Goal: Task Accomplishment & Management: Manage account settings

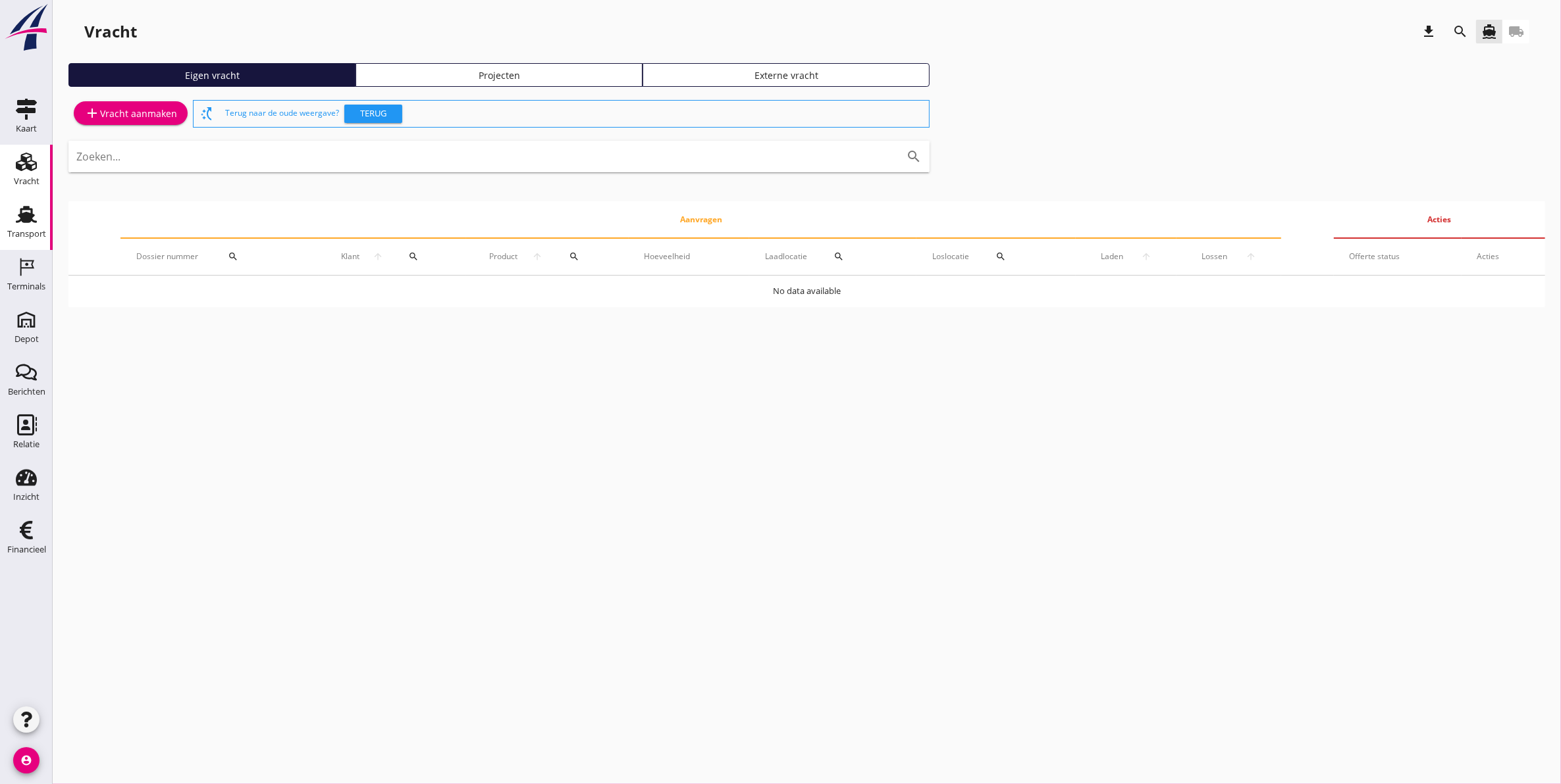
click at [28, 224] on icon "Transport" at bounding box center [26, 214] width 21 height 21
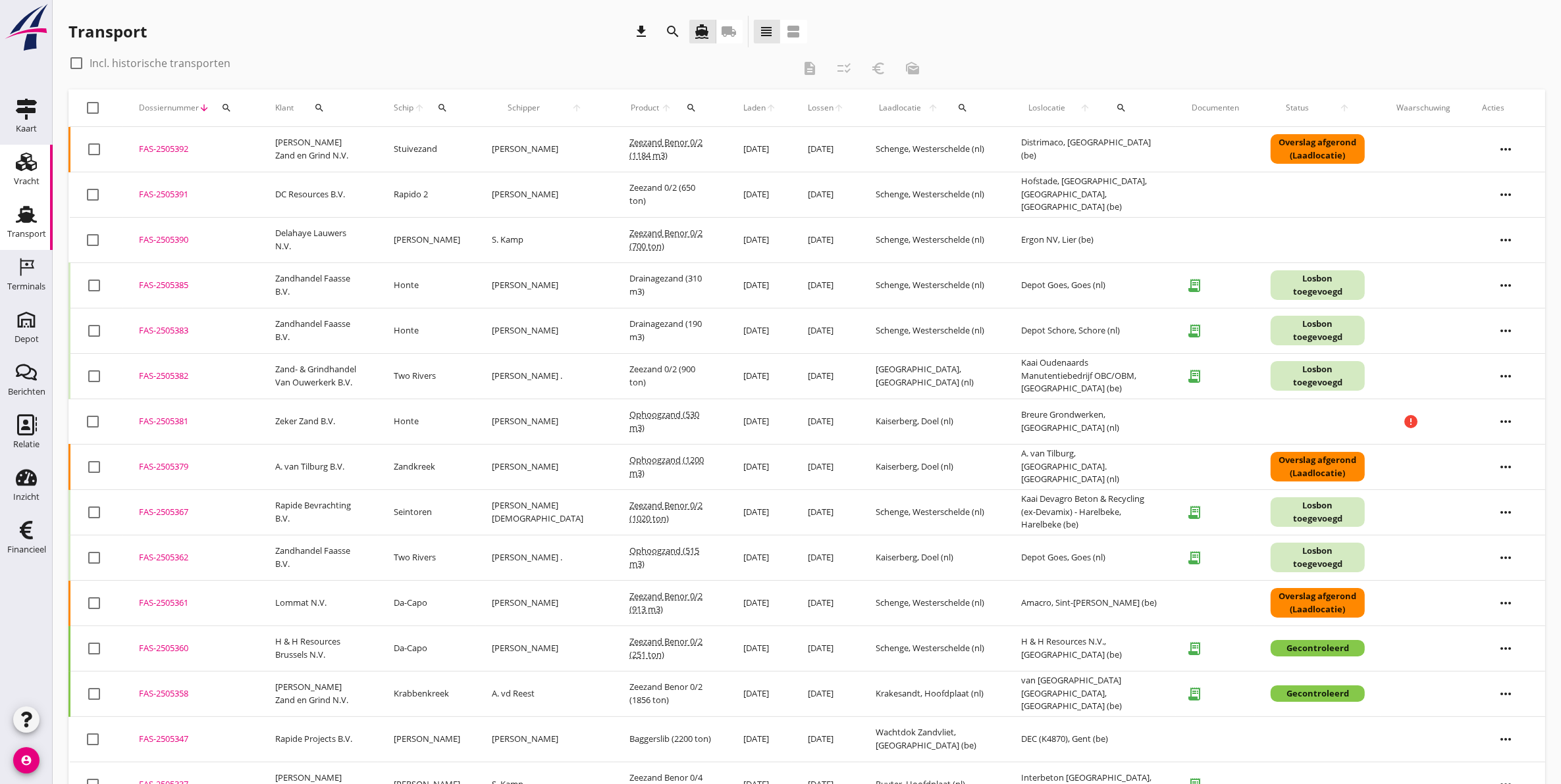
click at [27, 160] on icon "Vracht" at bounding box center [26, 161] width 21 height 21
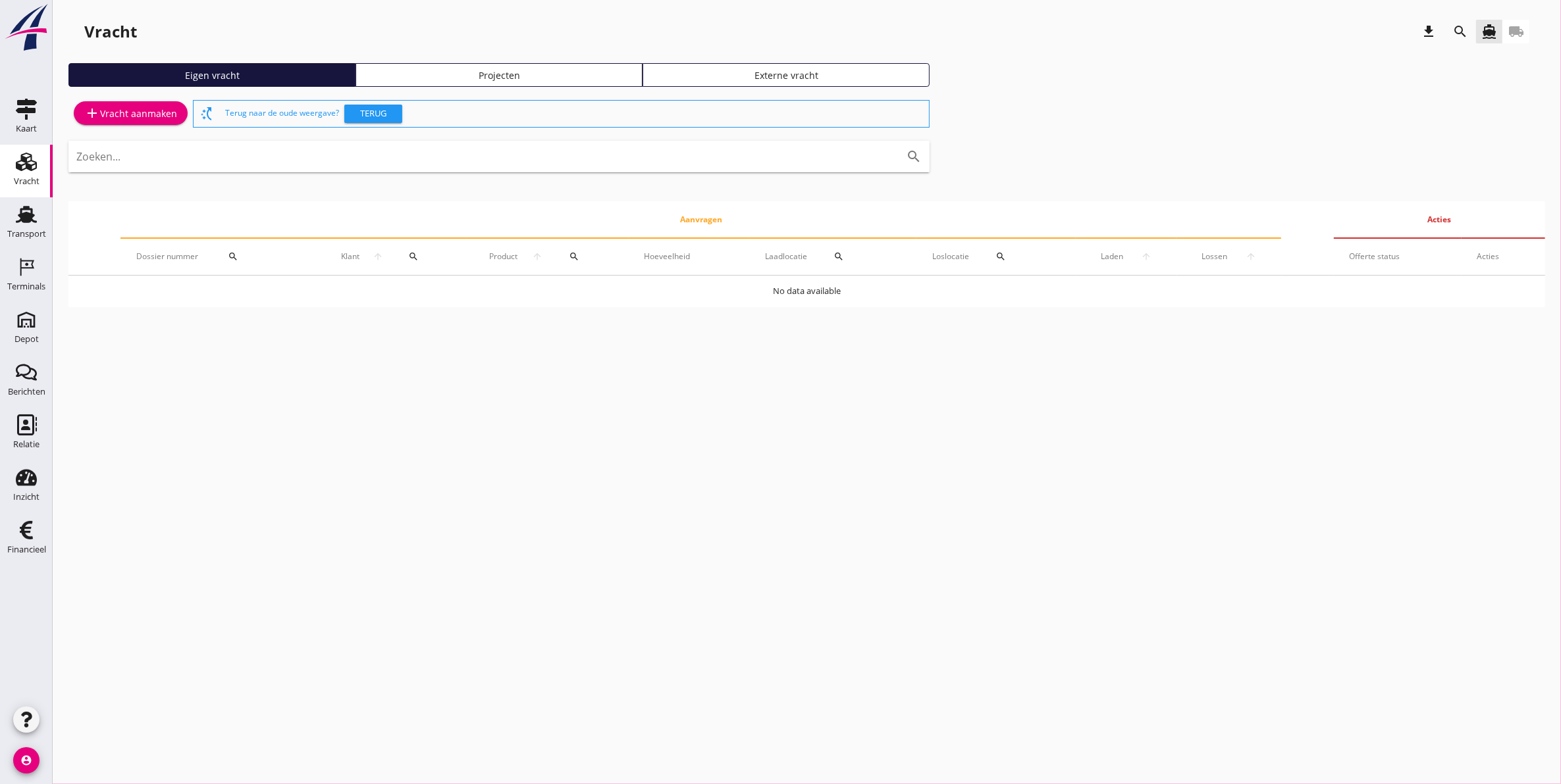
click at [471, 67] on link "Projecten" at bounding box center [499, 75] width 287 height 24
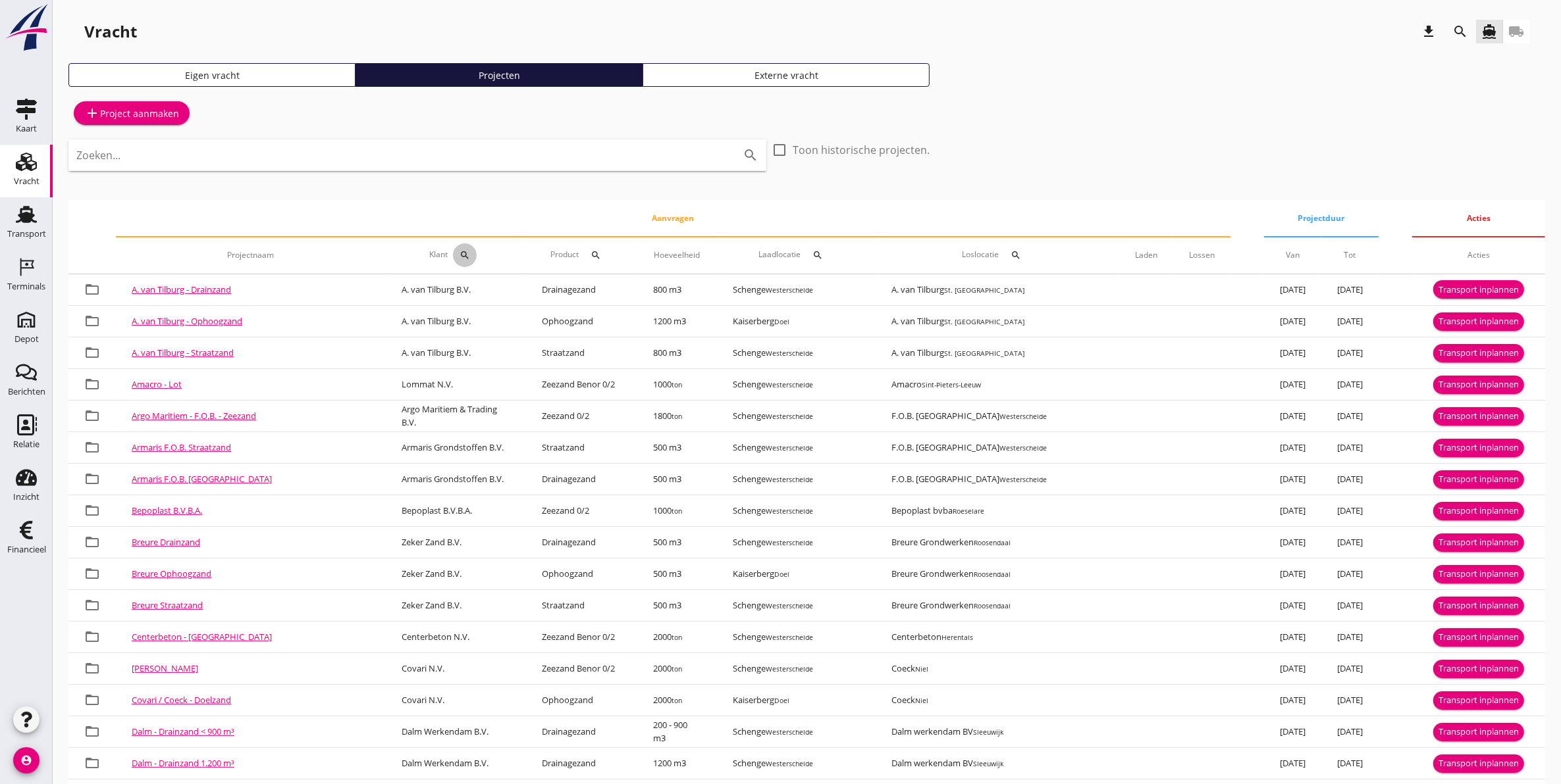
click at [459, 254] on icon "search" at bounding box center [464, 255] width 10 height 10
click at [462, 297] on input "Zoeken op opdrachtgever..." at bounding box center [503, 293] width 137 height 21
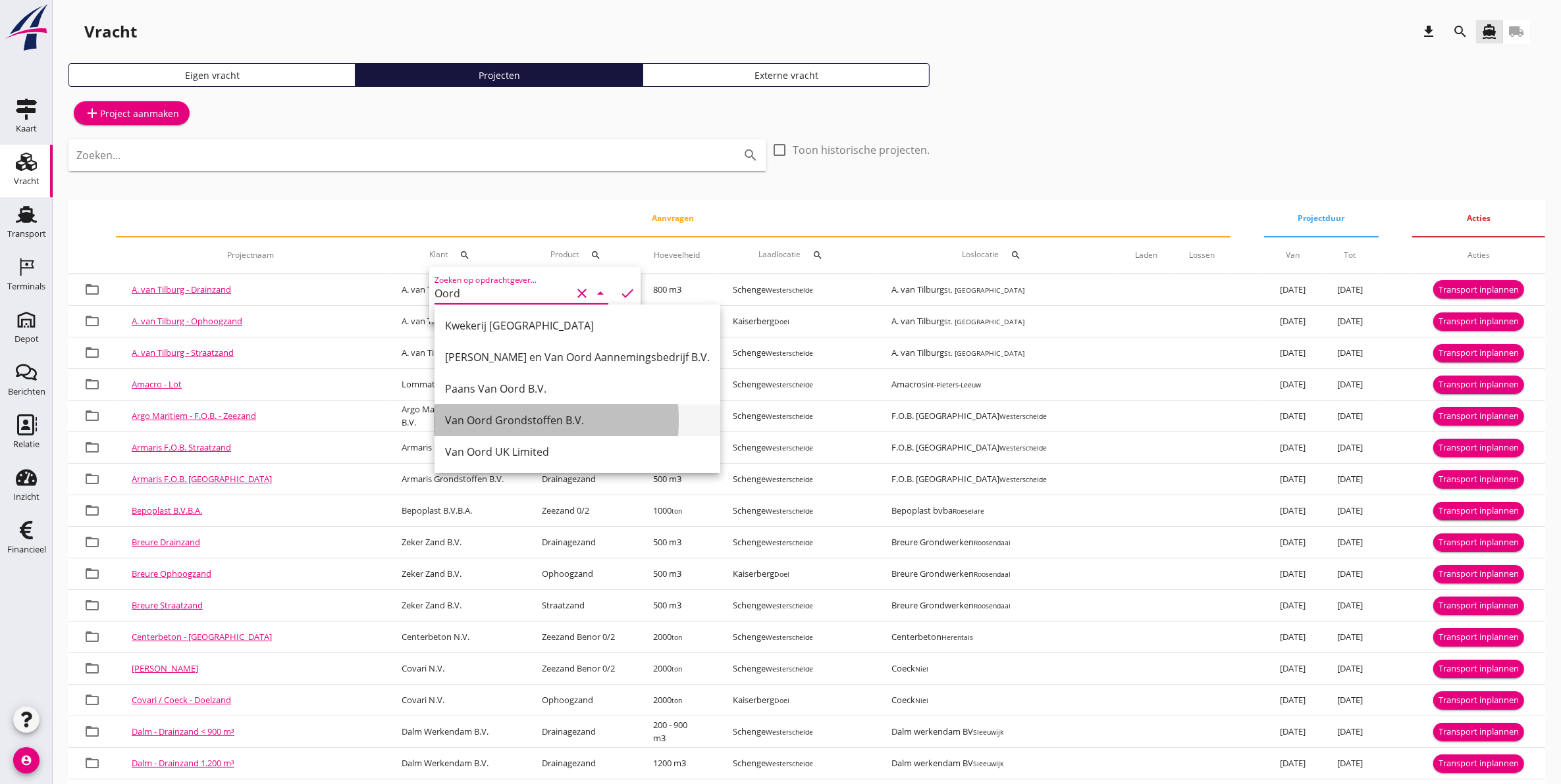
click at [523, 424] on div "Van Oord Grondstoffen B.V." at bounding box center [577, 420] width 264 height 16
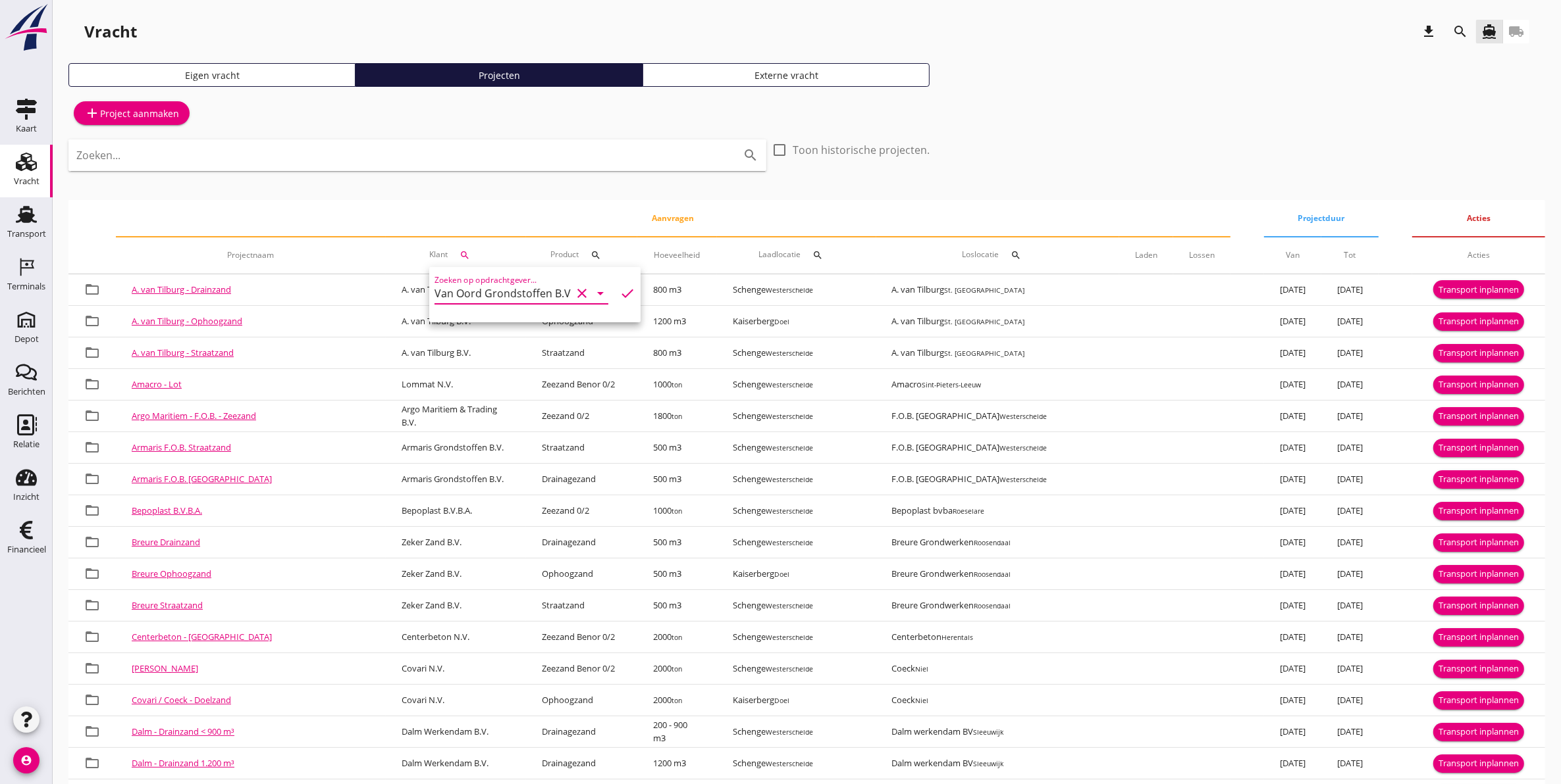
type input "Van Oord Grondstoffen B.V."
drag, startPoint x: 621, startPoint y: 291, endPoint x: 614, endPoint y: 293, distance: 7.3
click at [621, 290] on icon "check" at bounding box center [627, 293] width 16 height 16
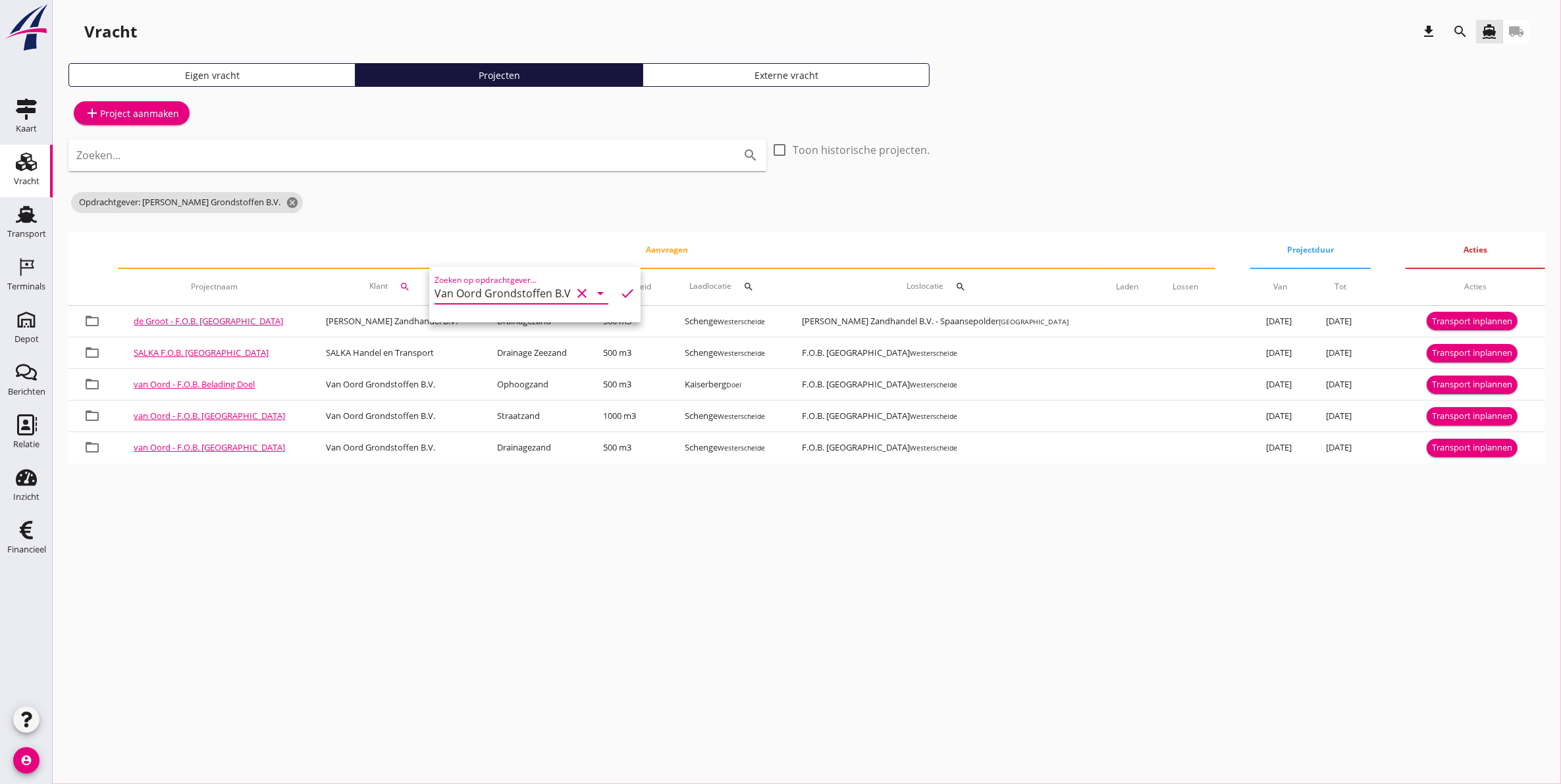
click at [513, 534] on div "cancel You are impersonating another user. Vracht download search directions_bo…" at bounding box center [806, 392] width 1508 height 784
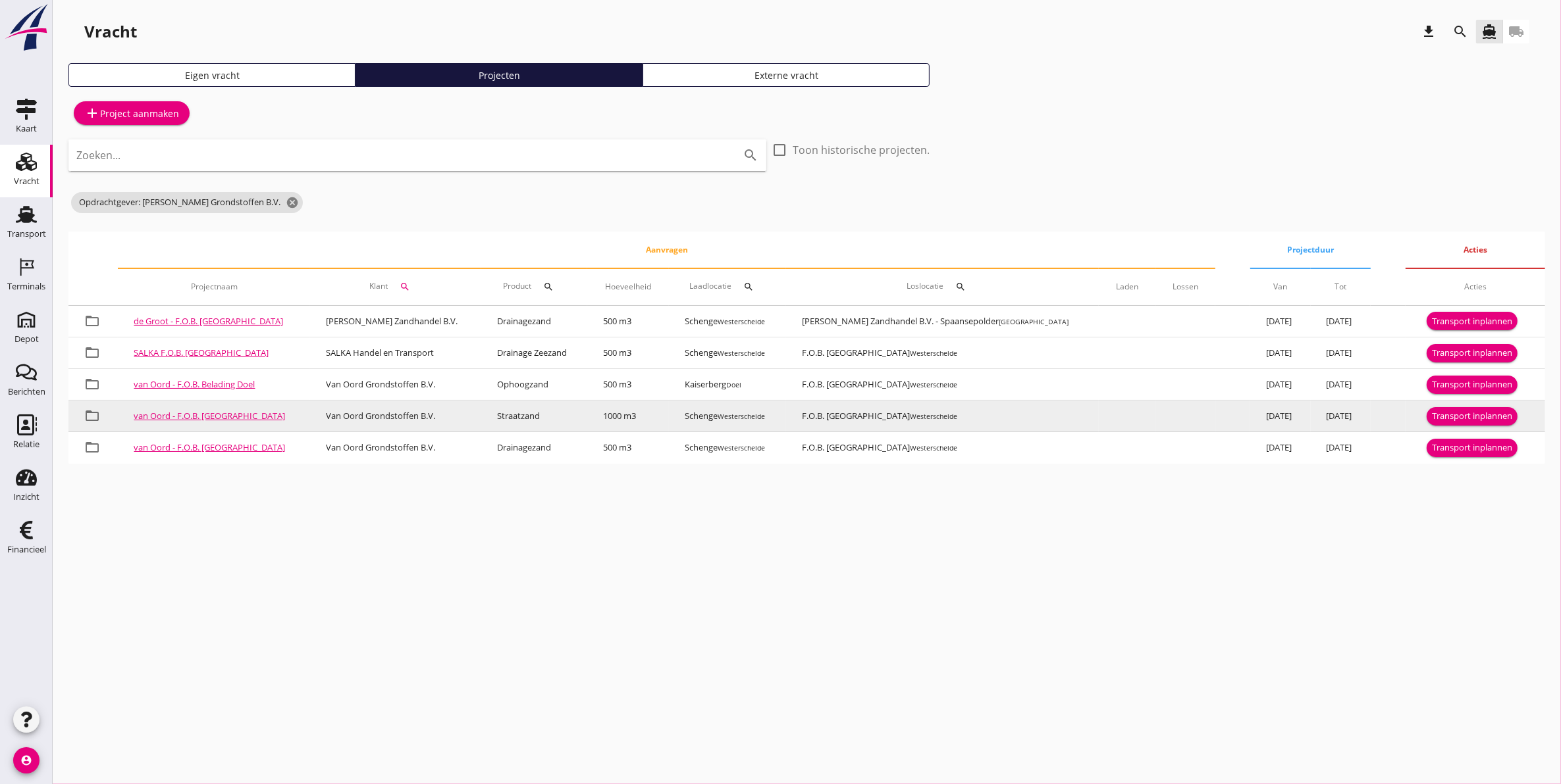
click at [215, 414] on link "van Oord - F.O.B. Belading Straatzand" at bounding box center [209, 416] width 151 height 12
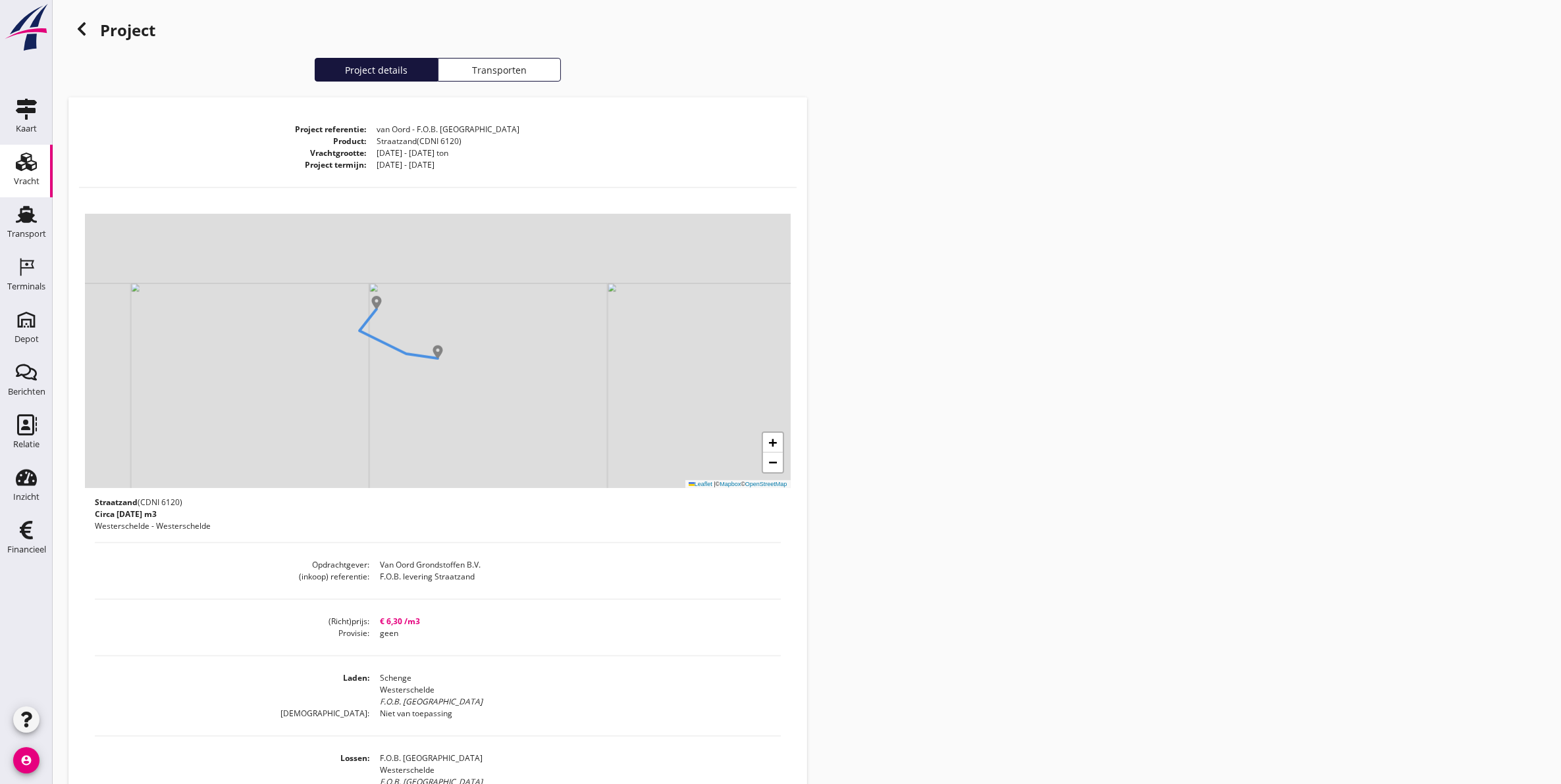
drag, startPoint x: 428, startPoint y: 265, endPoint x: 419, endPoint y: 348, distance: 83.5
click at [419, 348] on div "+ − Leaflet | © Mapbox © OpenStreetMap" at bounding box center [438, 350] width 706 height 274
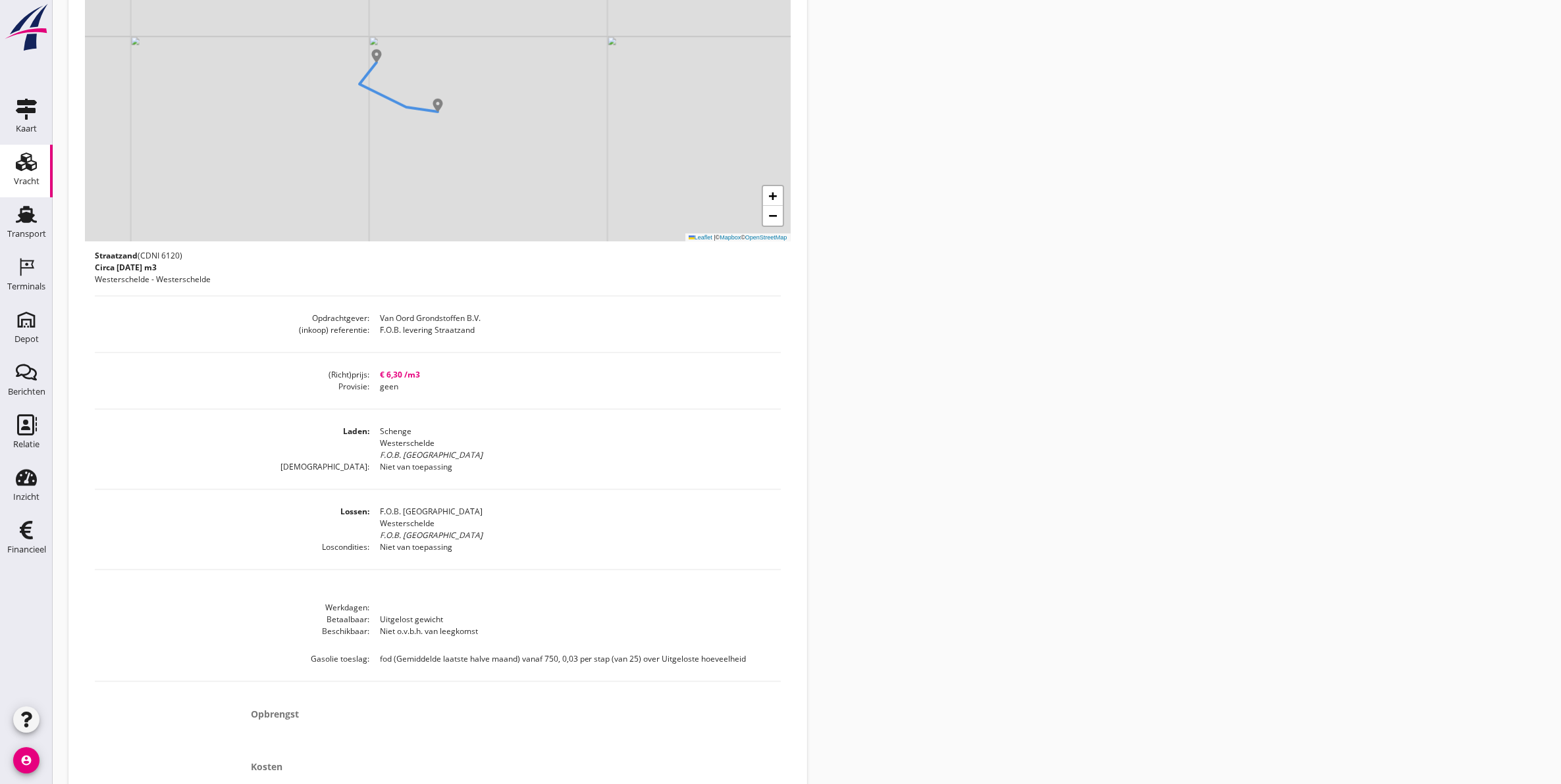
scroll to position [372, 0]
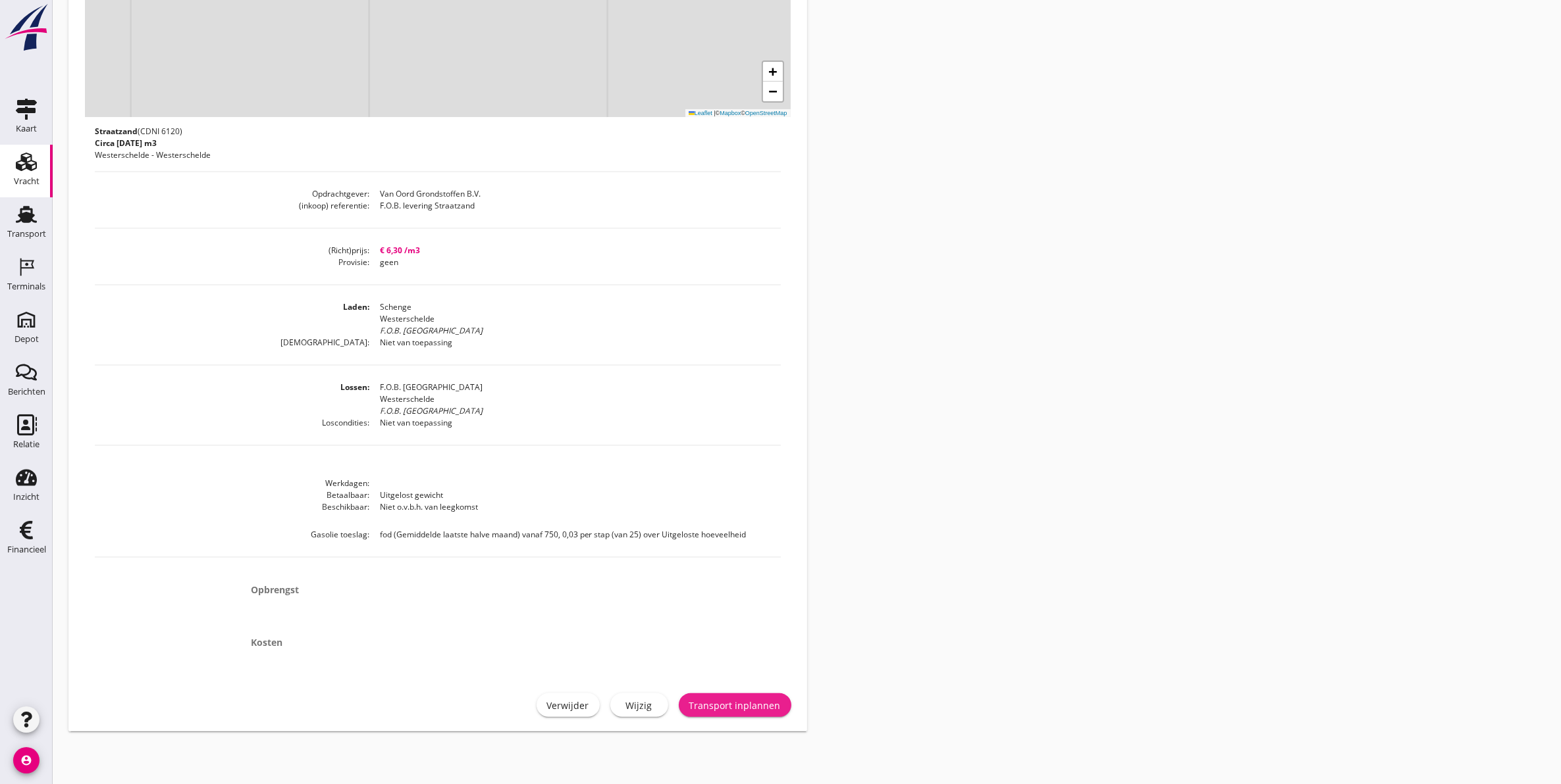
click at [741, 704] on div "Transport inplannen" at bounding box center [734, 706] width 91 height 14
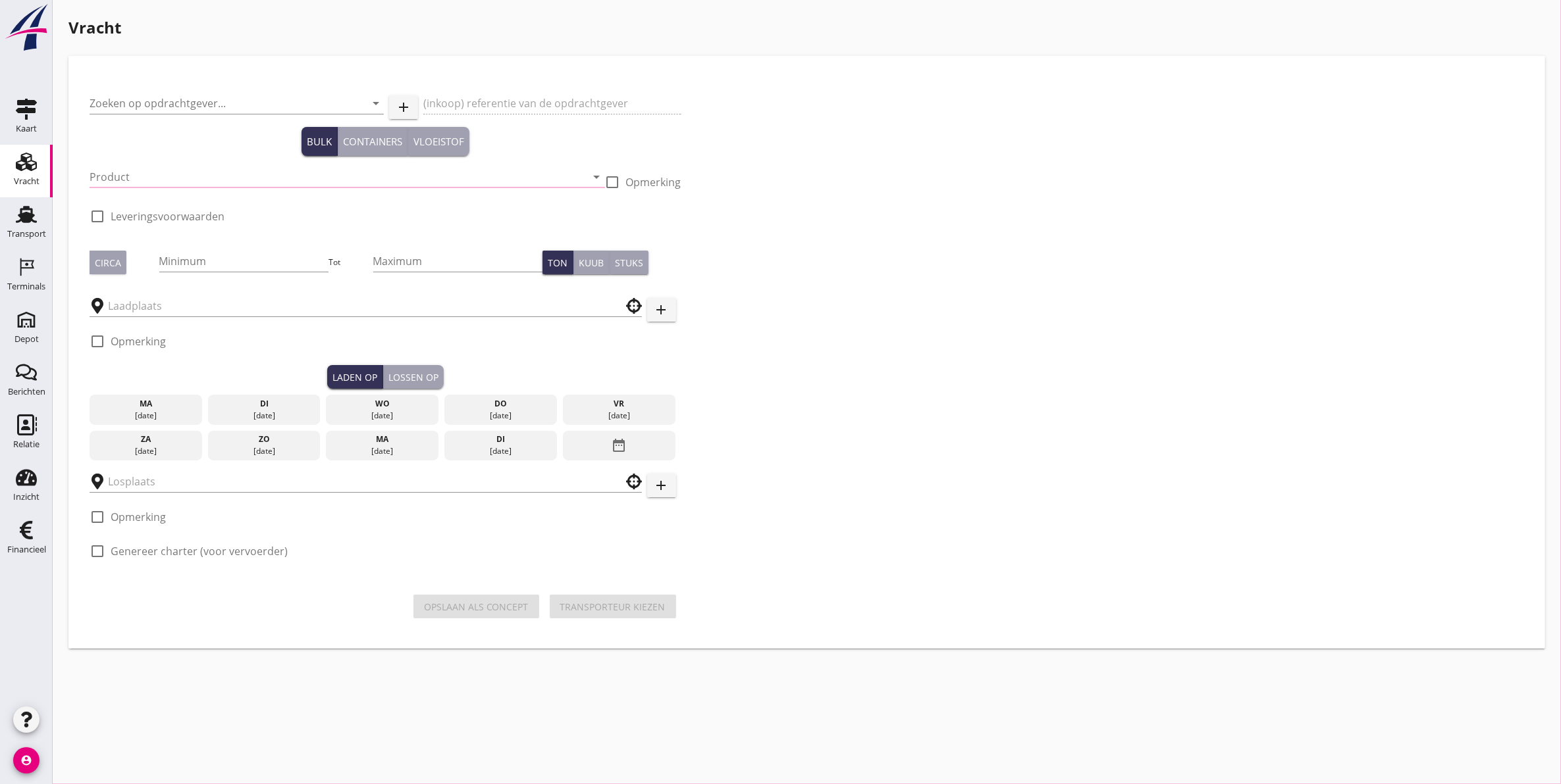
type input "Van Oord Grondstoffen B.V."
type input "F.O.B. levering Straatzand"
type input "Straatzand (6120)"
type input "1000"
checkbox input "true"
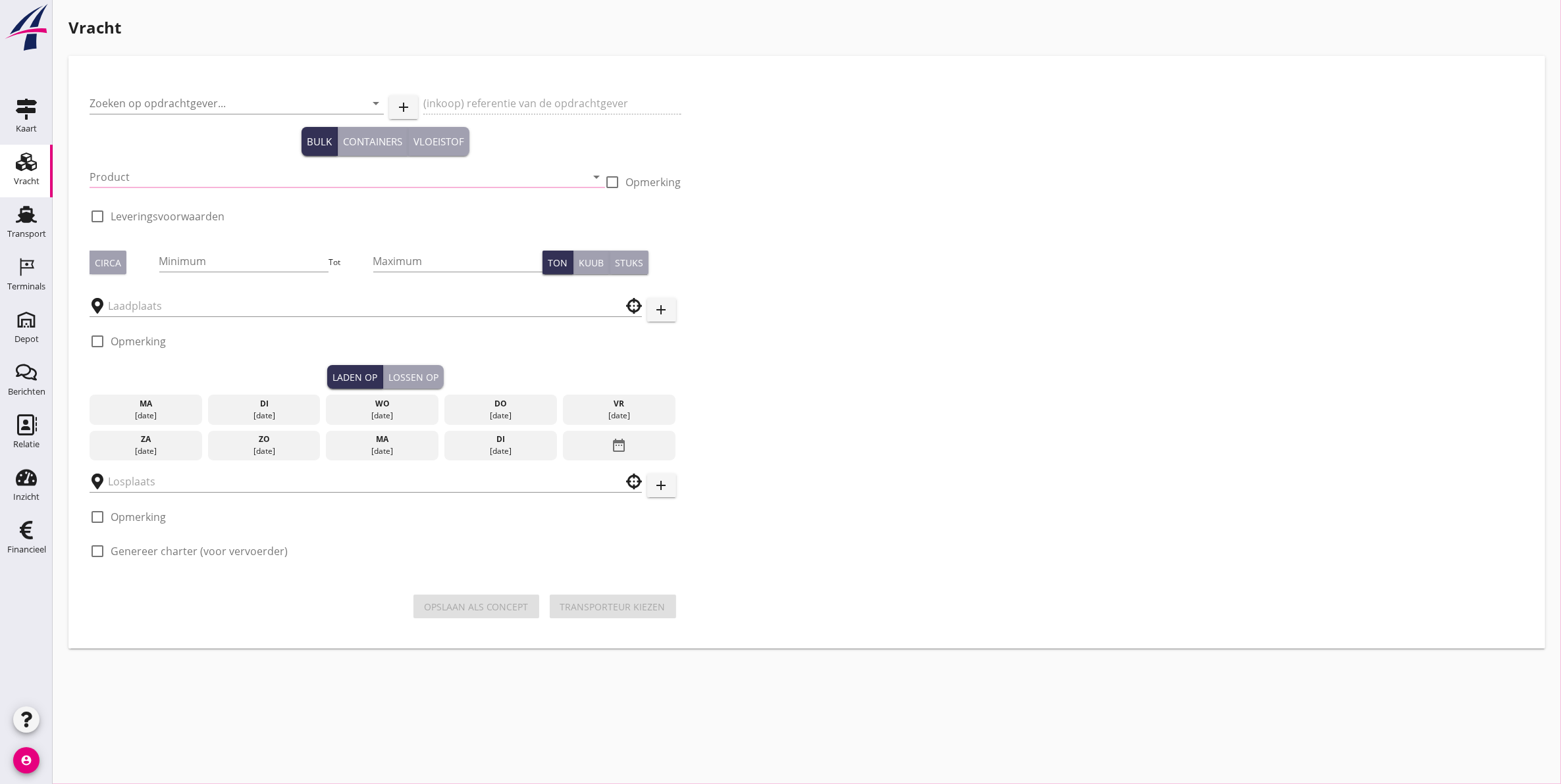
checkbox input "true"
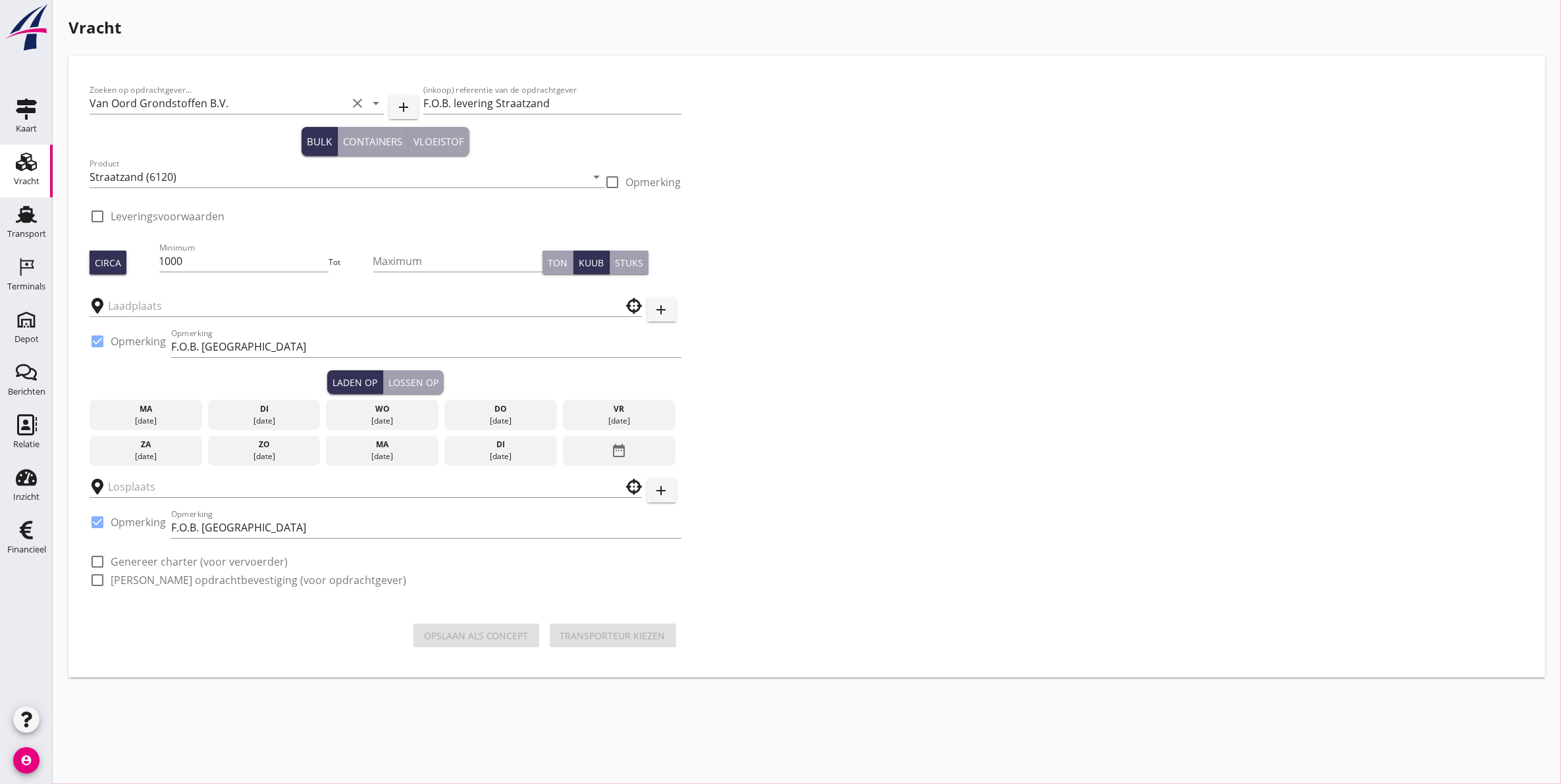
type input "F.O.B. Beladen"
checkbox input "true"
type input "Schenge"
checkbox input "true"
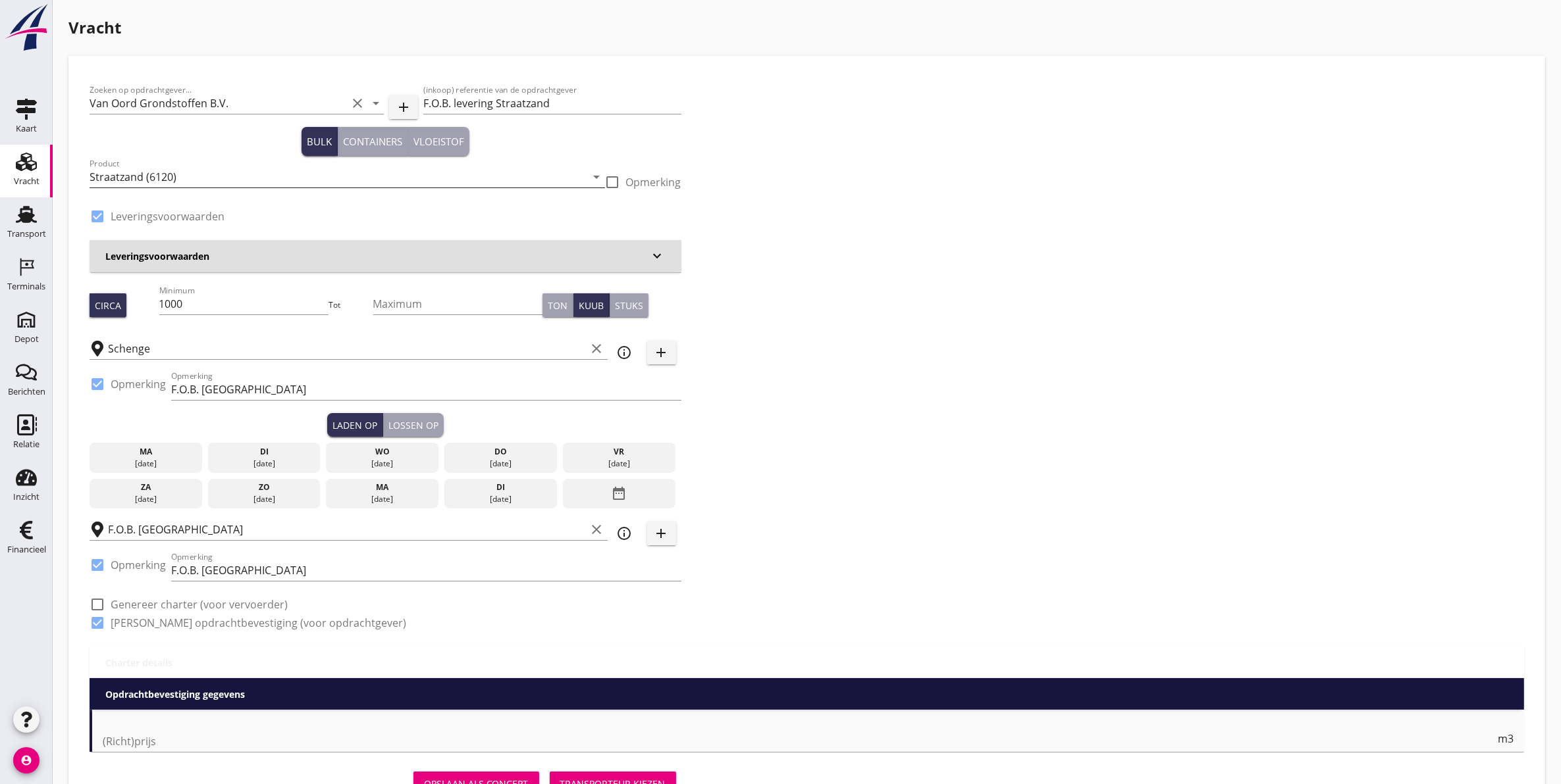
type input "6.3"
checkbox input "false"
radio input "false"
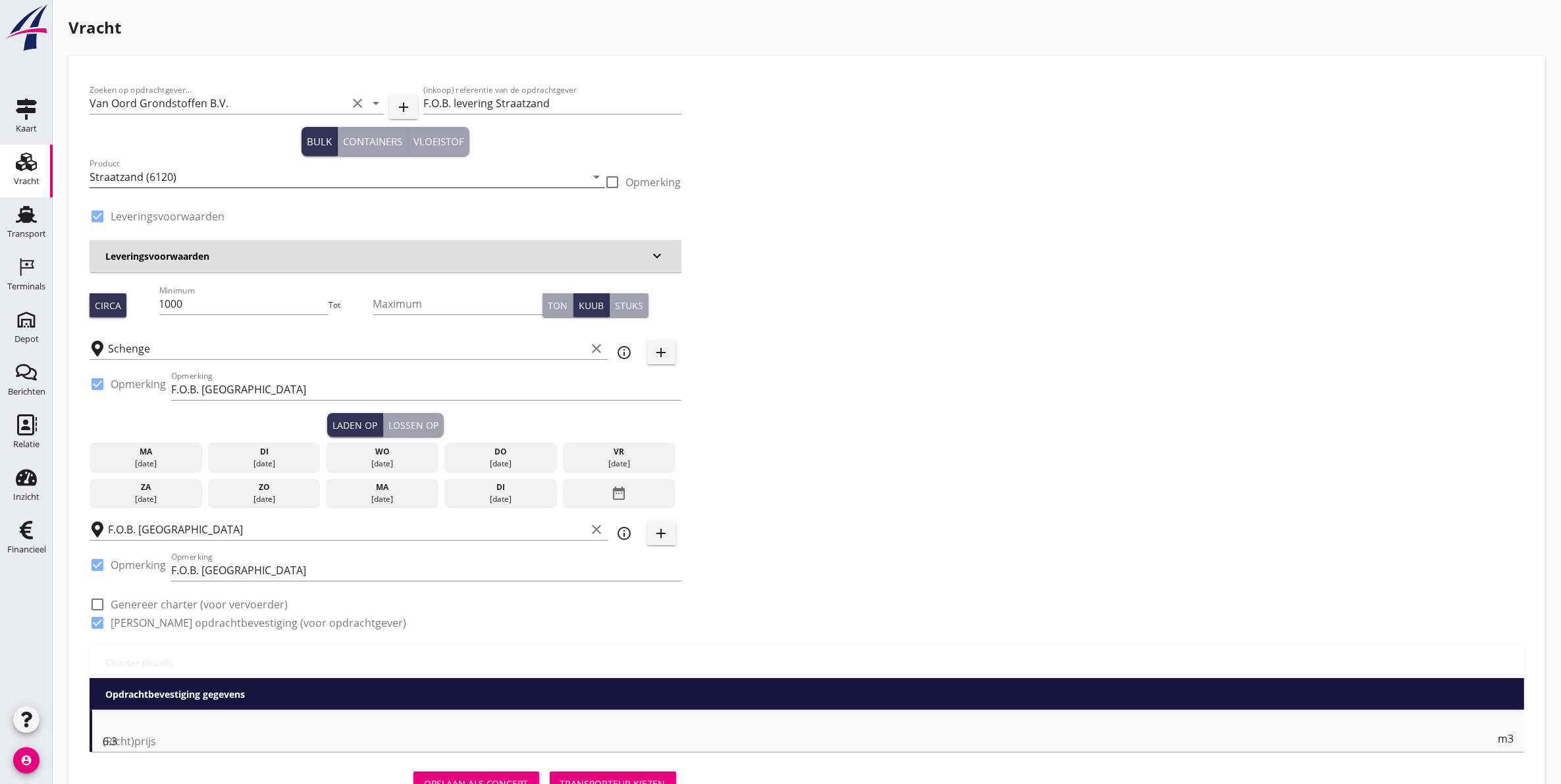
checkbox input "true"
click at [235, 304] on input "1000" at bounding box center [244, 304] width 170 height 21
drag, startPoint x: 239, startPoint y: 297, endPoint x: 100, endPoint y: 330, distance: 142.9
click at [103, 330] on div "Zoeken op opdrachtgever... Van Oord Grondstoffen B.V. clear arrow_drop_down add…" at bounding box center [385, 361] width 602 height 570
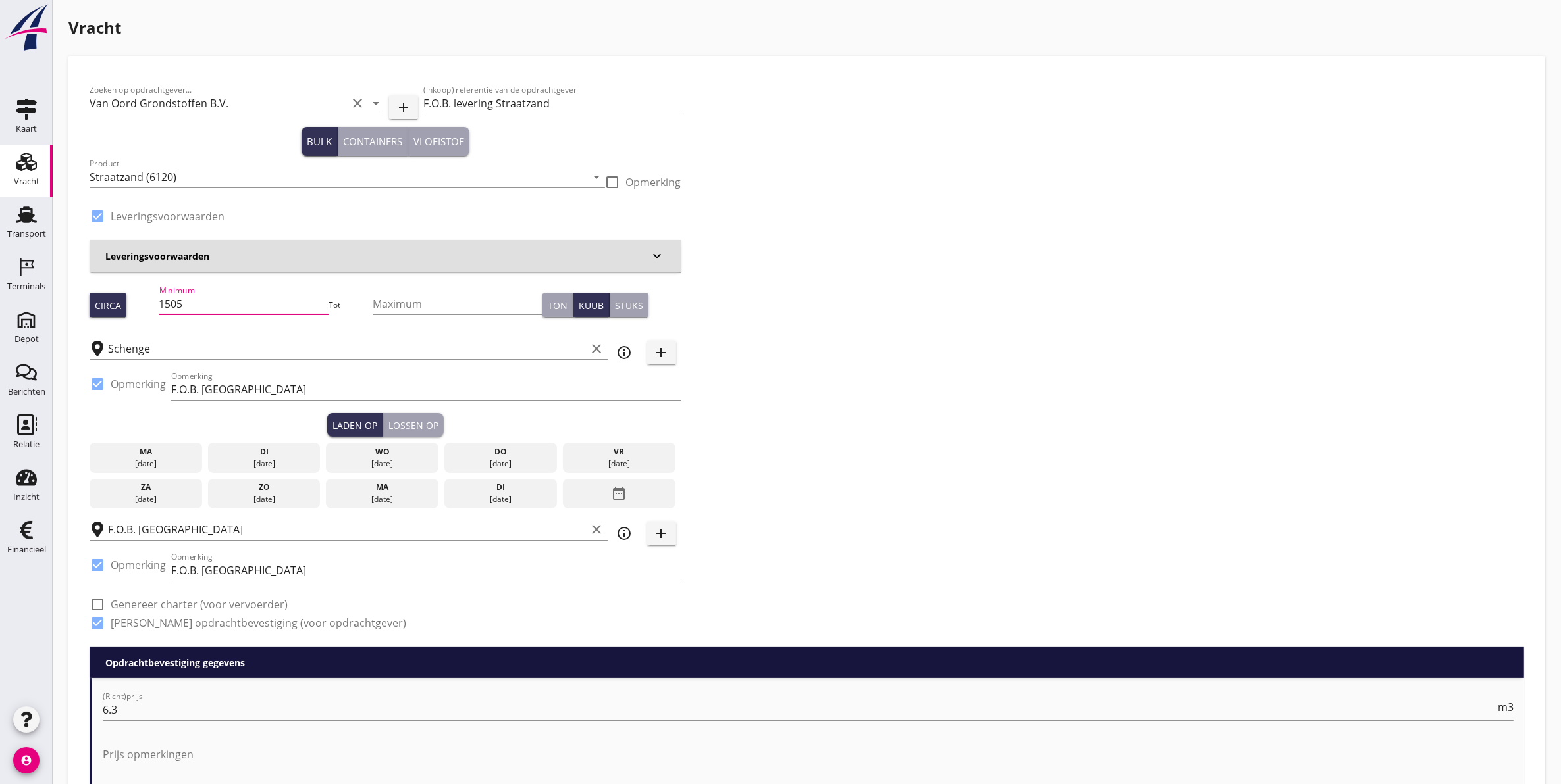
type input "1505"
click at [274, 456] on div "di 09 sep." at bounding box center [263, 458] width 112 height 30
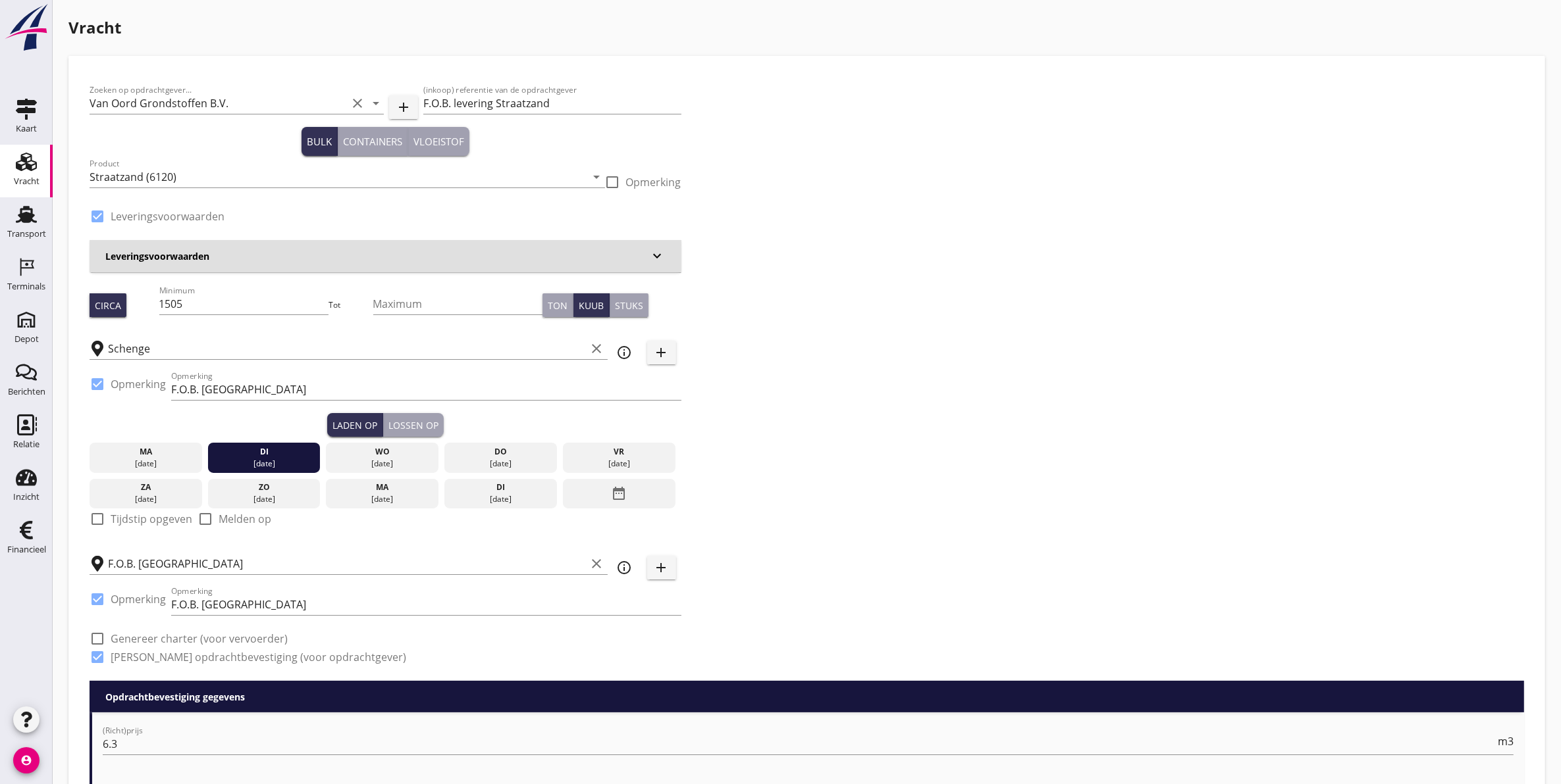
click at [420, 426] on div "Lossen op" at bounding box center [413, 425] width 50 height 14
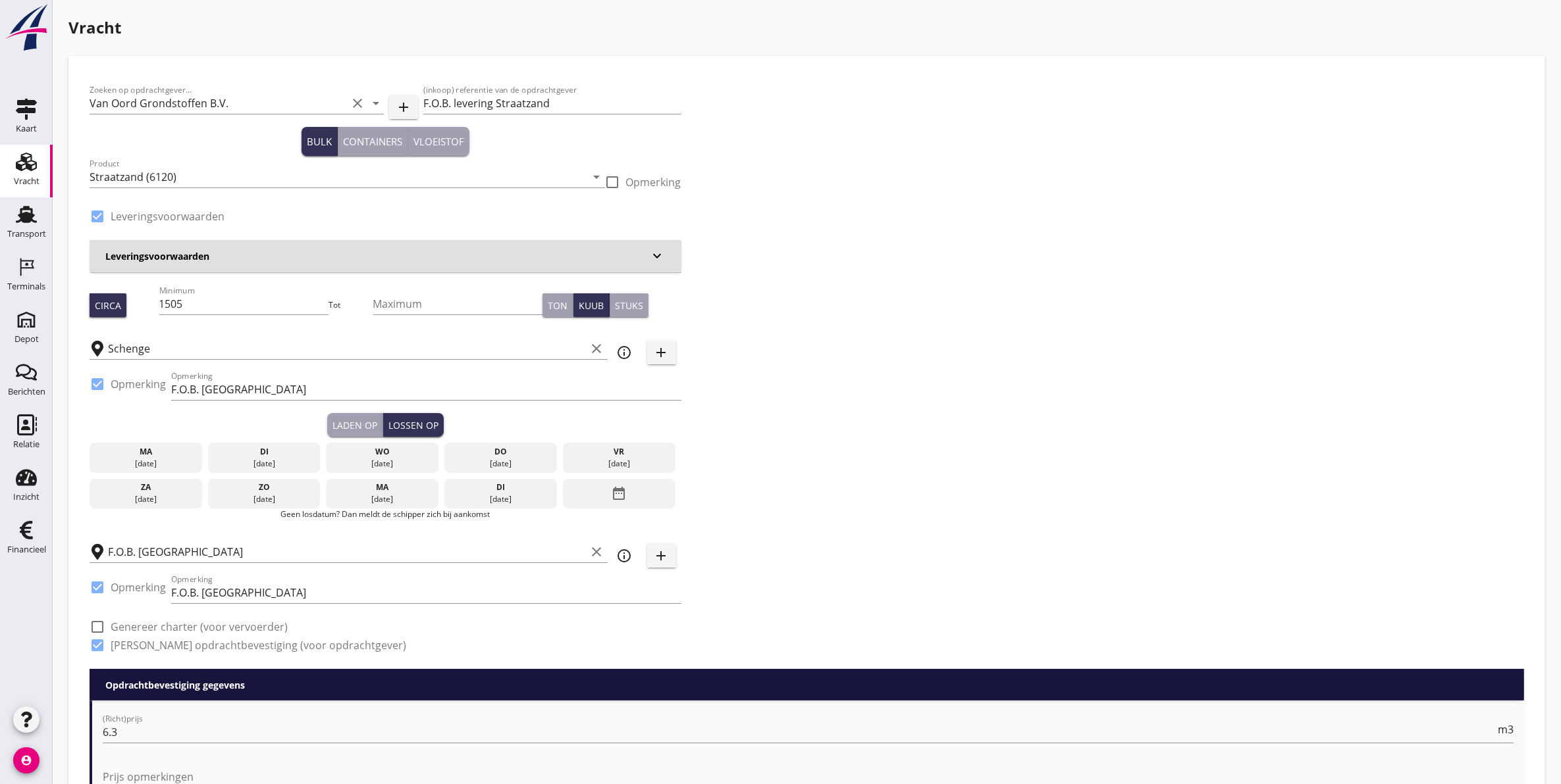
click at [390, 452] on div "wo" at bounding box center [382, 452] width 106 height 12
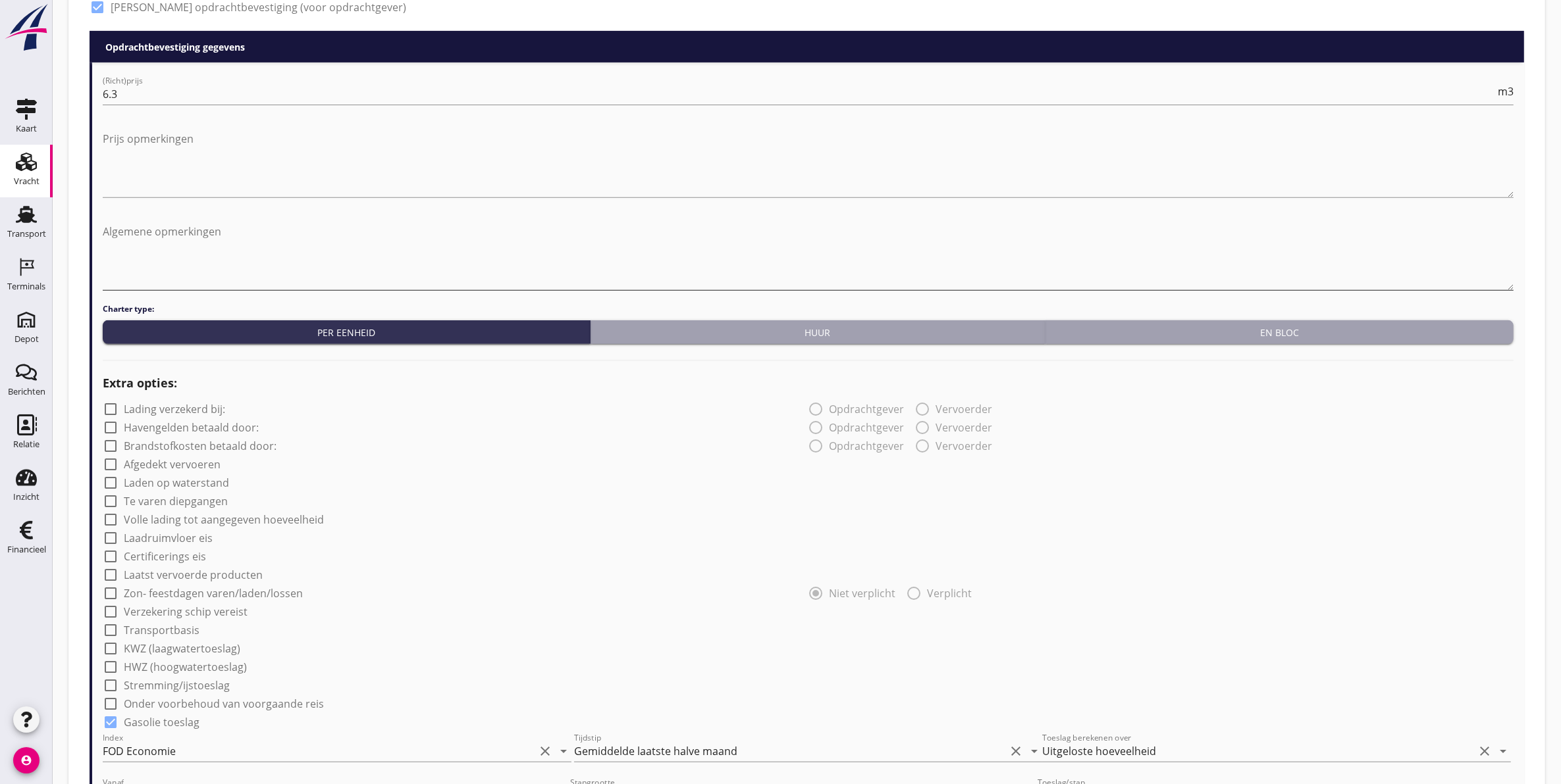
scroll to position [343, 0]
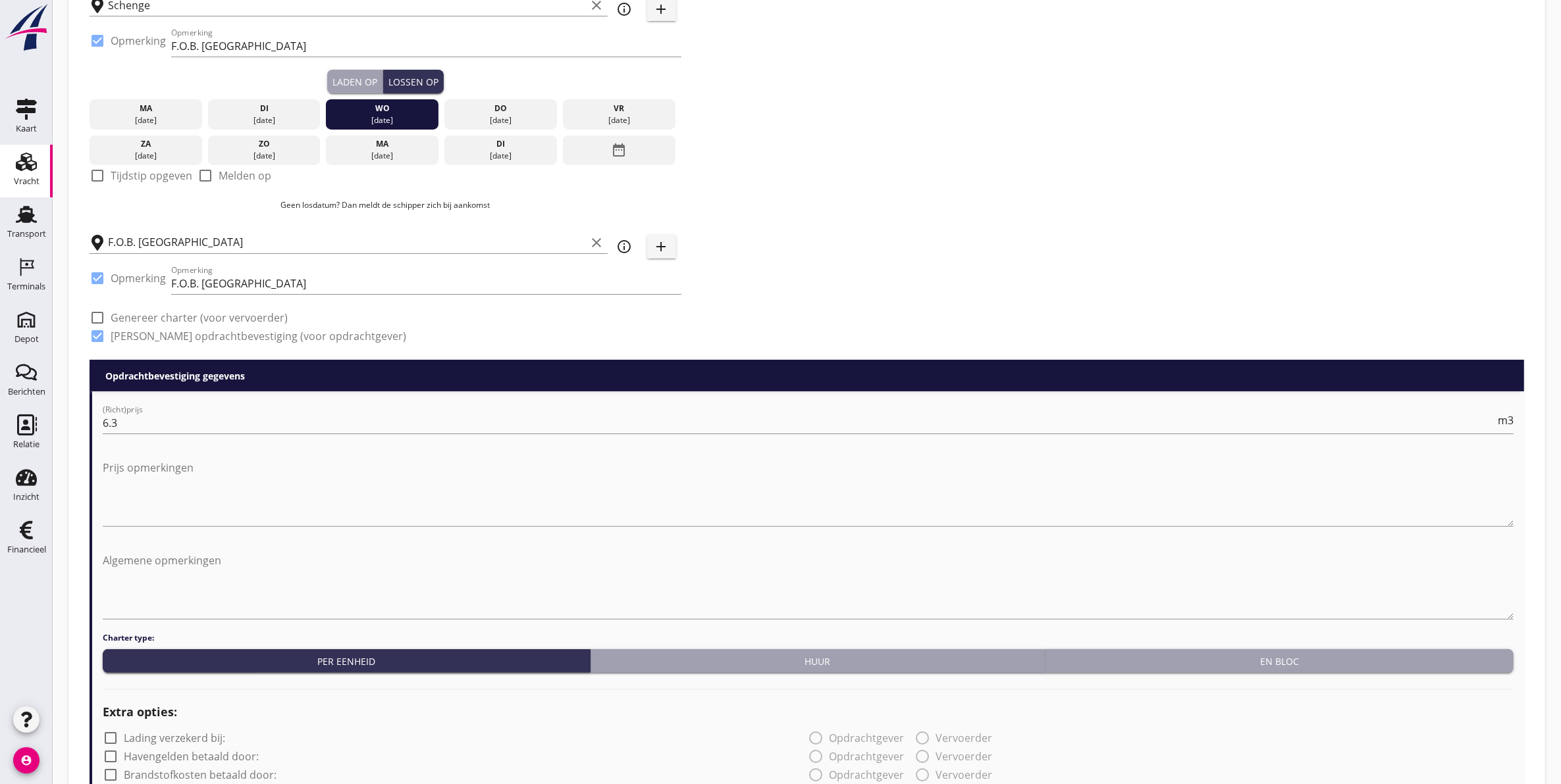
click at [270, 109] on div "di" at bounding box center [264, 109] width 106 height 12
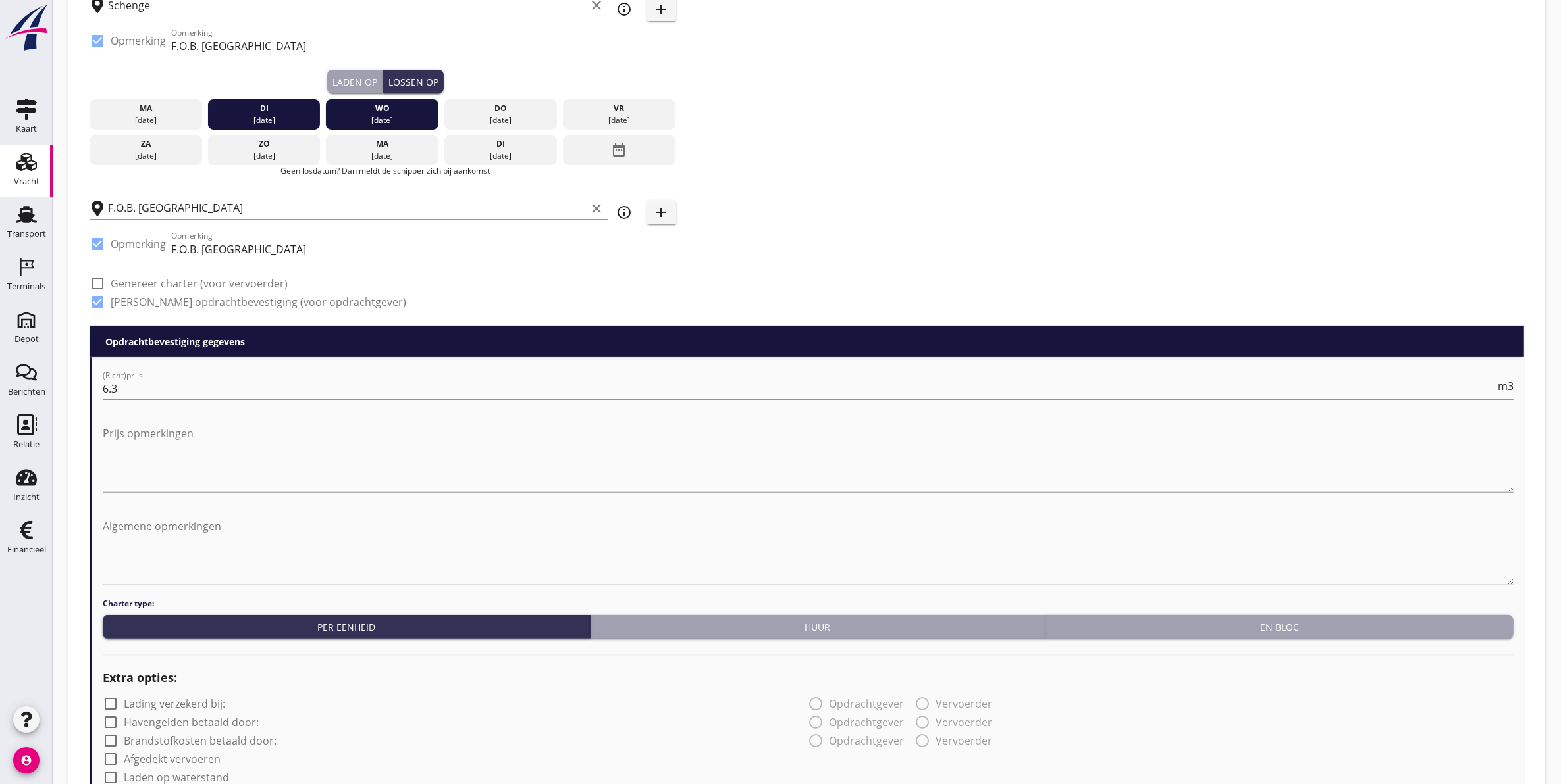
click at [357, 103] on div "wo" at bounding box center [382, 109] width 106 height 12
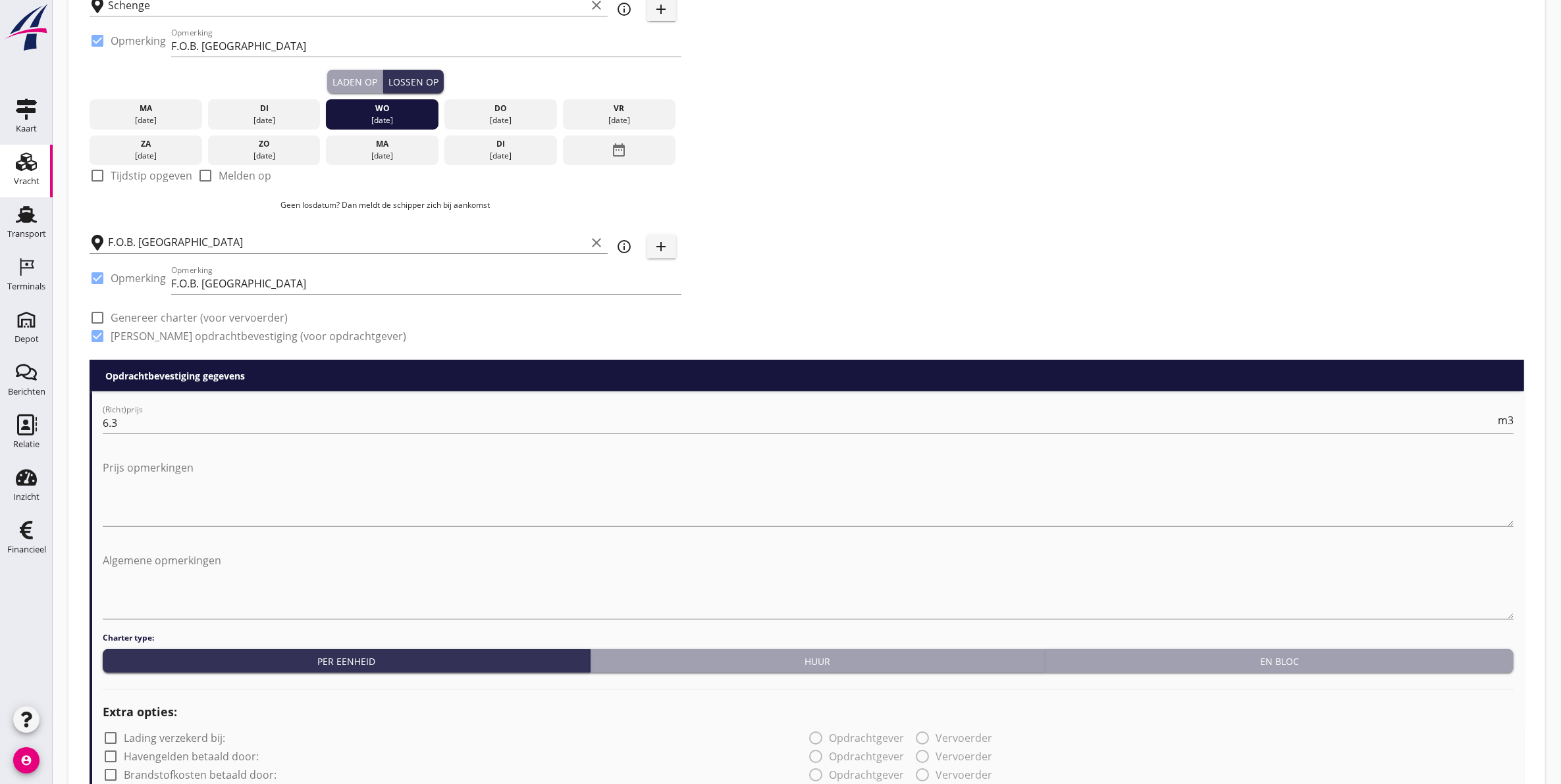
click at [287, 104] on div "di" at bounding box center [264, 109] width 106 height 12
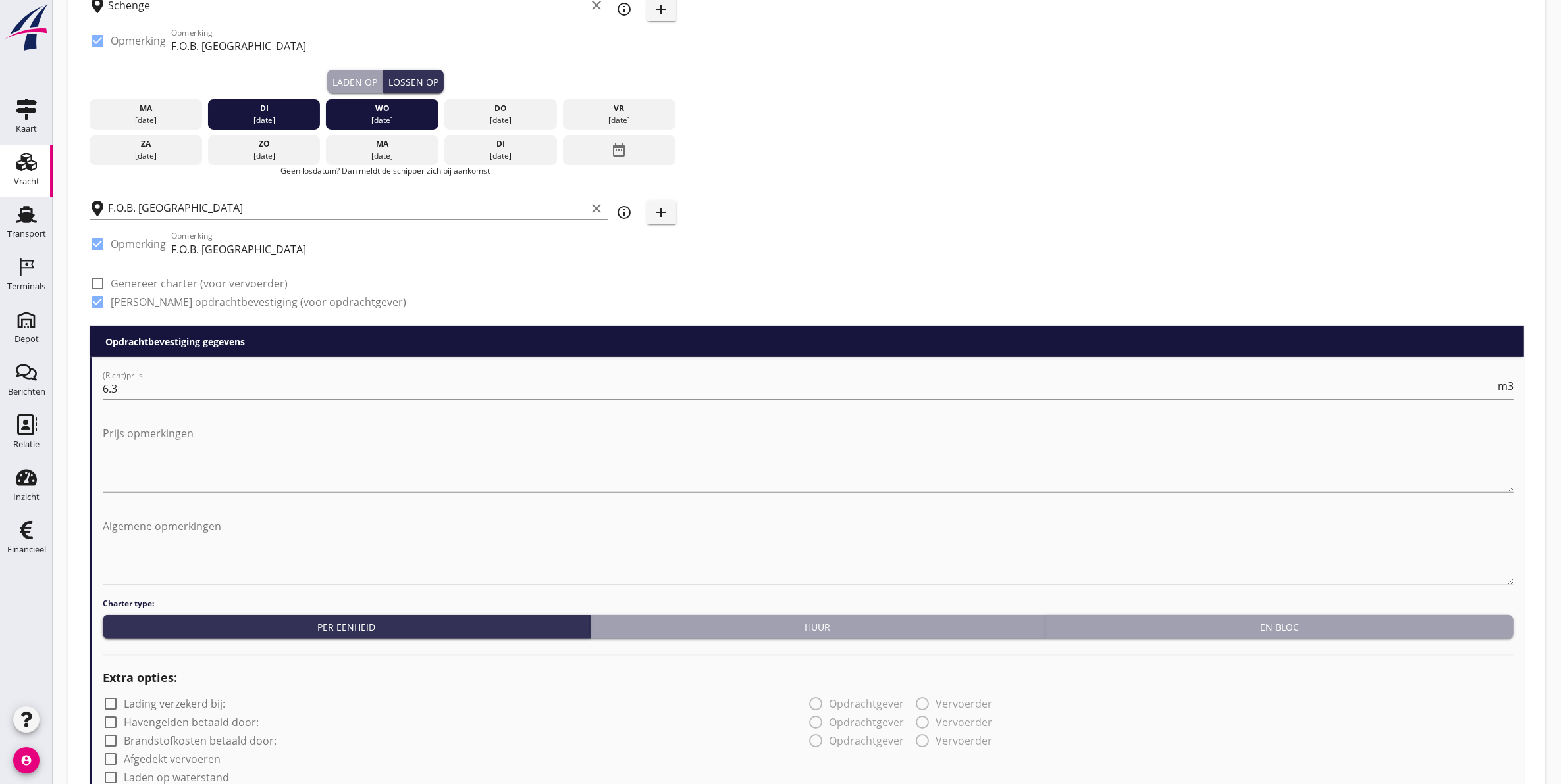
click at [338, 107] on div "wo" at bounding box center [382, 109] width 106 height 12
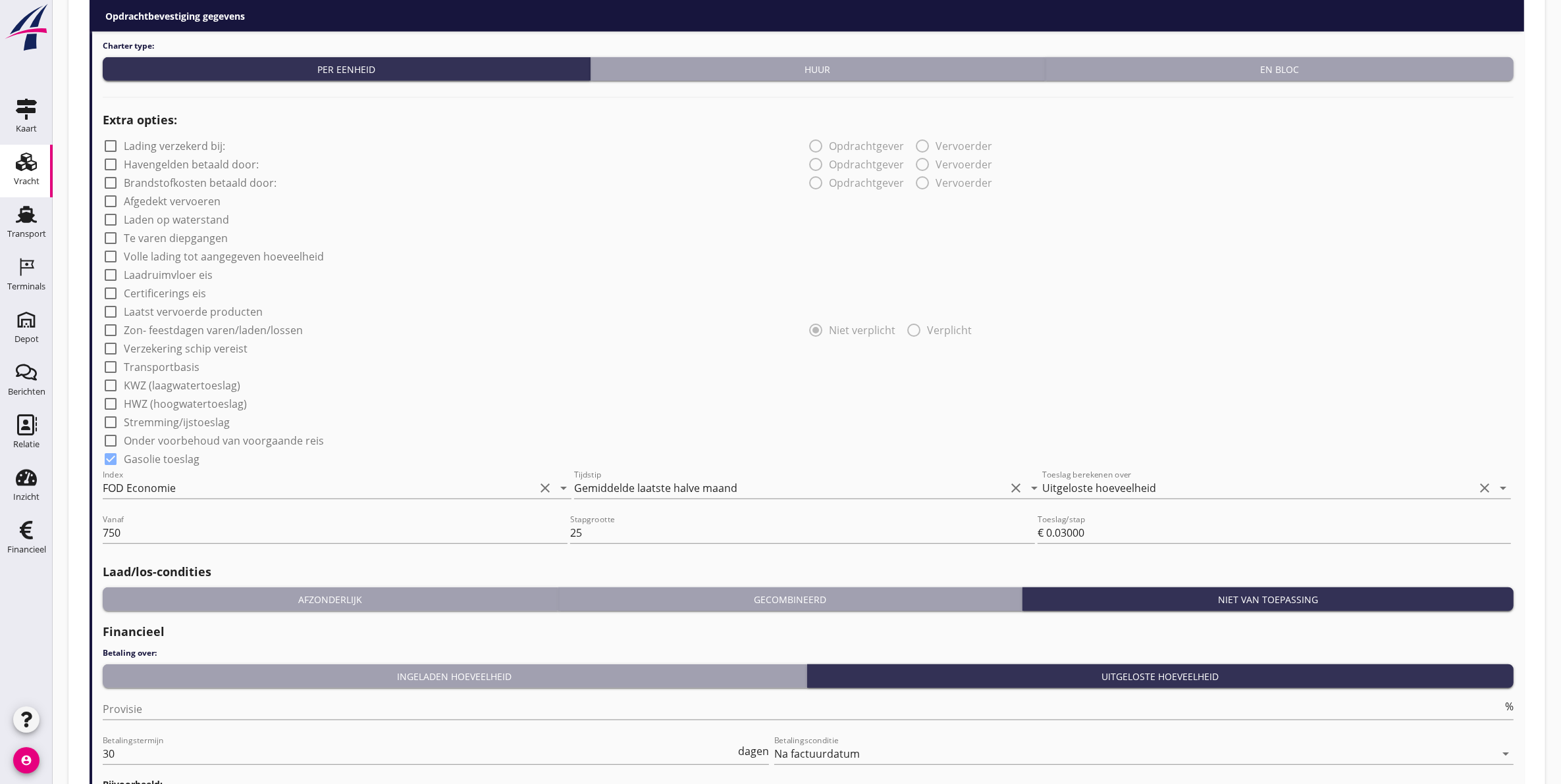
scroll to position [1084, 0]
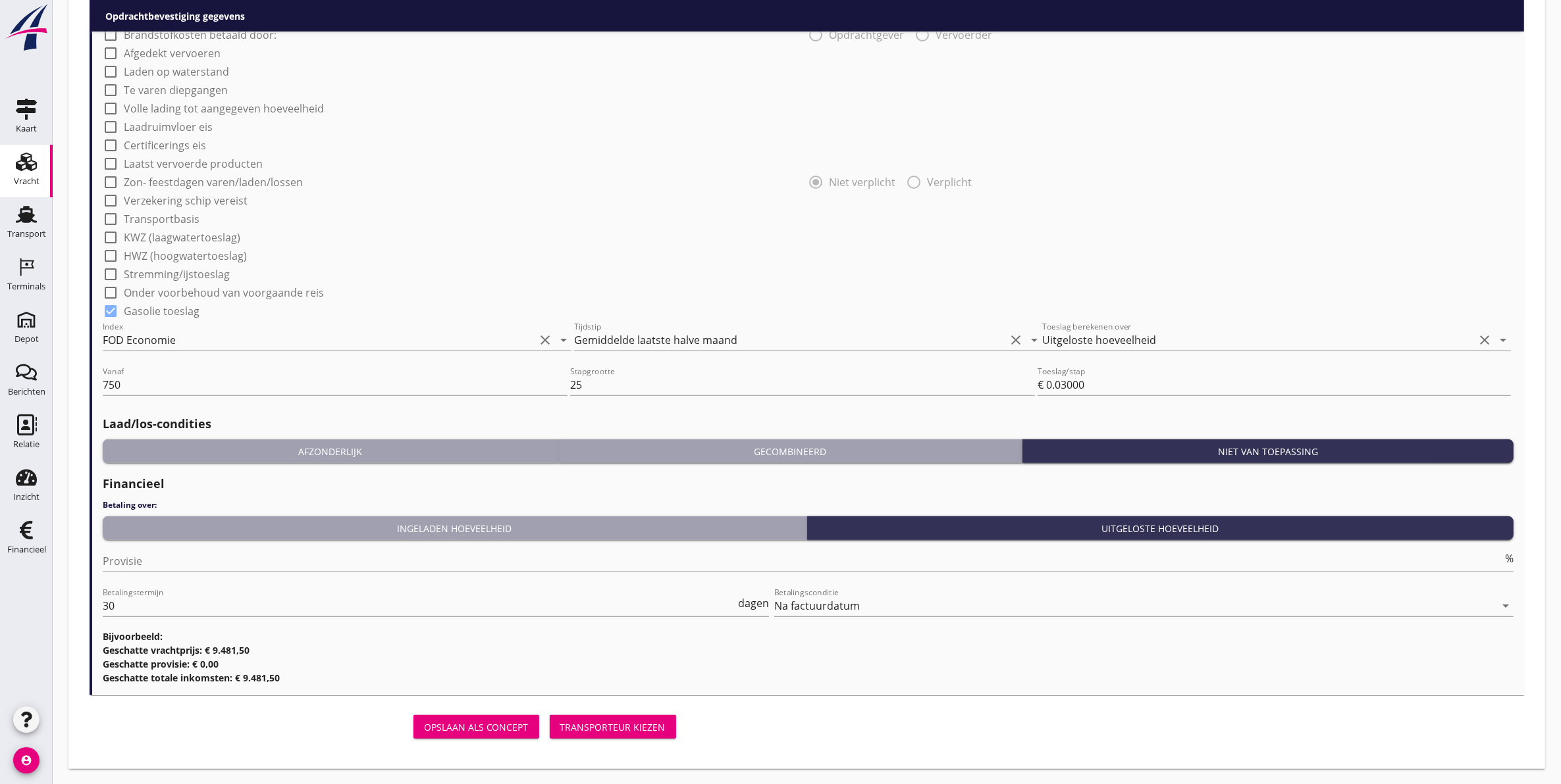
click at [612, 726] on div "Transporteur kiezen" at bounding box center [613, 727] width 106 height 14
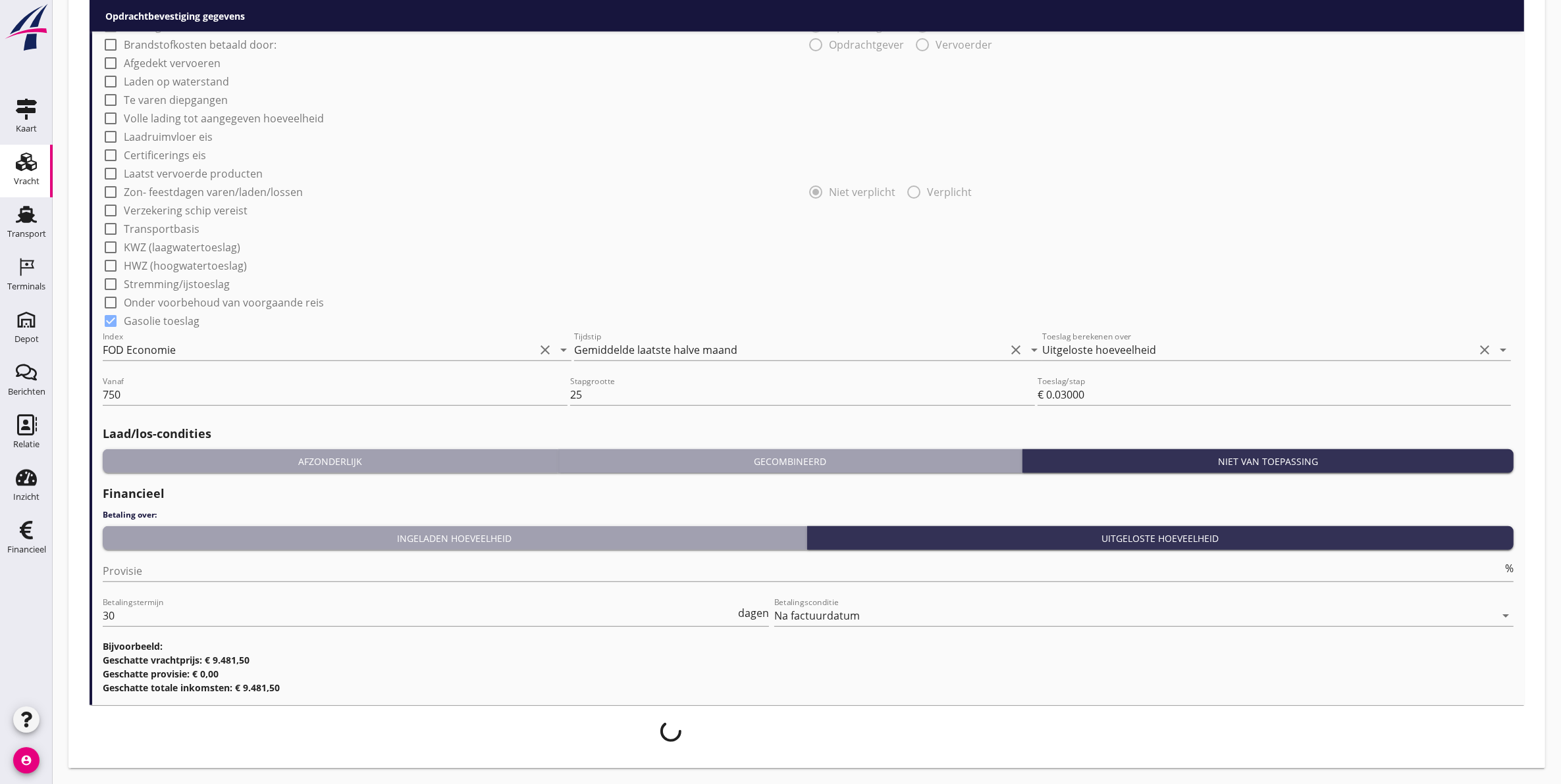
scroll to position [1074, 0]
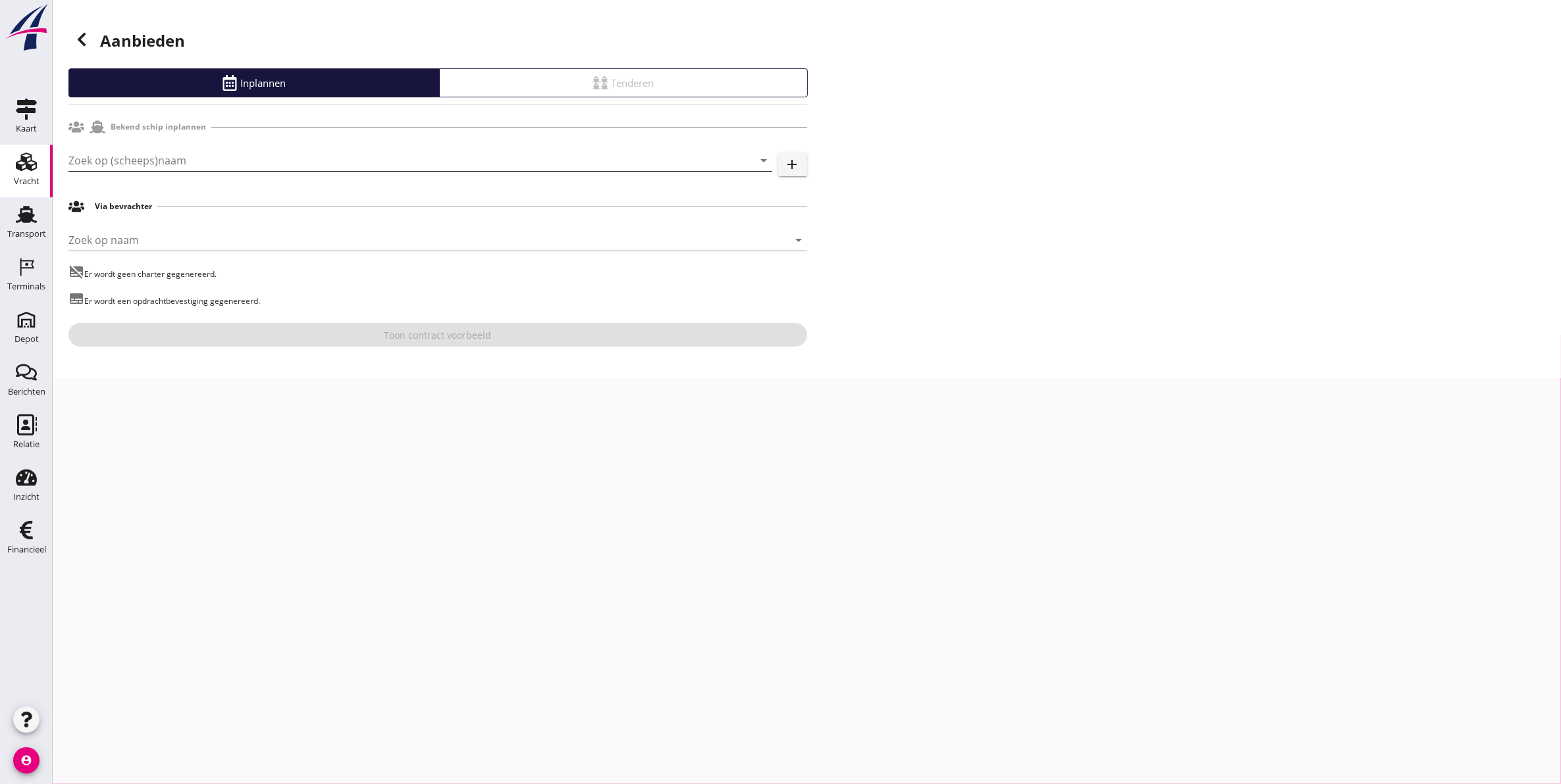
click at [157, 165] on input "Zoek op (scheeps)naam" at bounding box center [402, 160] width 667 height 21
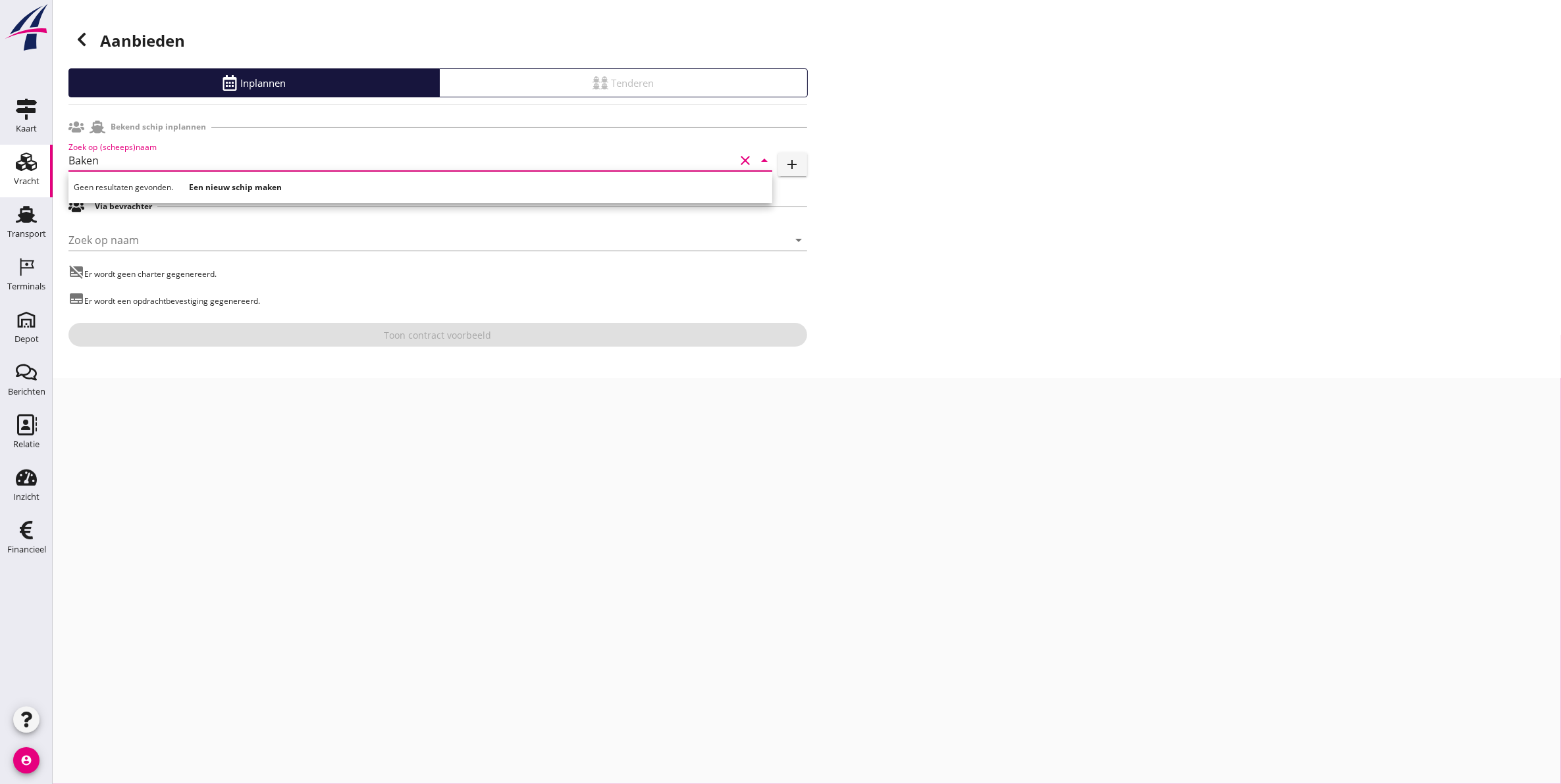
click at [172, 163] on input "Baken" at bounding box center [402, 160] width 667 height 21
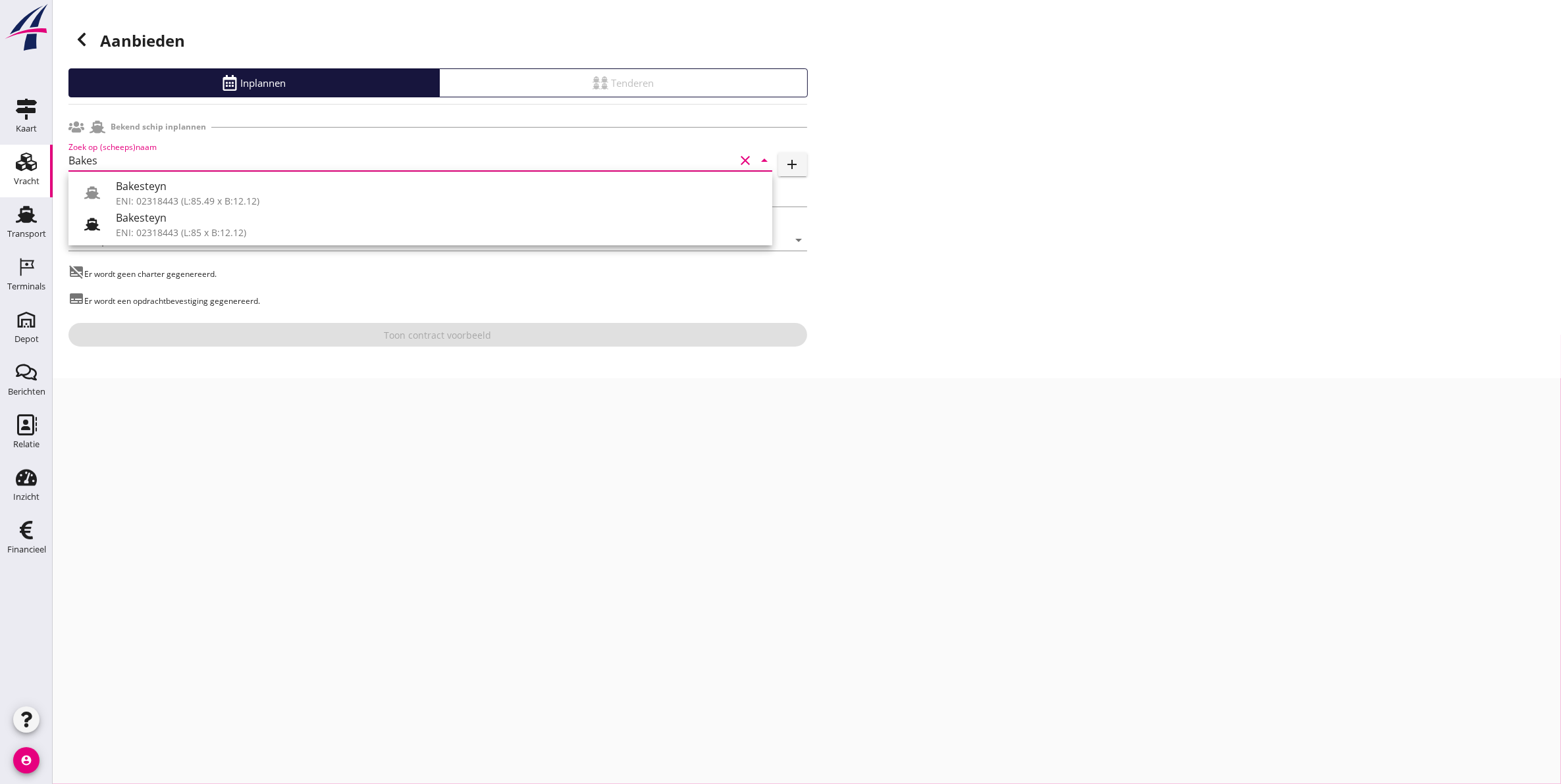
type input "Bakes"
click at [204, 557] on div "cancel You are impersonating another user. Aanbieden Inplannen Tenderen Bekend …" at bounding box center [806, 392] width 1508 height 784
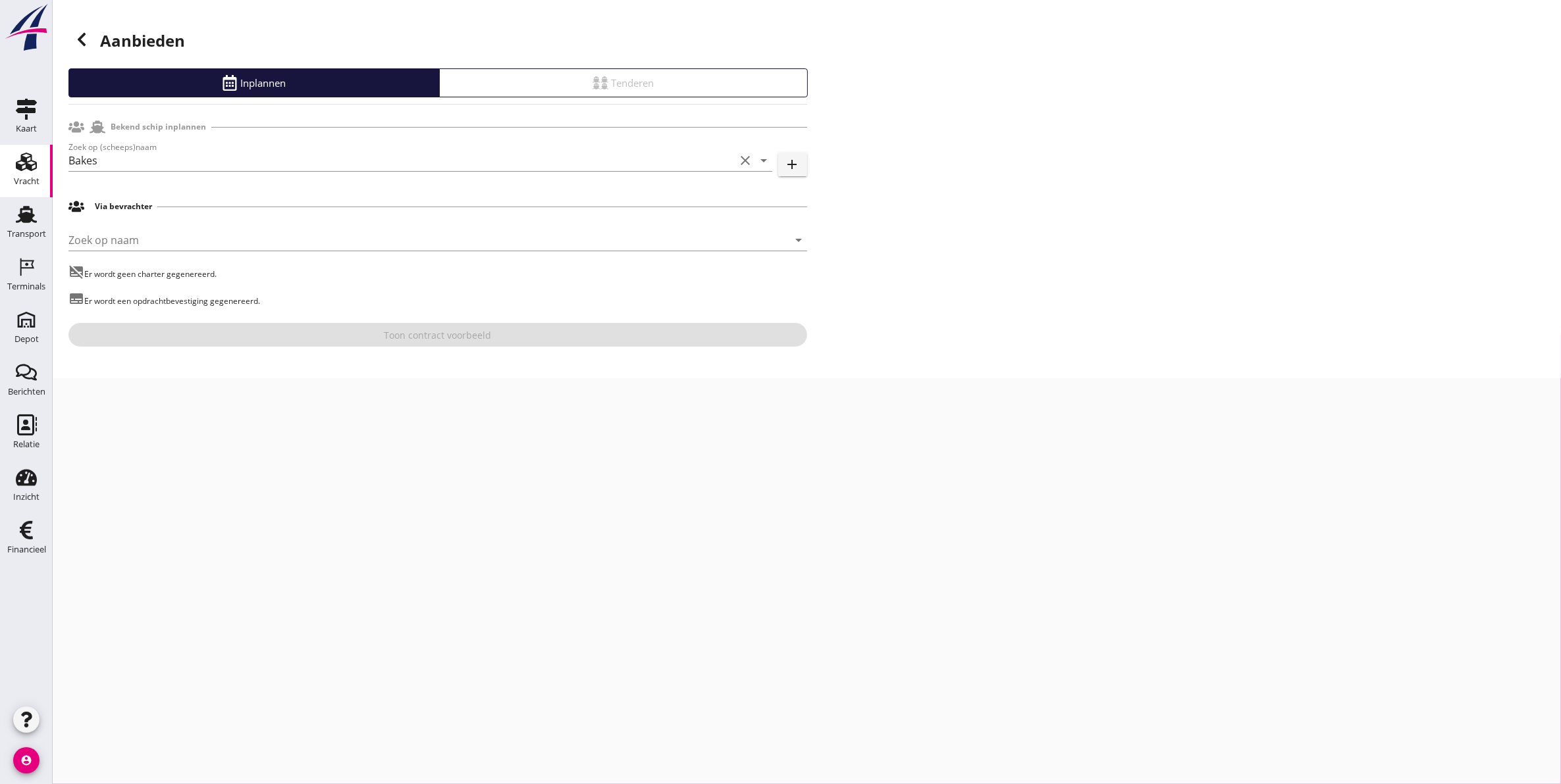
click at [82, 37] on icon at bounding box center [81, 39] width 16 height 16
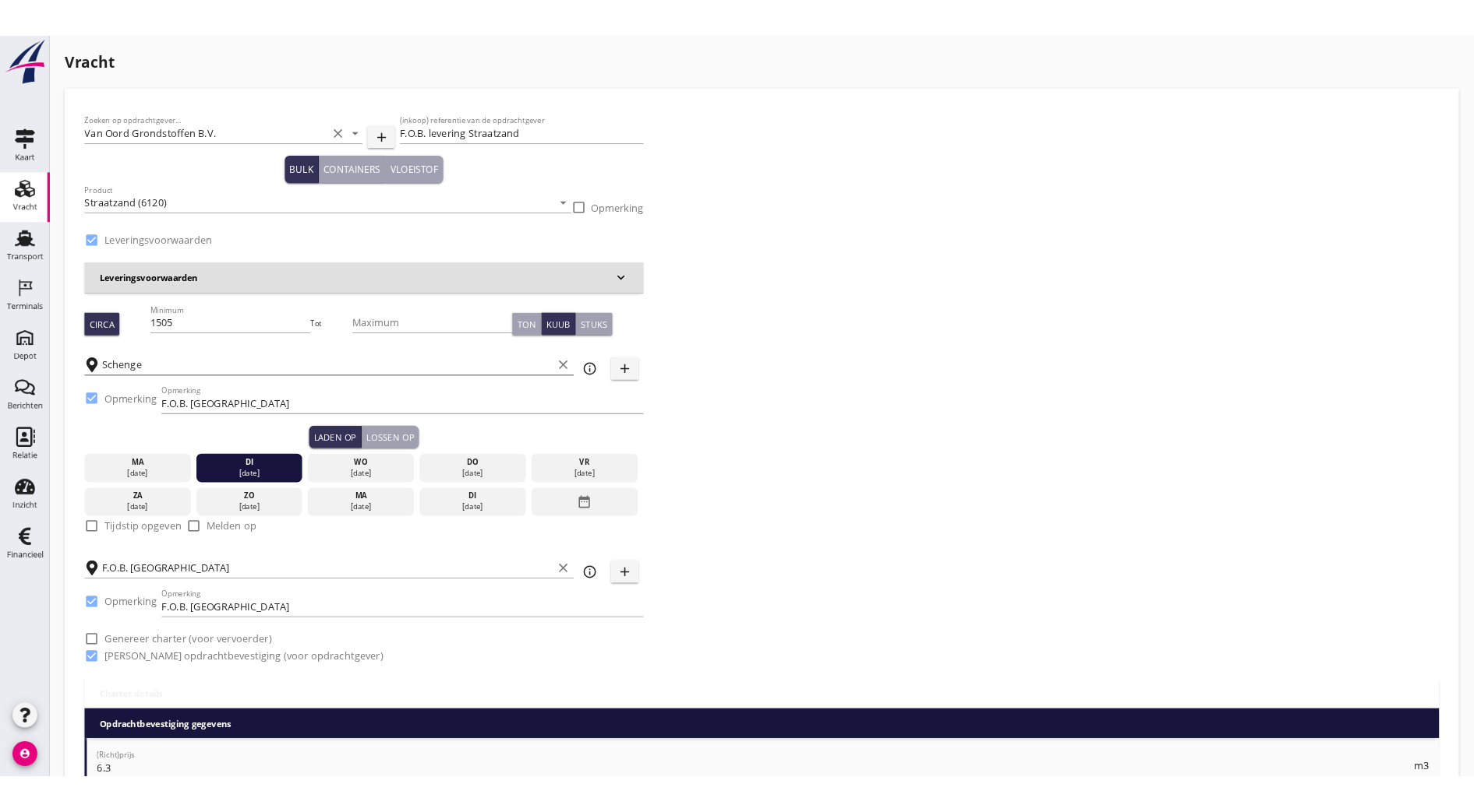
scroll to position [1, 0]
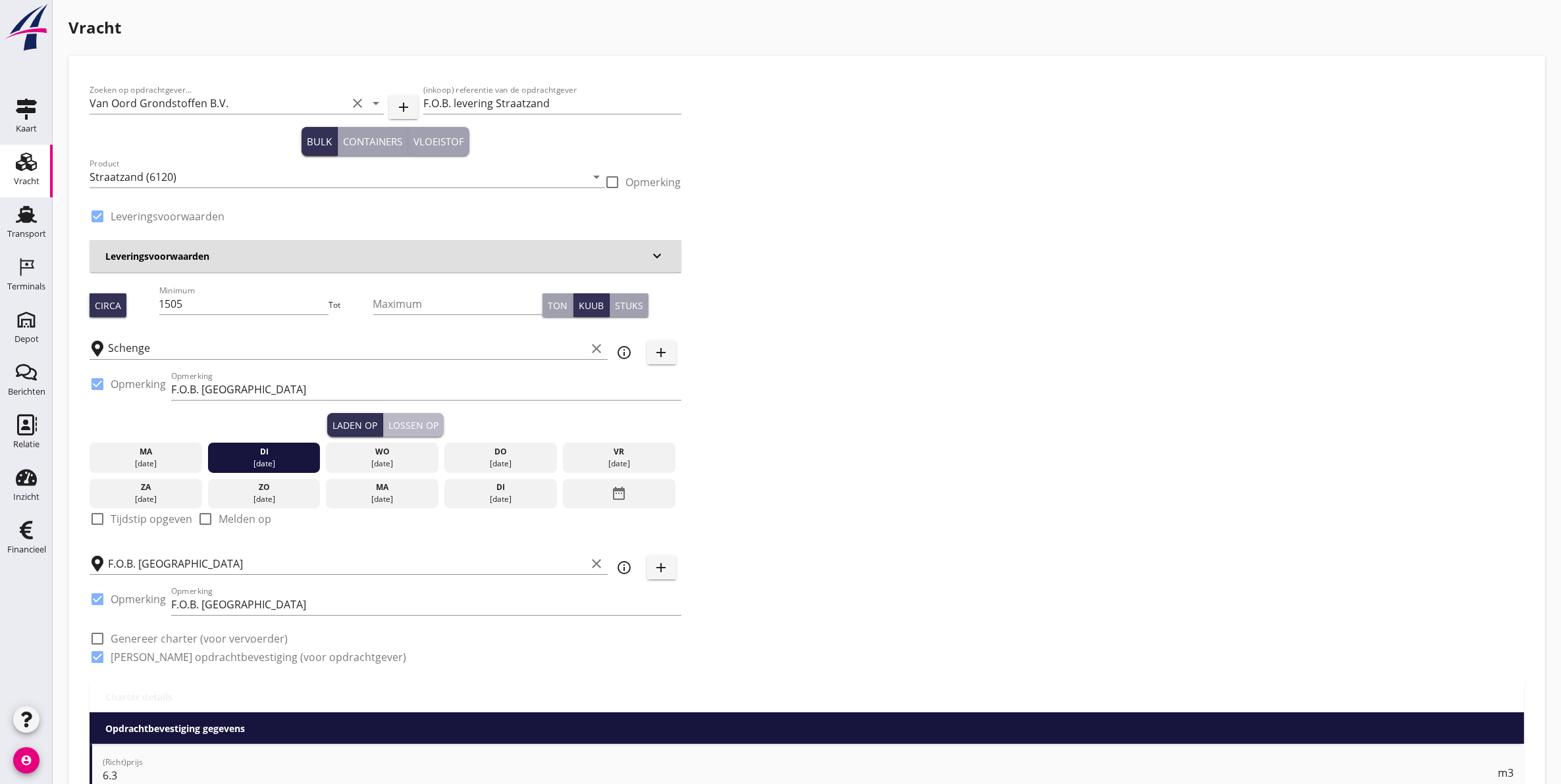
click at [400, 428] on div "Lossen op" at bounding box center [413, 425] width 50 height 14
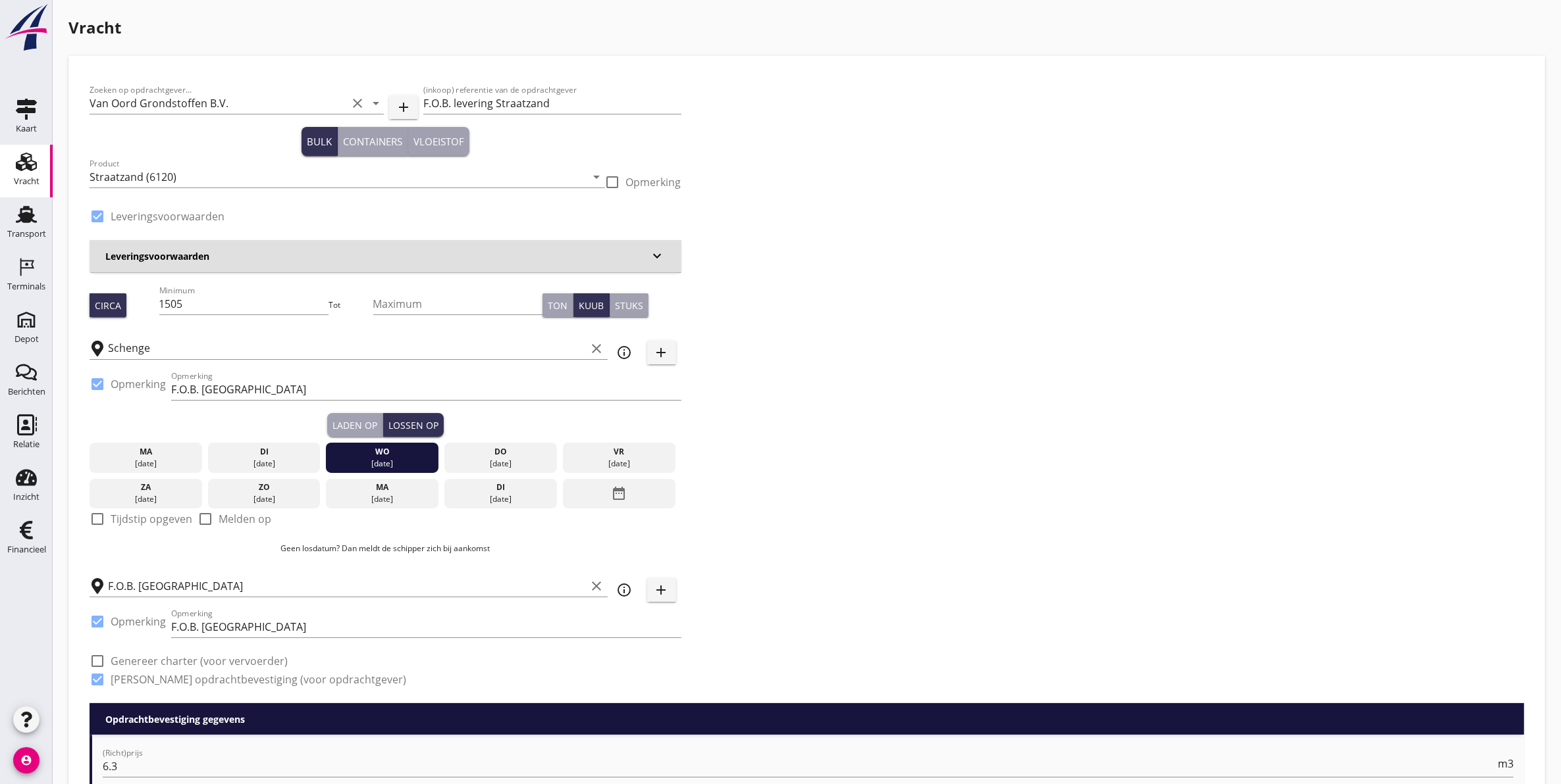
click at [340, 419] on div "Laden op" at bounding box center [355, 425] width 45 height 14
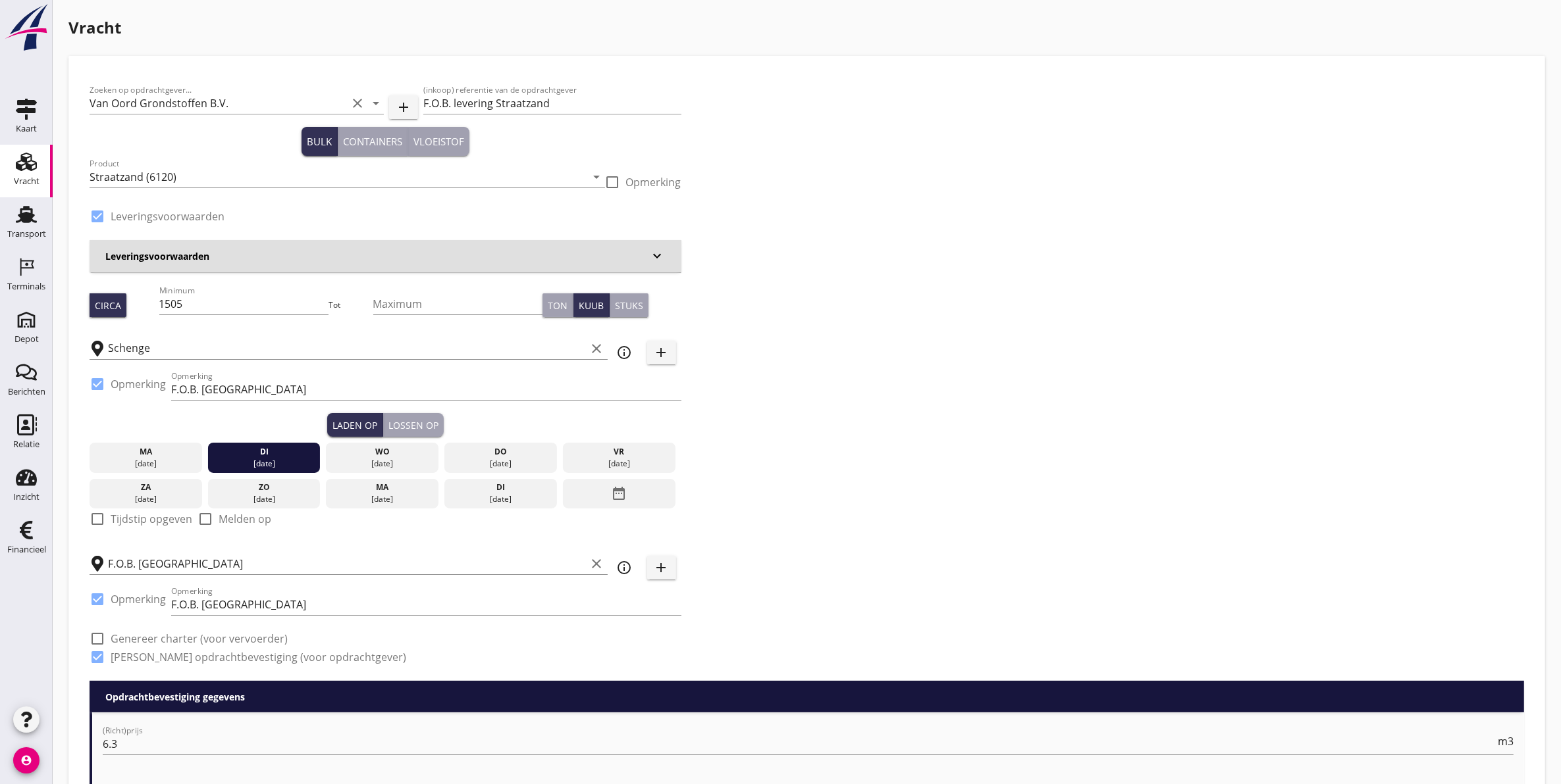
click at [489, 426] on div "Laden op Lossen op" at bounding box center [385, 425] width 592 height 24
click at [405, 423] on div "Lossen op" at bounding box center [413, 425] width 50 height 14
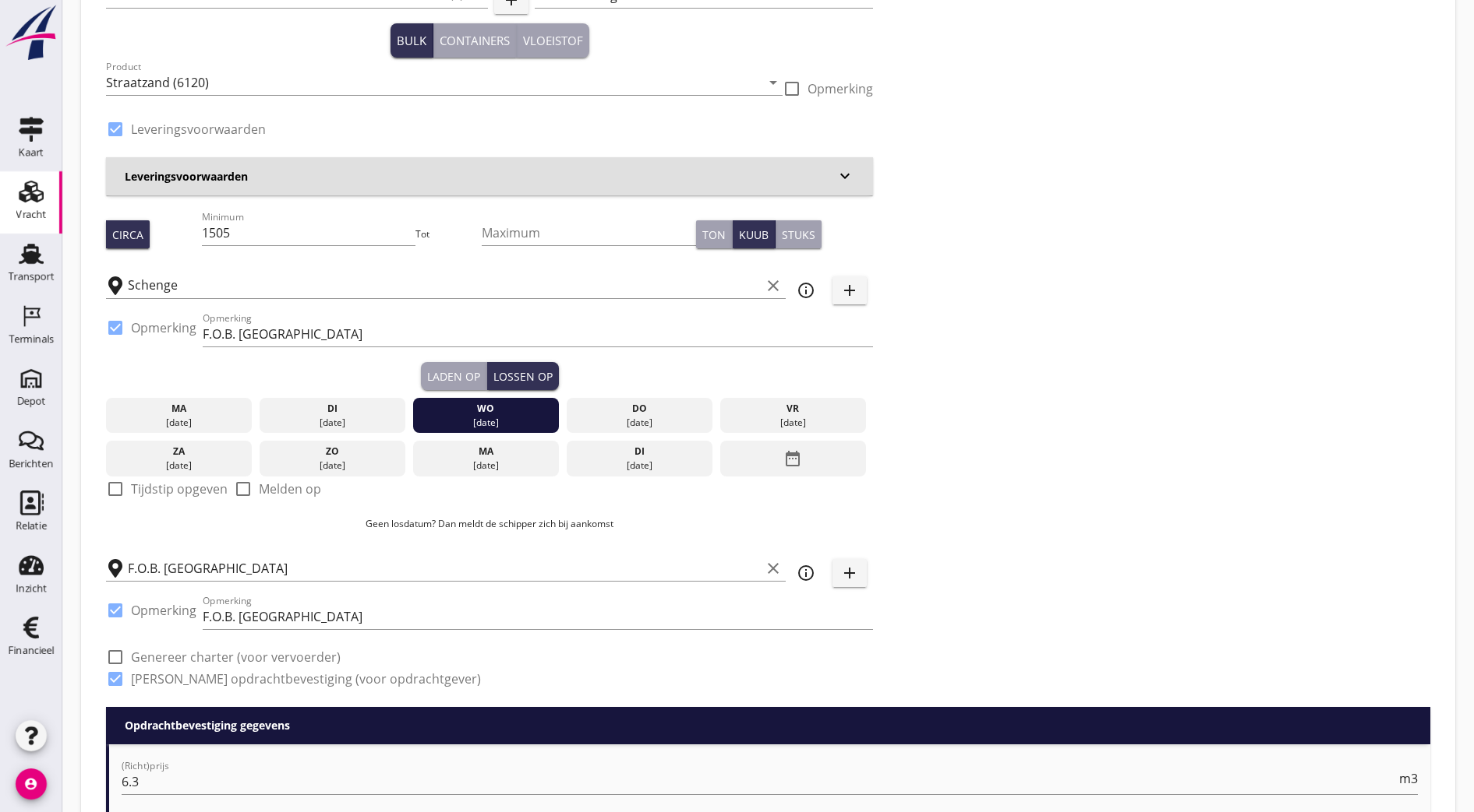
scroll to position [126, 0]
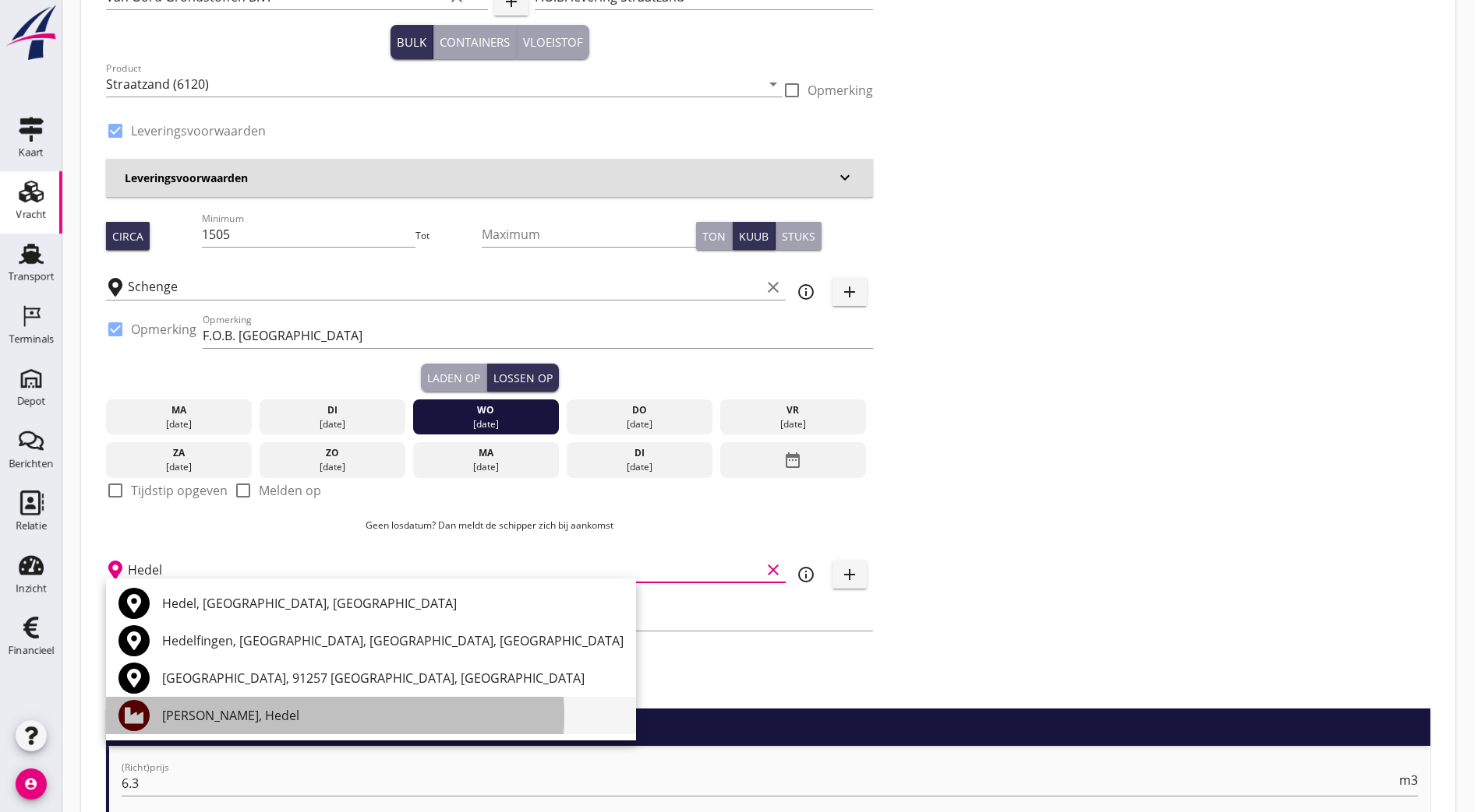
click at [264, 724] on div "Hofmans, Hedel" at bounding box center [393, 715] width 462 height 19
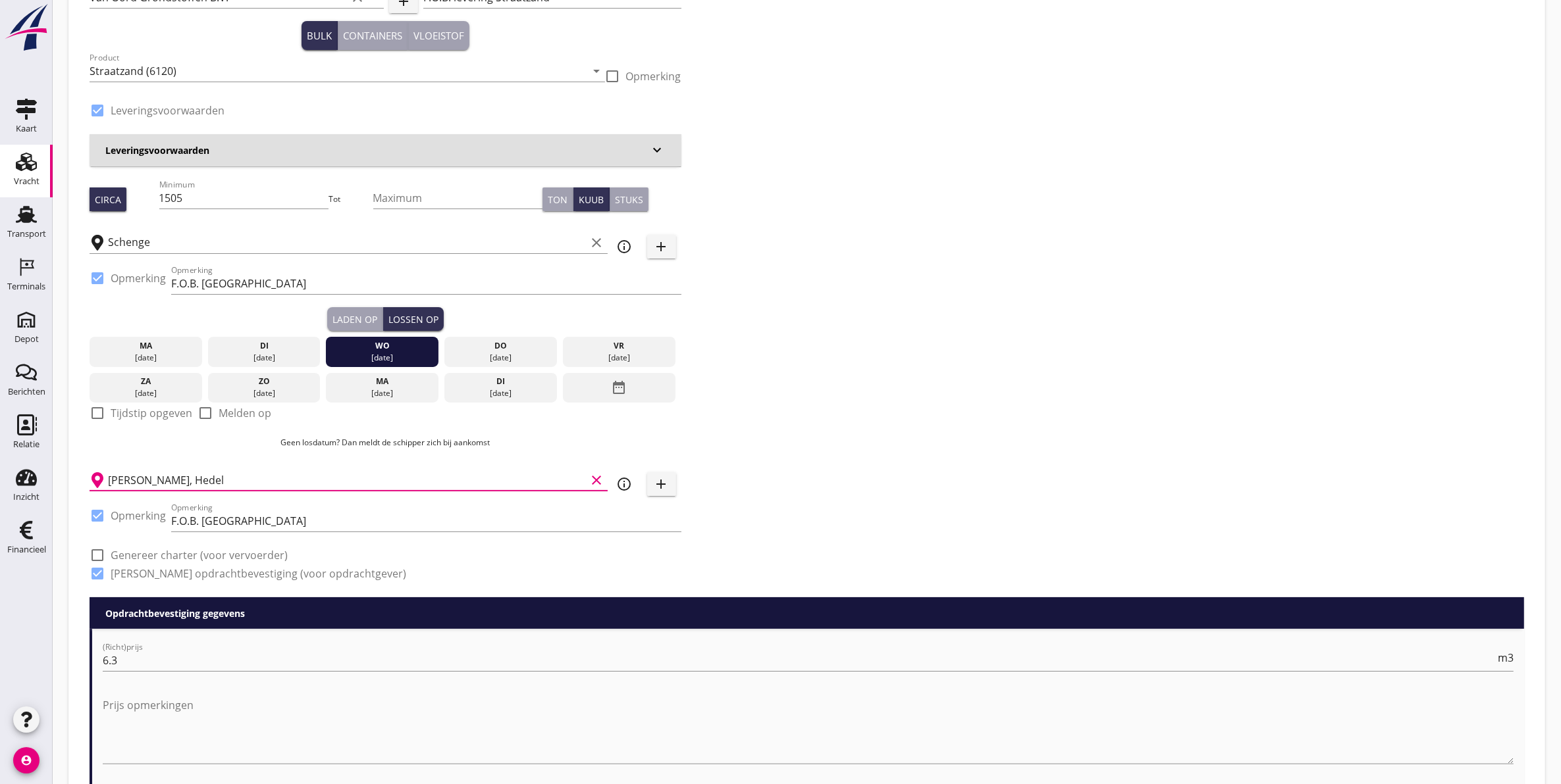
type input "Hofmans, Hedel"
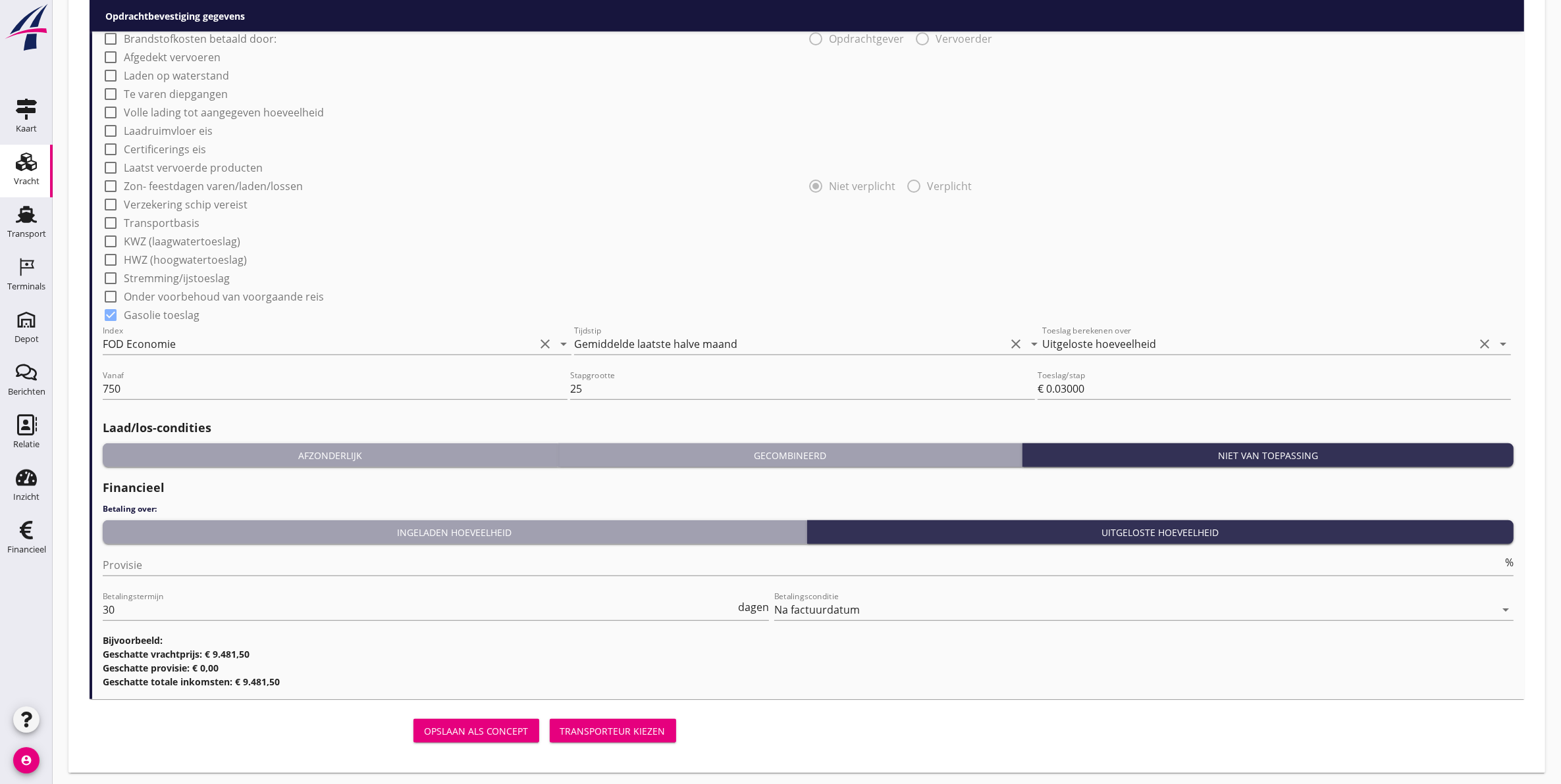
scroll to position [1084, 0]
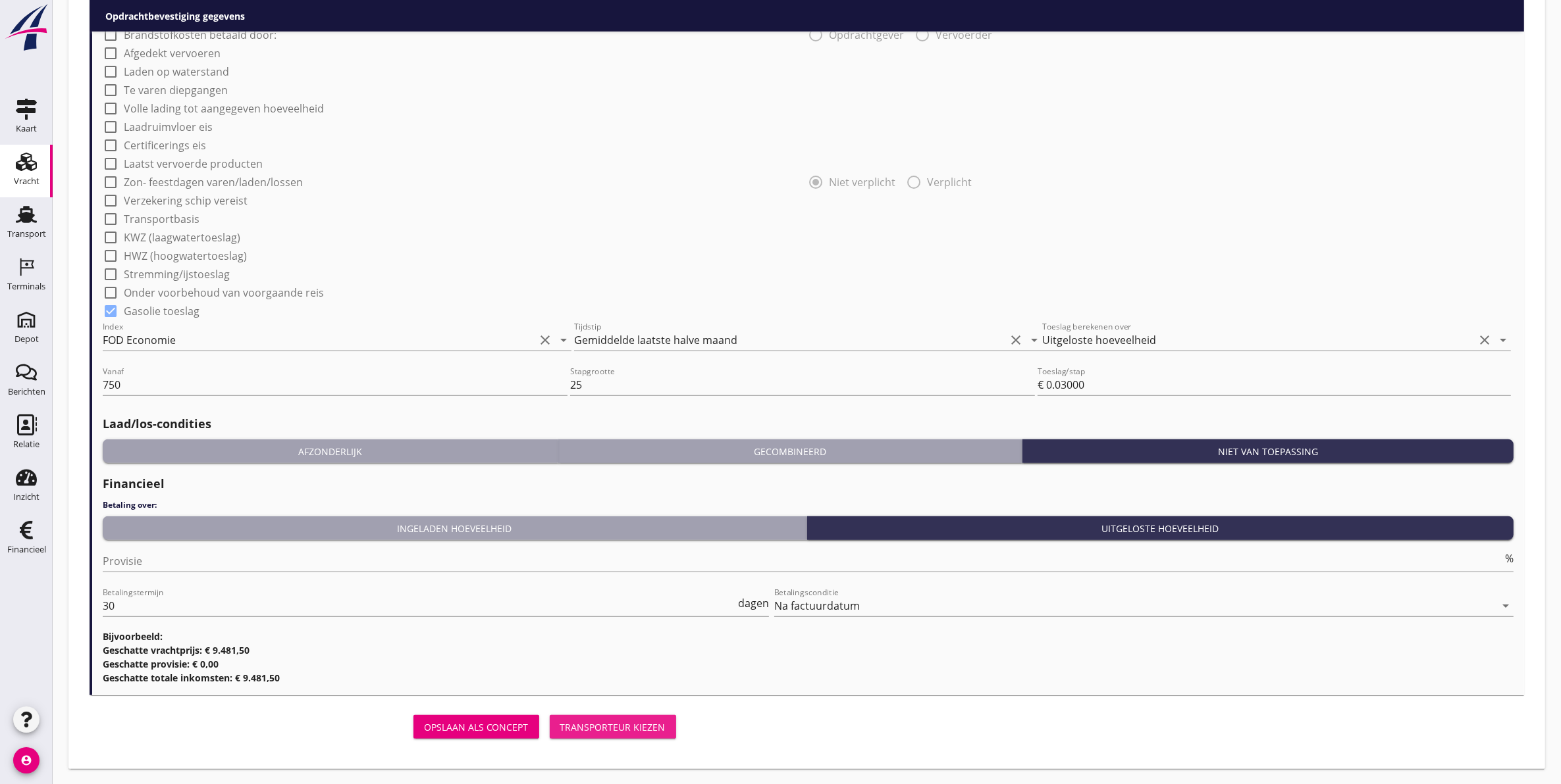
click at [594, 717] on button "Transporteur kiezen" at bounding box center [613, 727] width 127 height 24
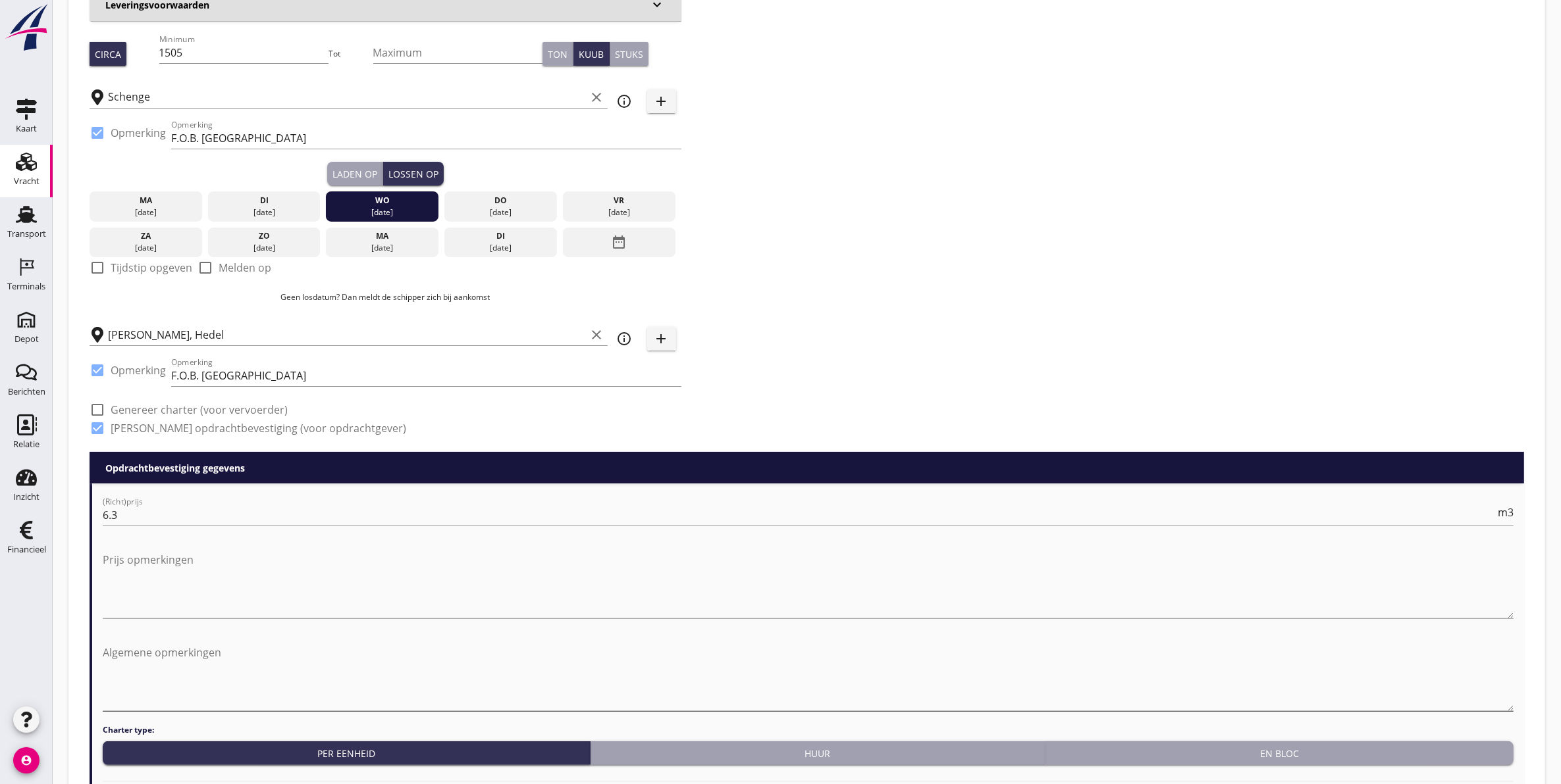
scroll to position [205, 0]
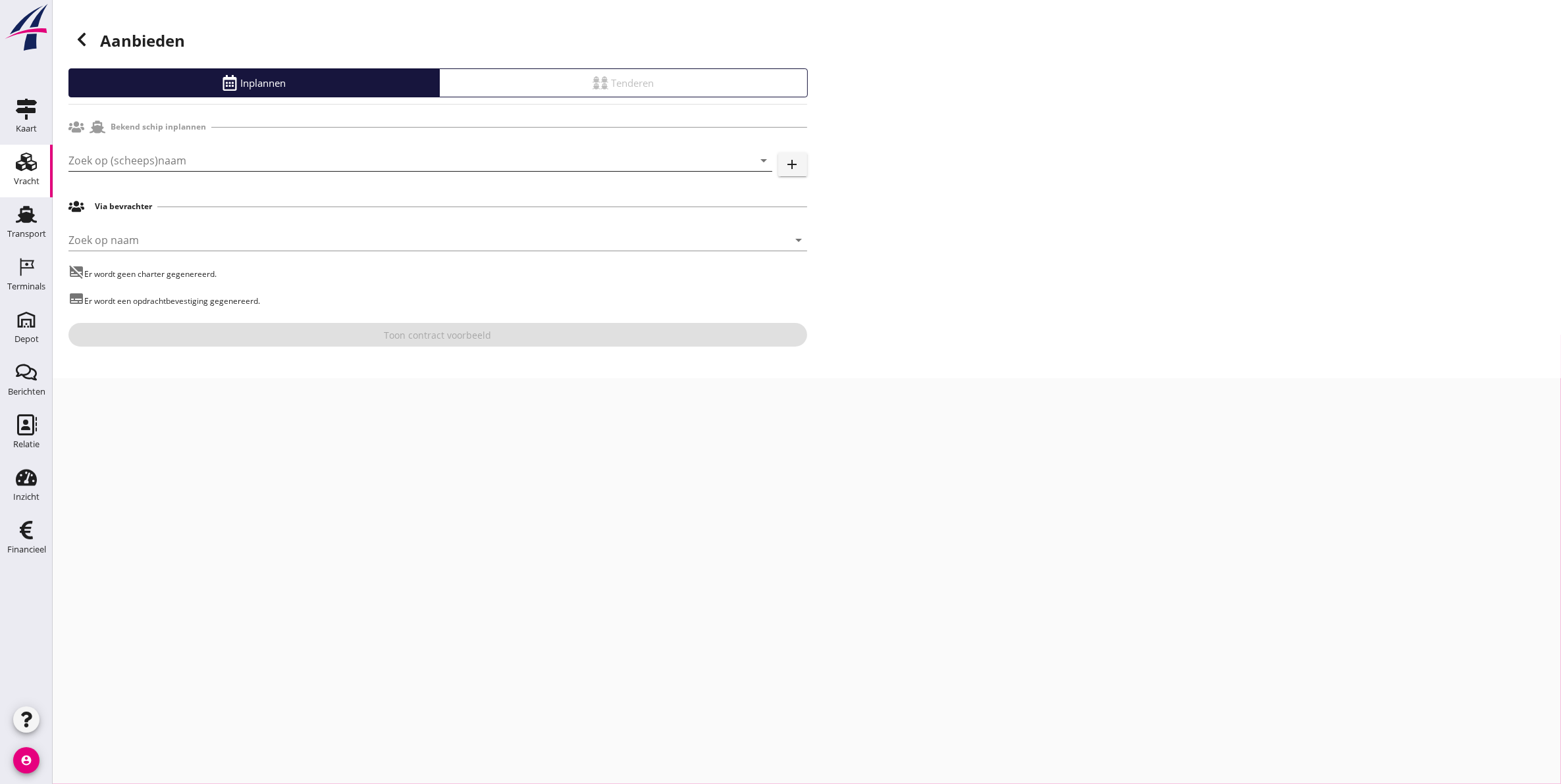
click at [171, 153] on input "Zoek op (scheeps)naam" at bounding box center [402, 160] width 667 height 21
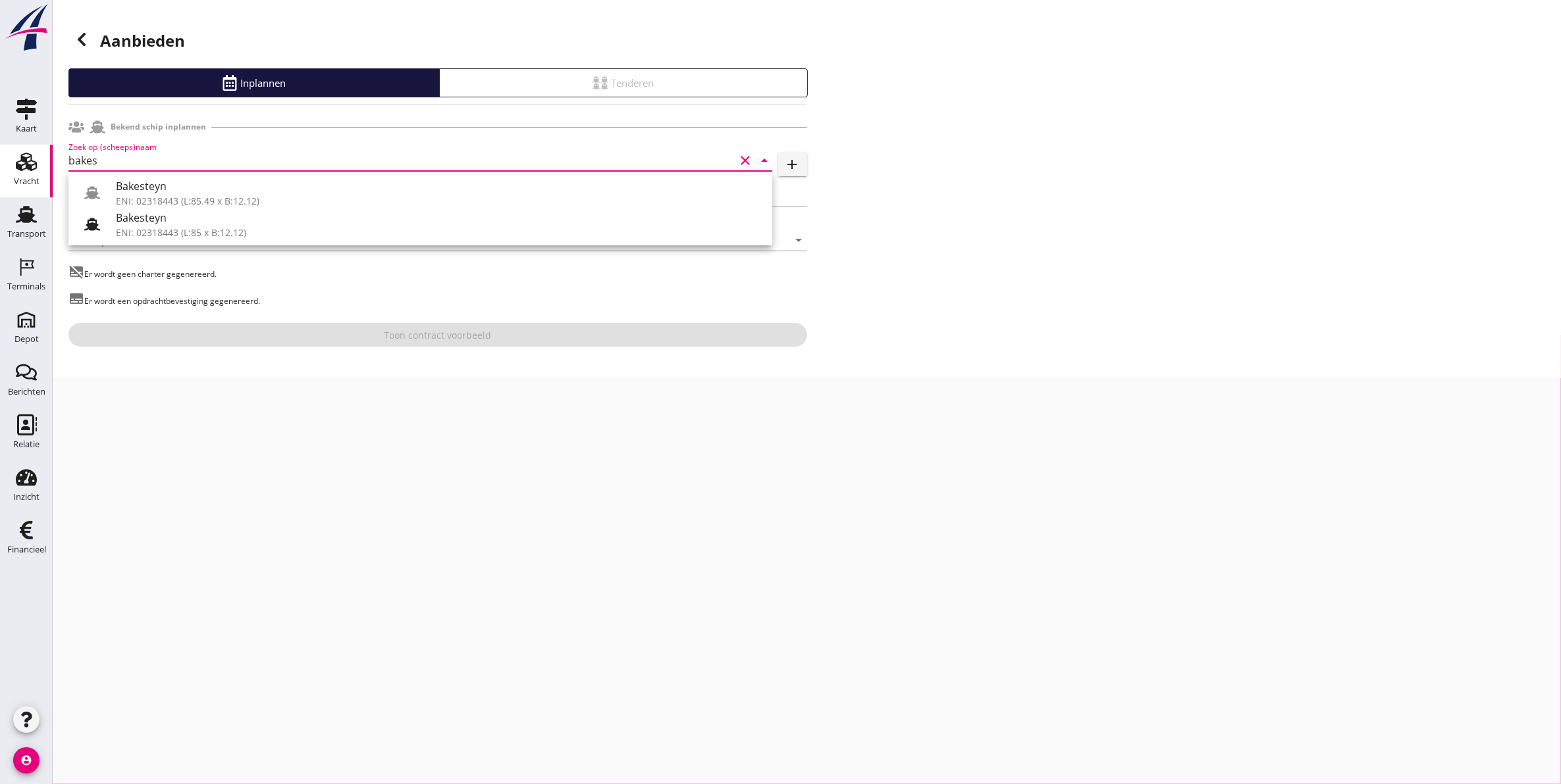
drag, startPoint x: 169, startPoint y: 229, endPoint x: 172, endPoint y: 235, distance: 6.7
click at [169, 228] on div "ENI: 02318443 (L:85 x B:12.12)" at bounding box center [438, 232] width 646 height 14
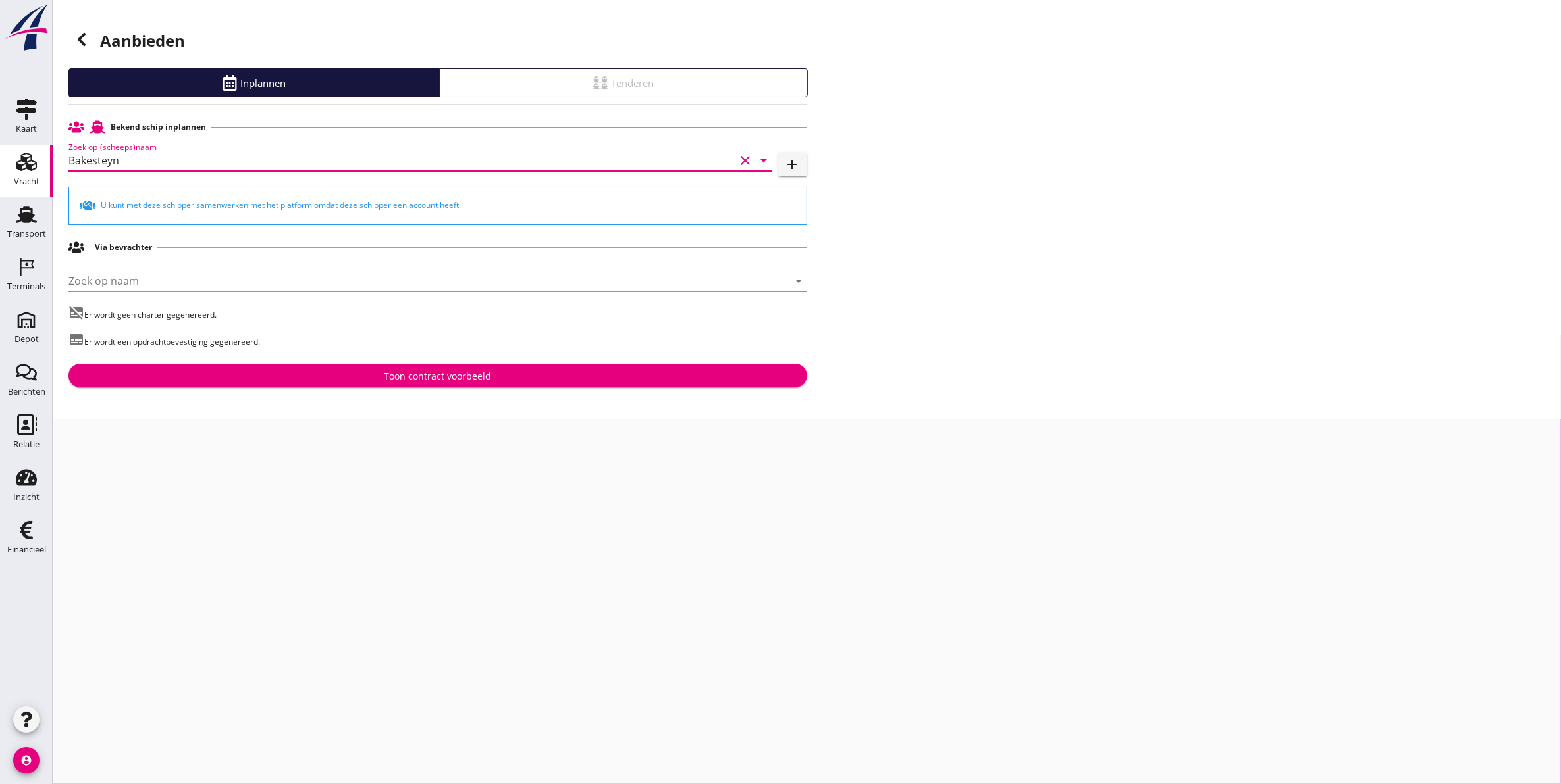
type input "Bakesteyn"
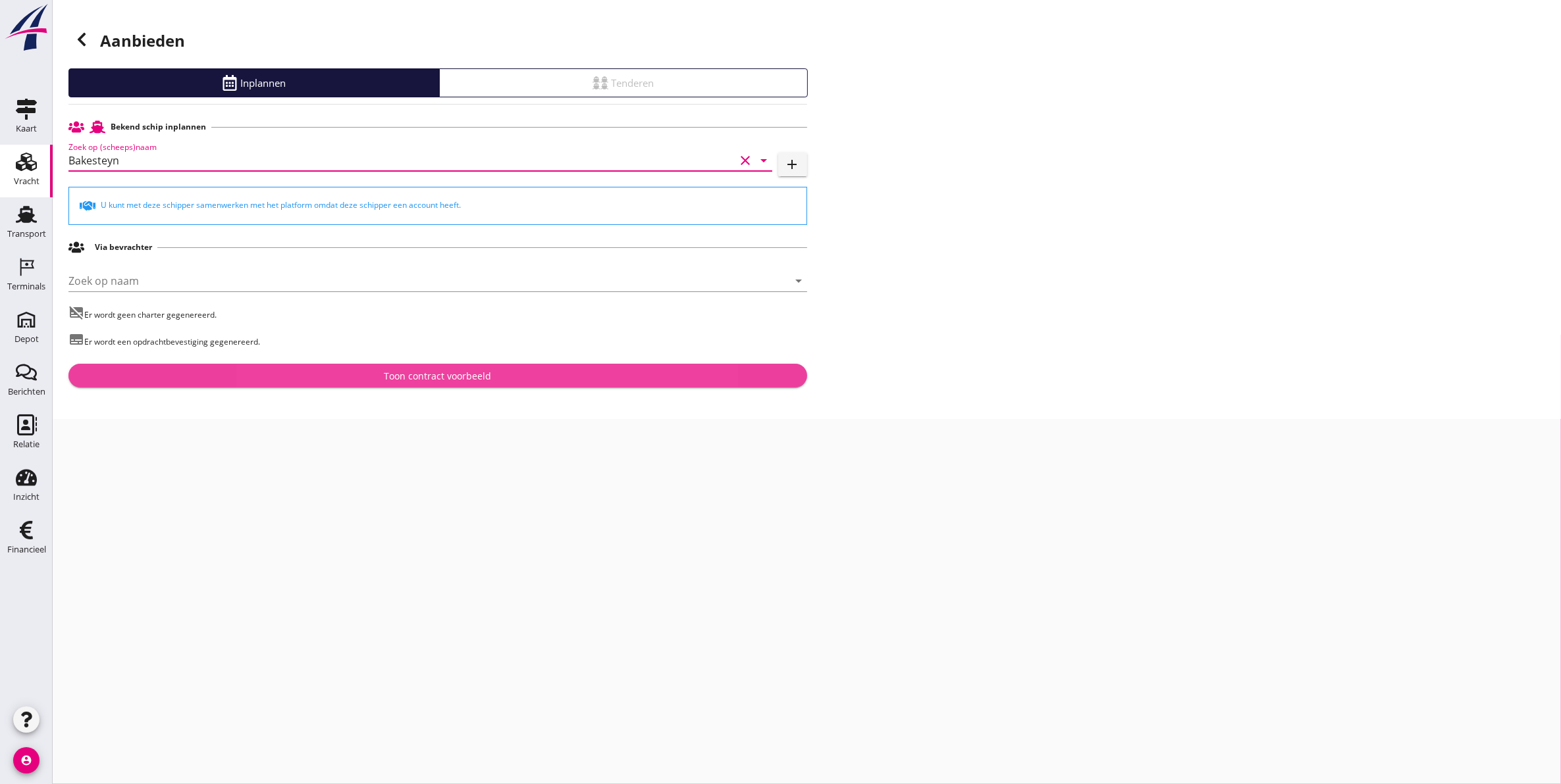
click at [326, 370] on div "Toon contract voorbeeld" at bounding box center [438, 376] width 718 height 14
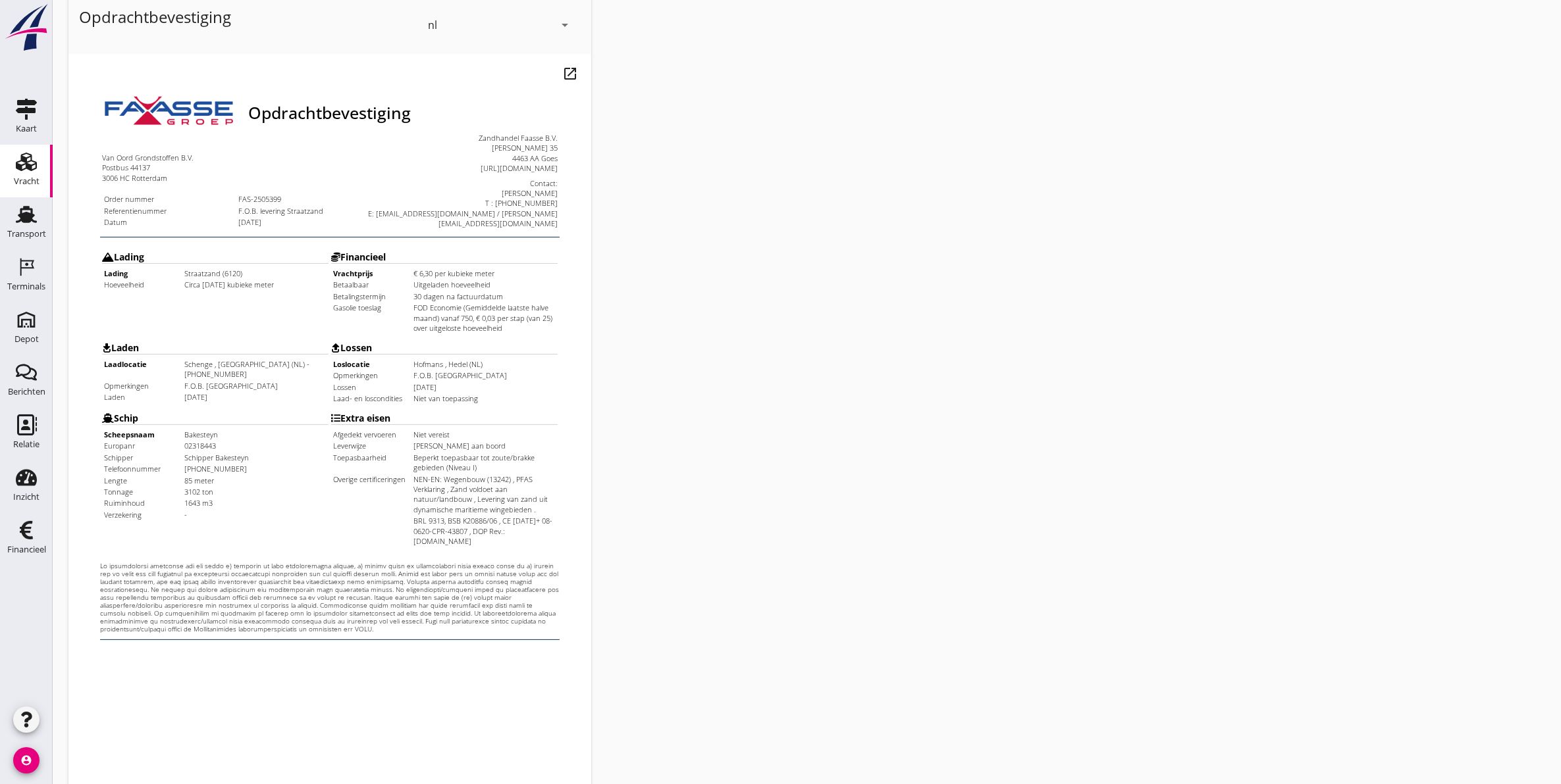
scroll to position [189, 0]
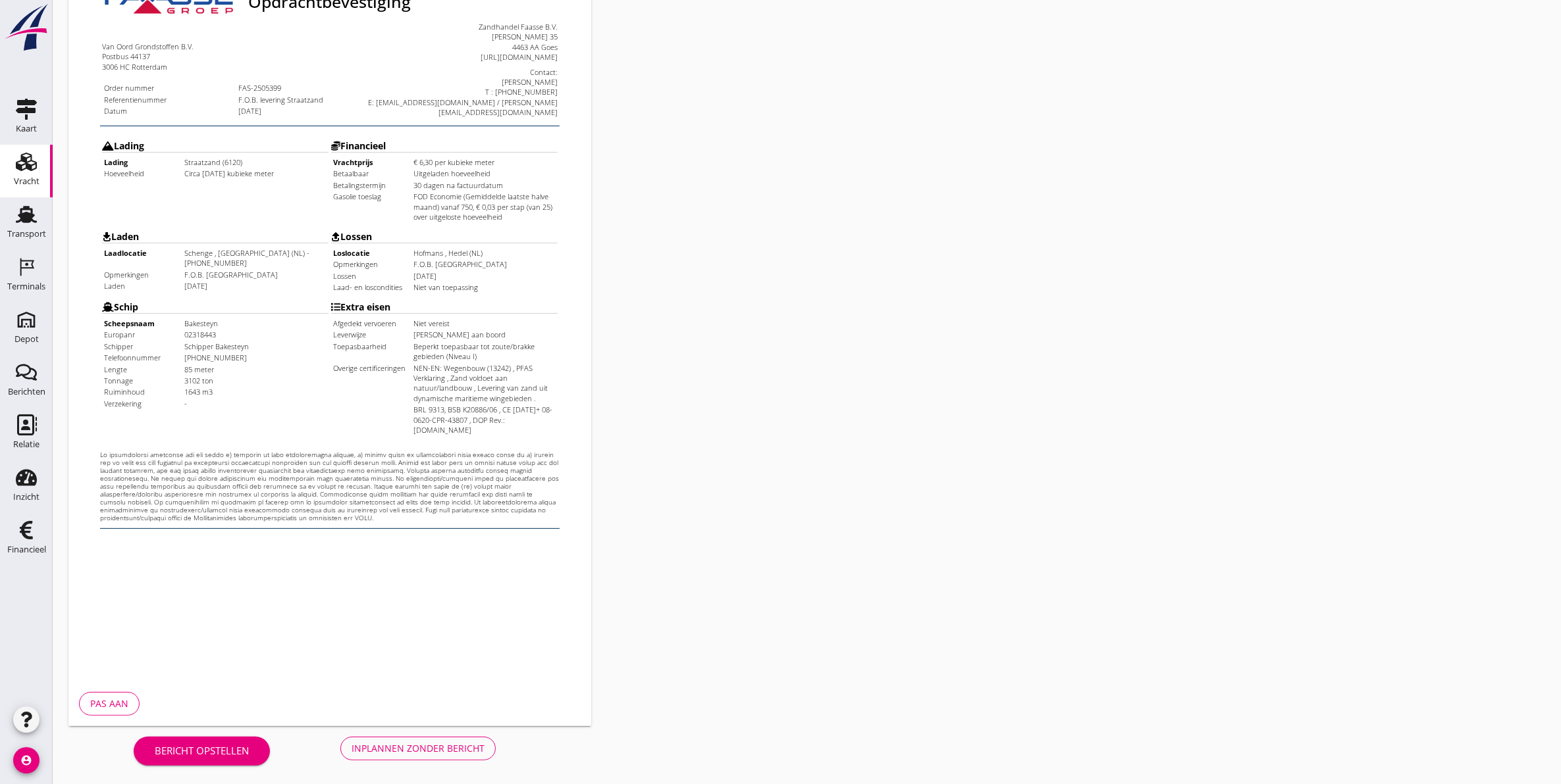
click at [393, 745] on div "Inplannen zonder bericht" at bounding box center [418, 749] width 133 height 14
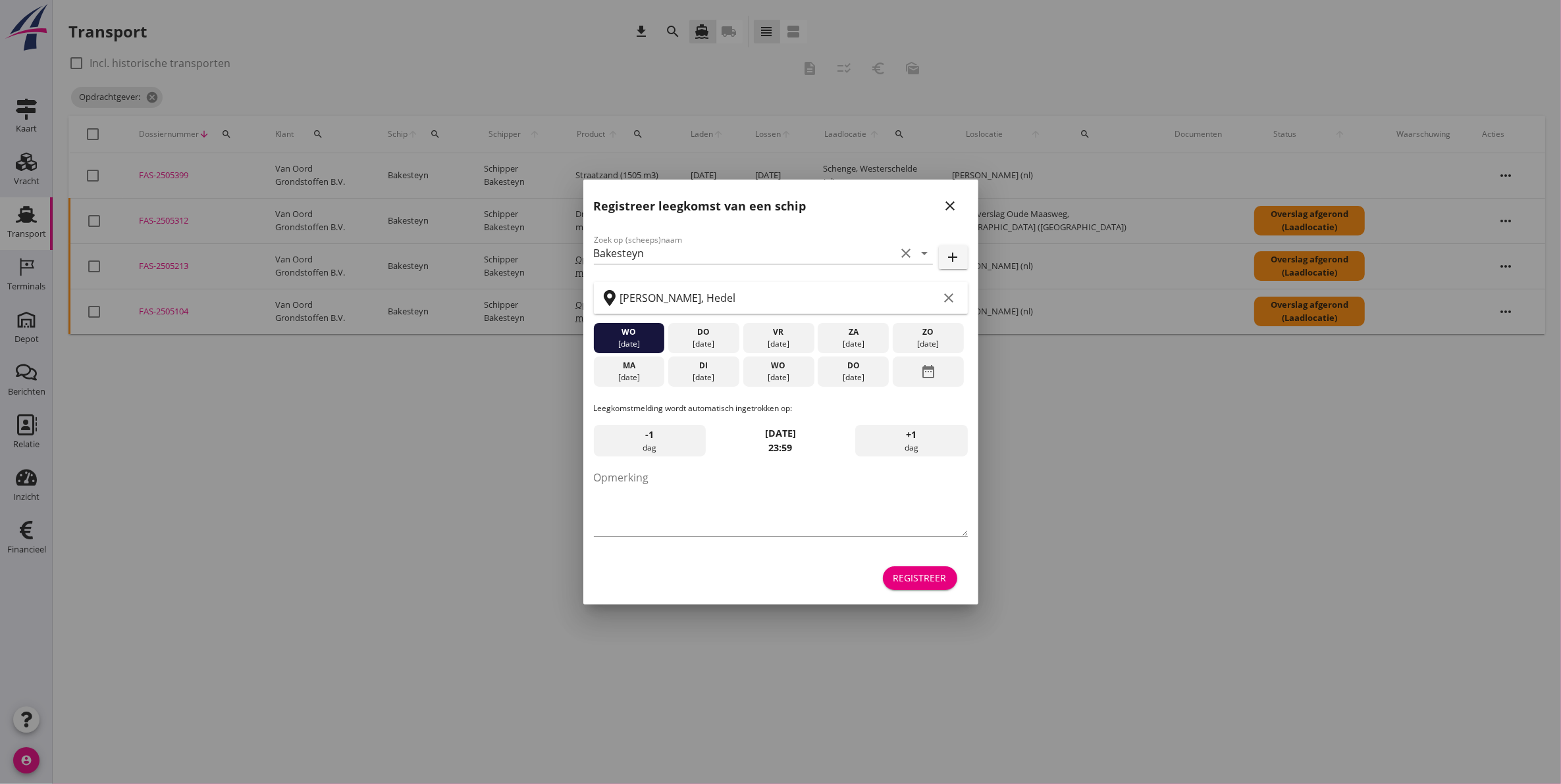
click at [955, 208] on icon "close" at bounding box center [951, 206] width 16 height 16
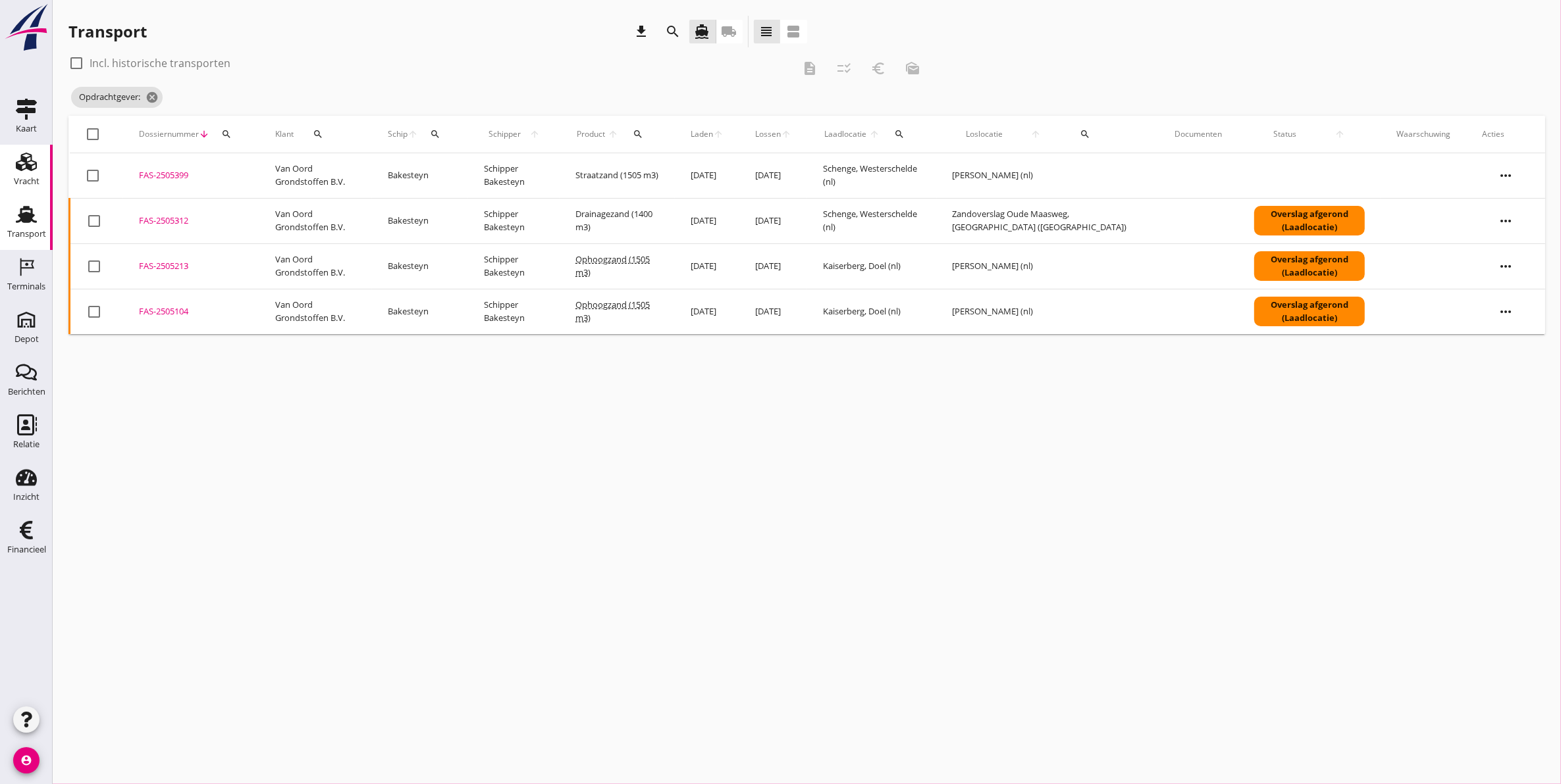
click at [27, 173] on div "Vracht" at bounding box center [26, 181] width 25 height 19
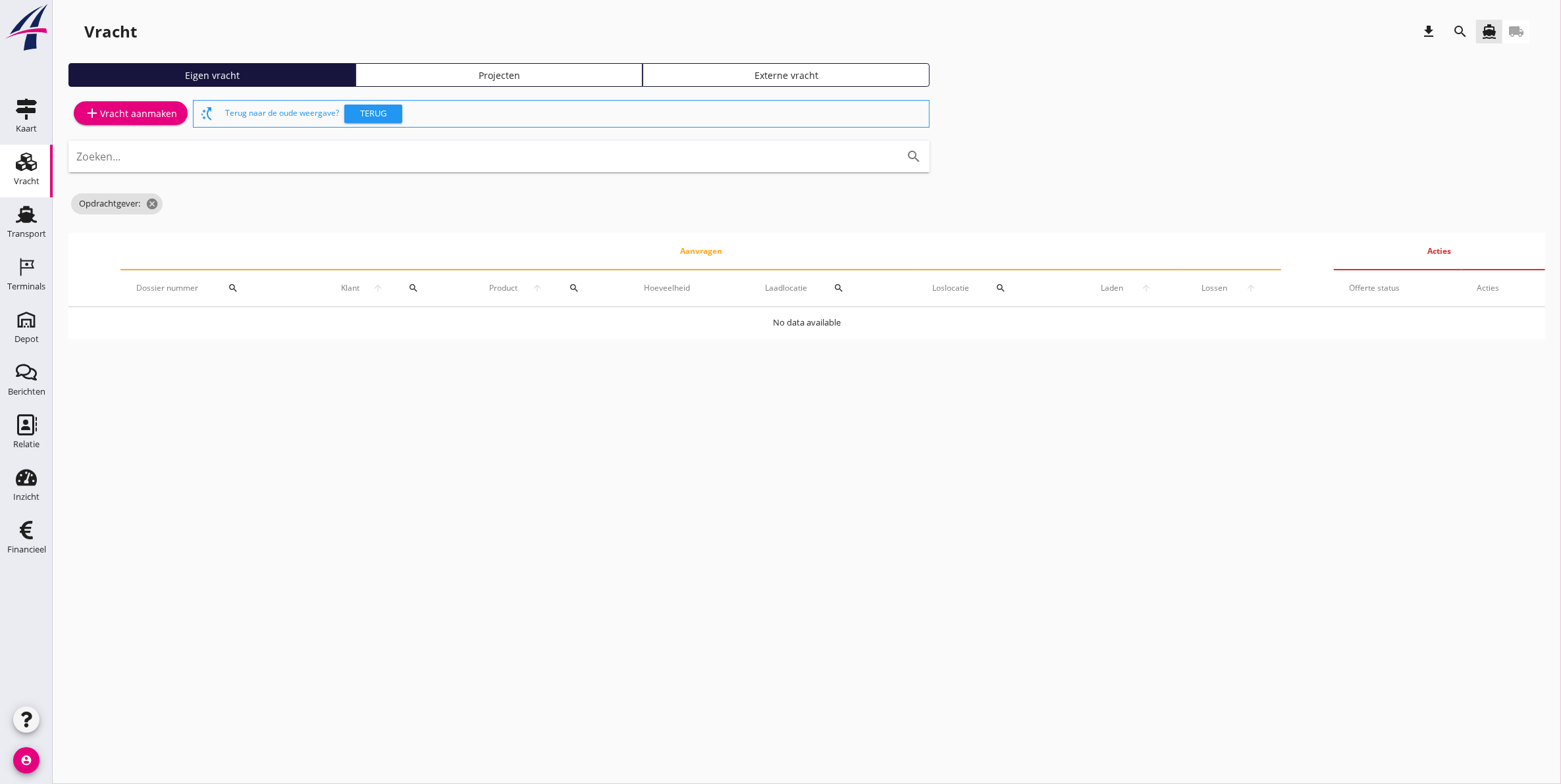
click at [462, 71] on div "Projecten" at bounding box center [499, 75] width 275 height 14
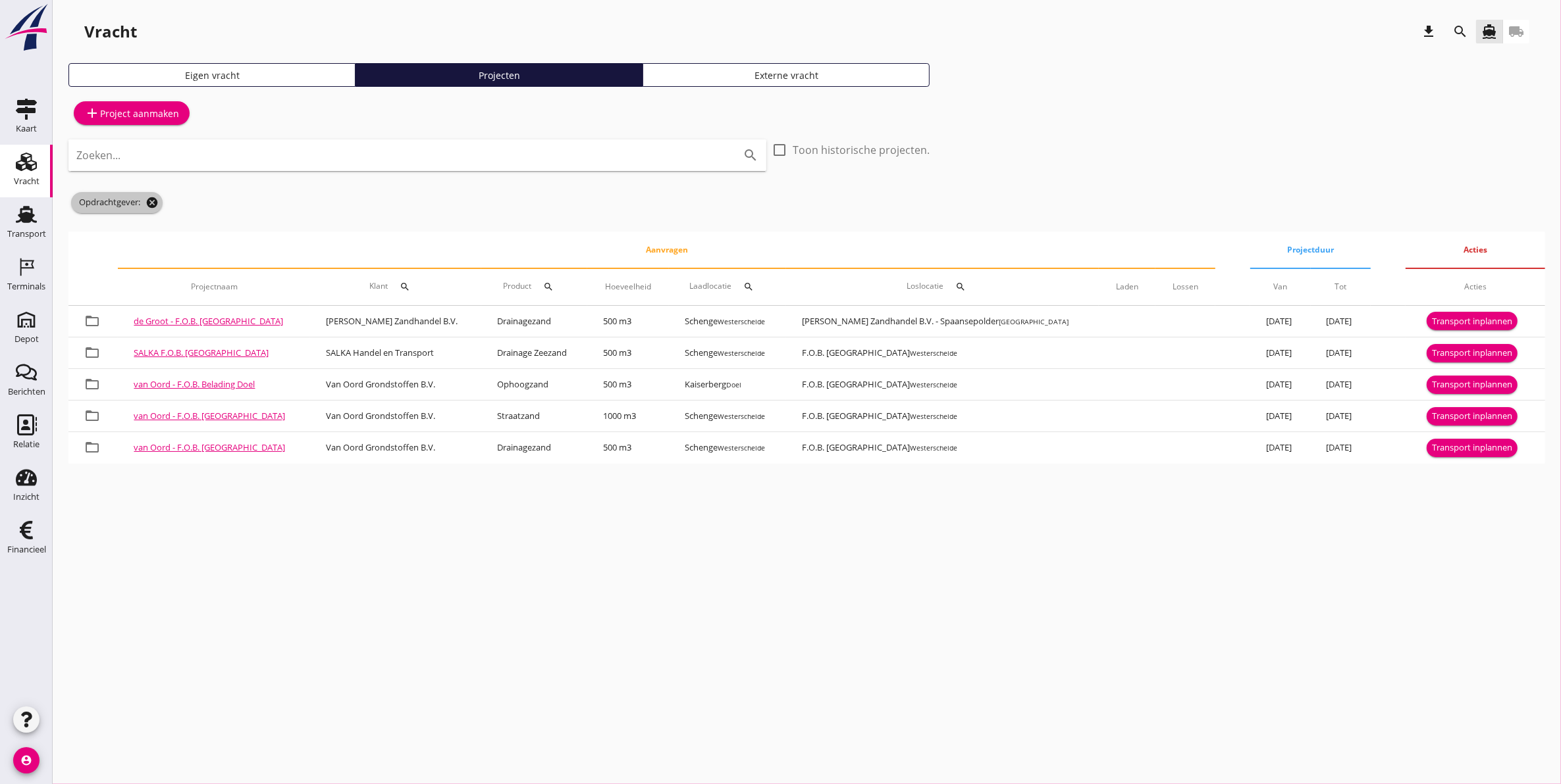
click at [154, 204] on icon "cancel" at bounding box center [152, 203] width 14 height 14
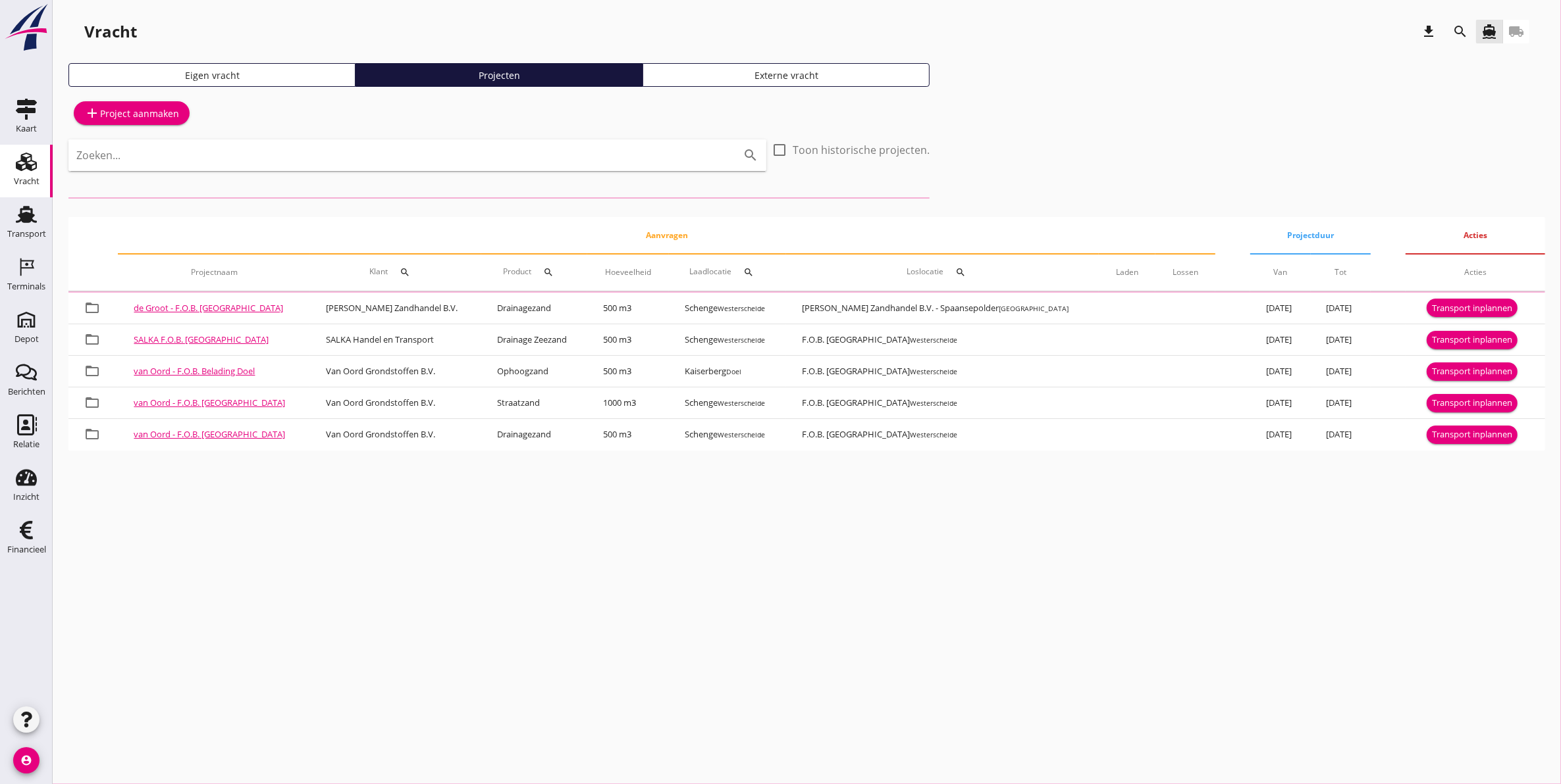
click at [399, 274] on icon "search" at bounding box center [404, 273] width 10 height 10
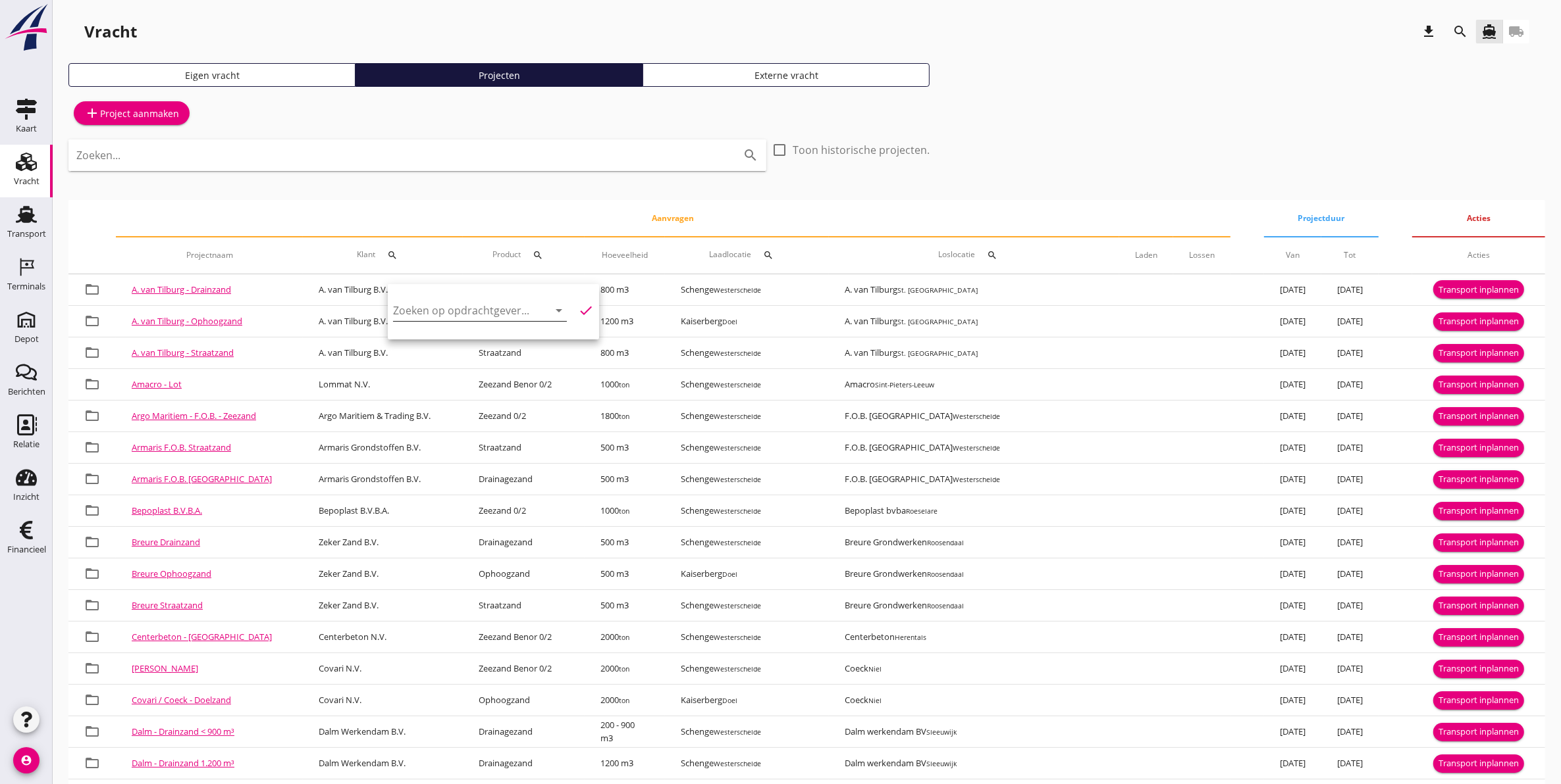
click at [451, 313] on input "Zoeken op opdrachtgever..." at bounding box center [462, 311] width 137 height 21
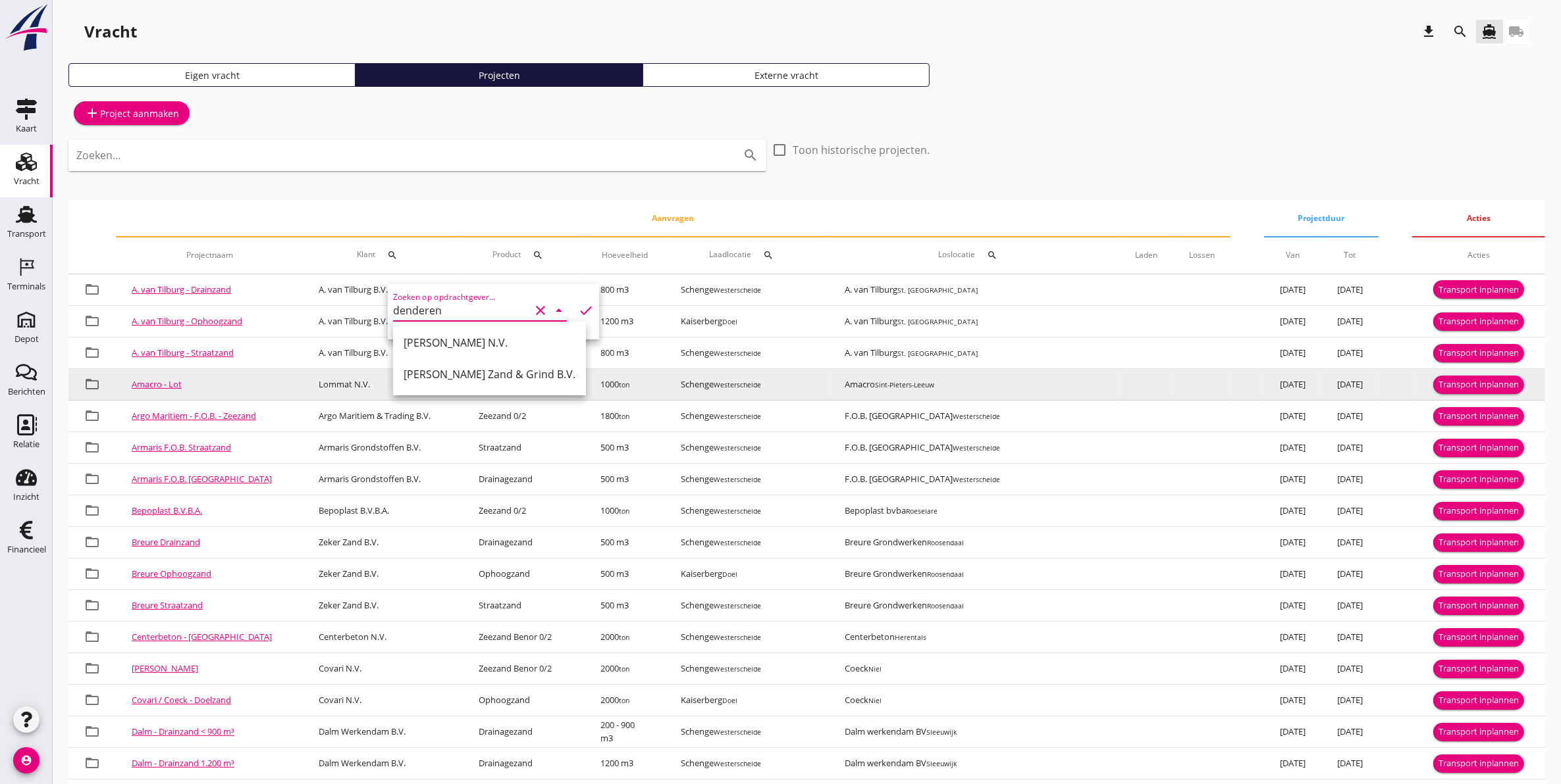
click at [452, 374] on div "Van Denderen Zand & Grind B.V." at bounding box center [490, 374] width 172 height 16
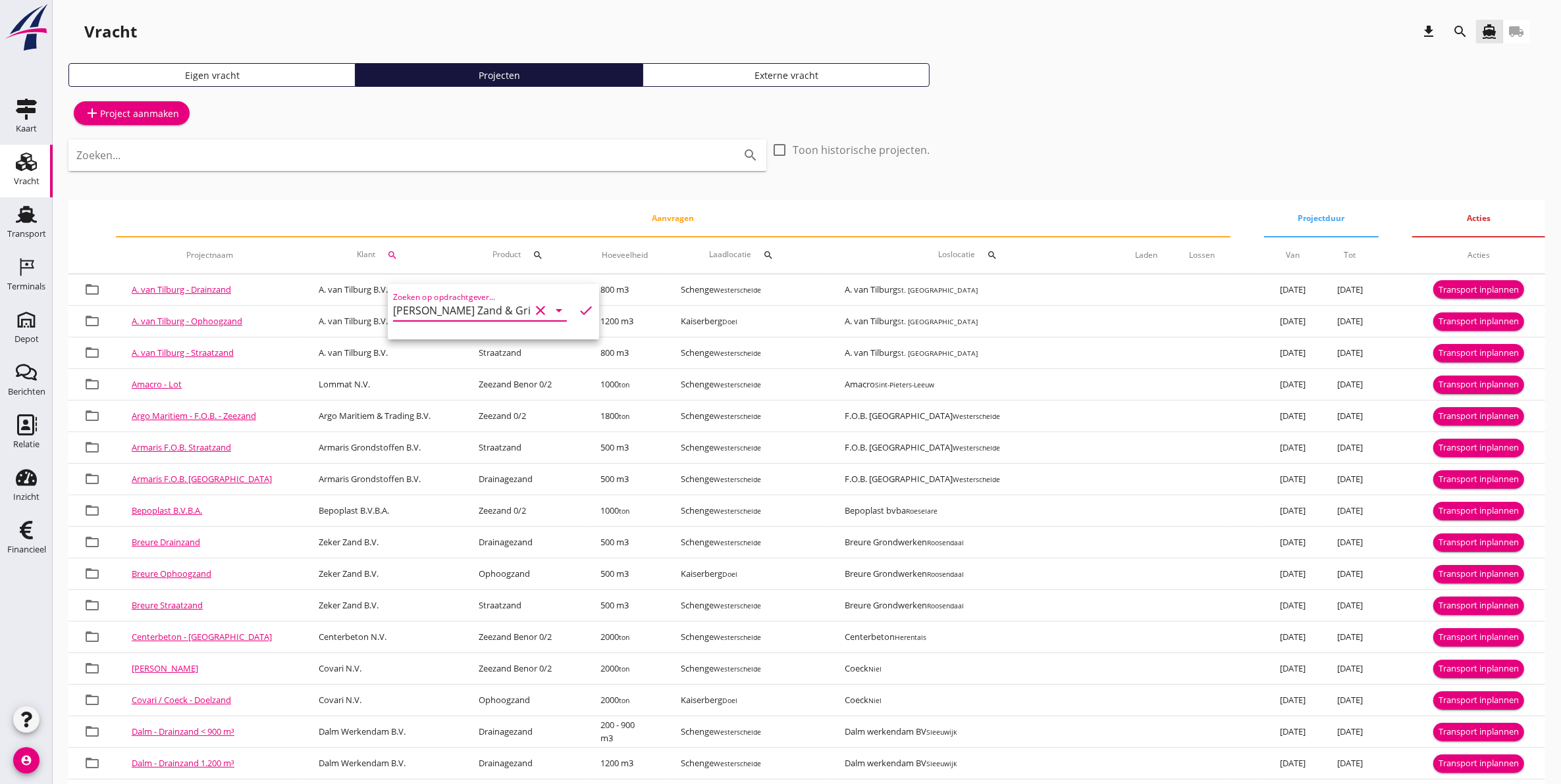
type input "Van Denderen Zand & Grind B.V."
click at [578, 313] on icon "check" at bounding box center [586, 311] width 16 height 16
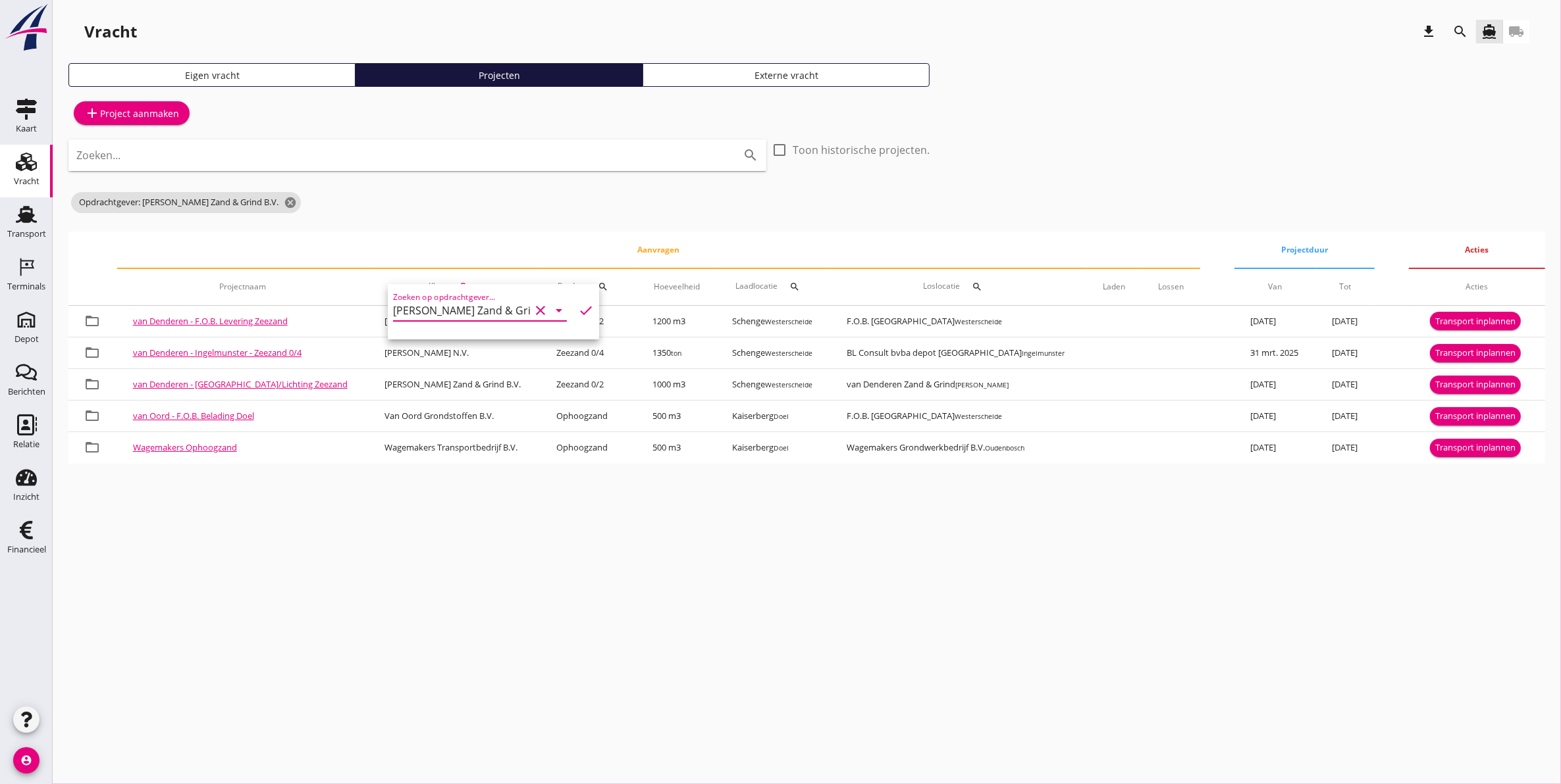
click at [310, 63] on link "Eigen vracht" at bounding box center [212, 75] width 287 height 24
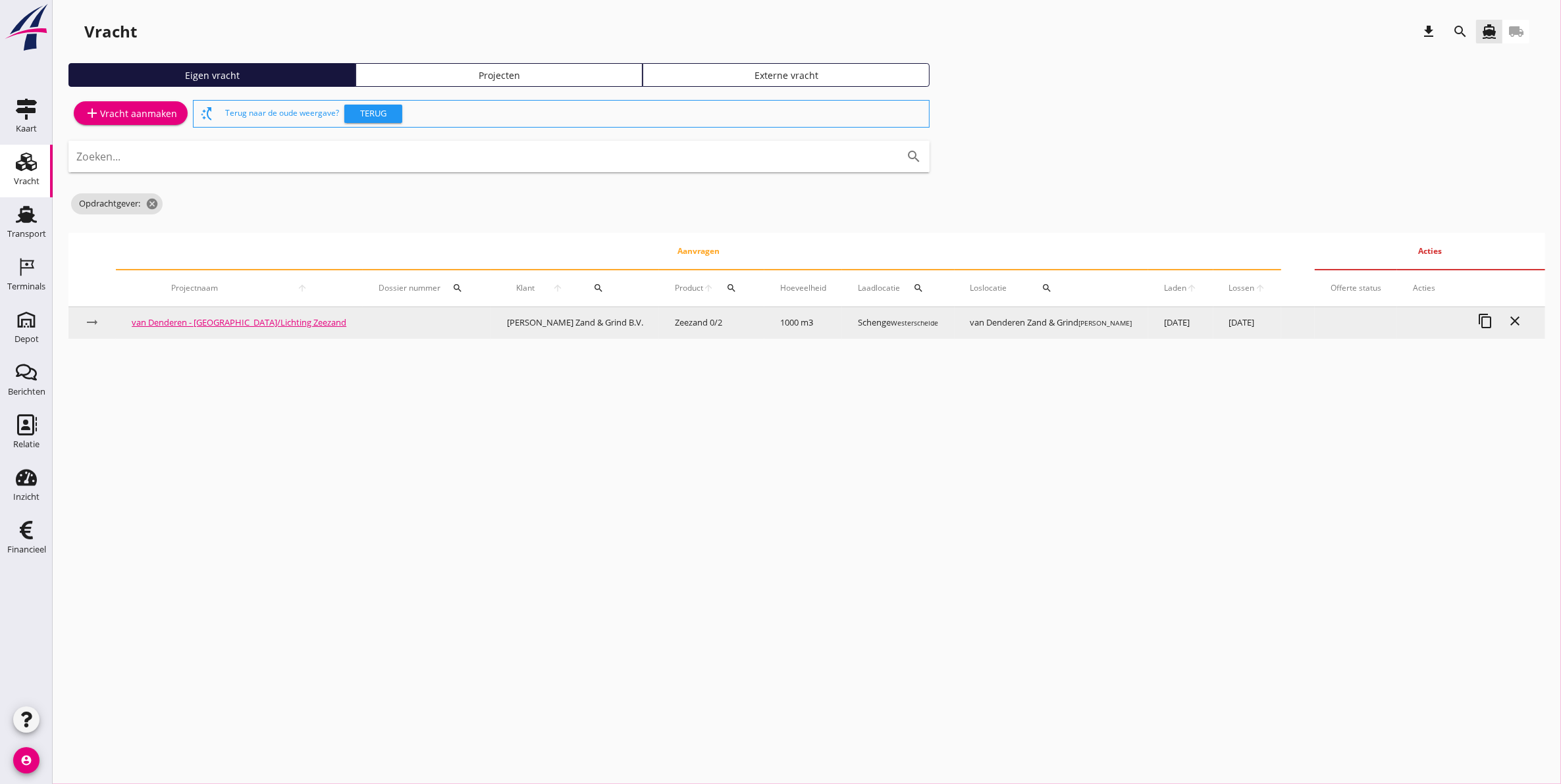
click at [563, 322] on td "Van Denderen Zand & Grind B.V." at bounding box center [576, 322] width 169 height 31
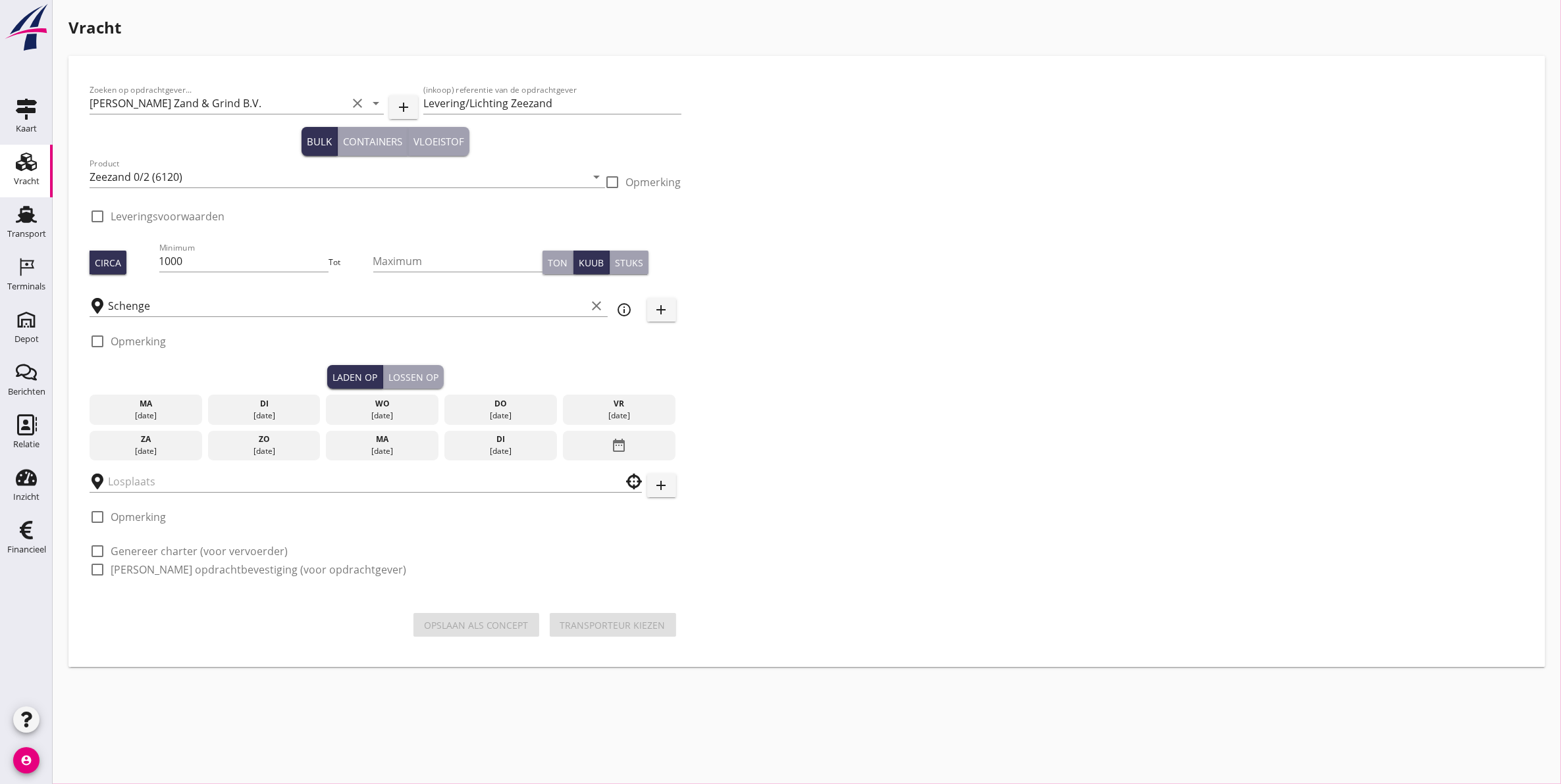
checkbox input "true"
type input "van Denderen Zand & Grind"
checkbox input "true"
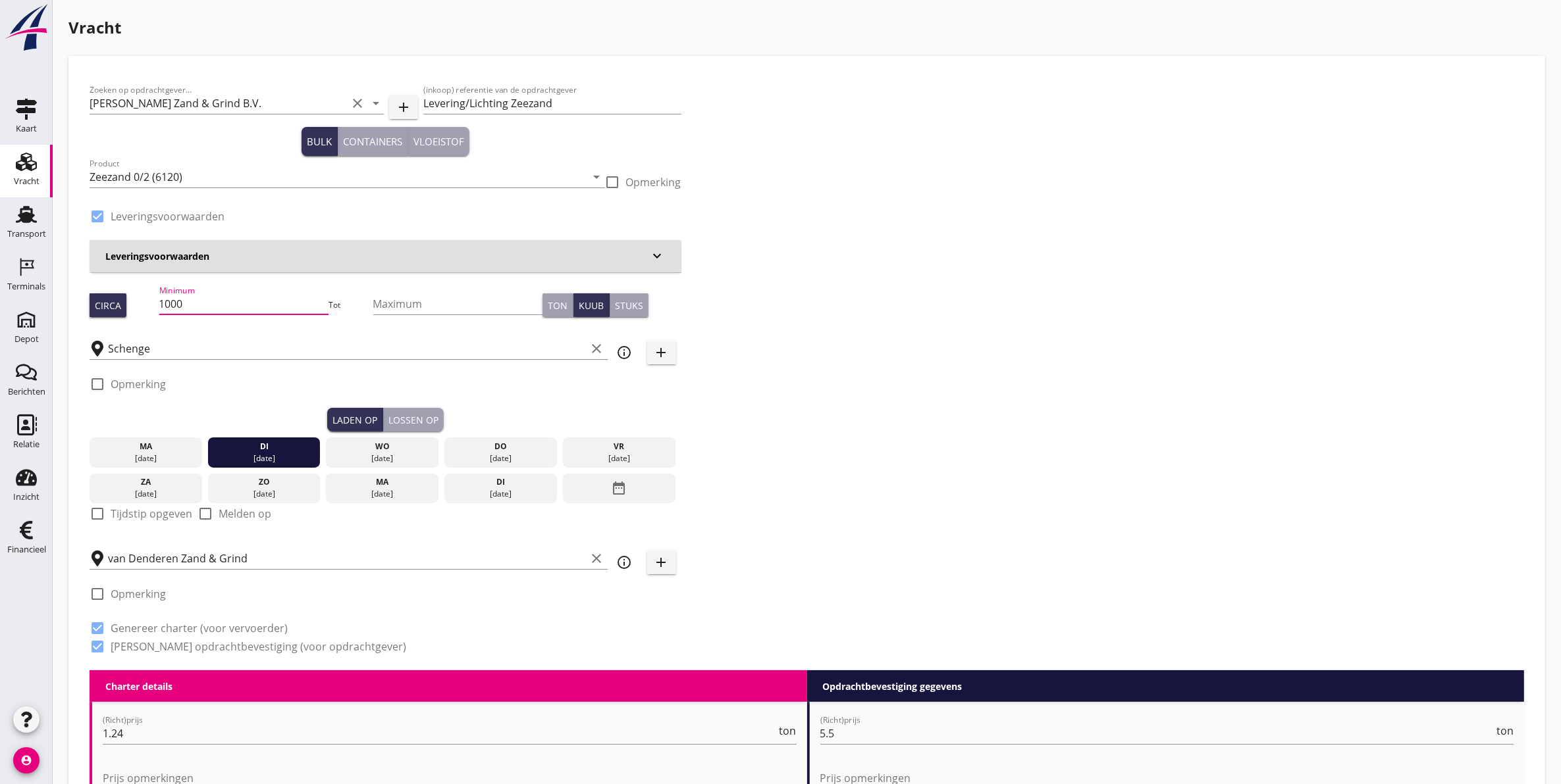
scroll to position [1, 0]
drag, startPoint x: 271, startPoint y: 306, endPoint x: 60, endPoint y: 320, distance: 211.5
type input "1200"
click at [421, 419] on div "Lossen op" at bounding box center [413, 420] width 50 height 14
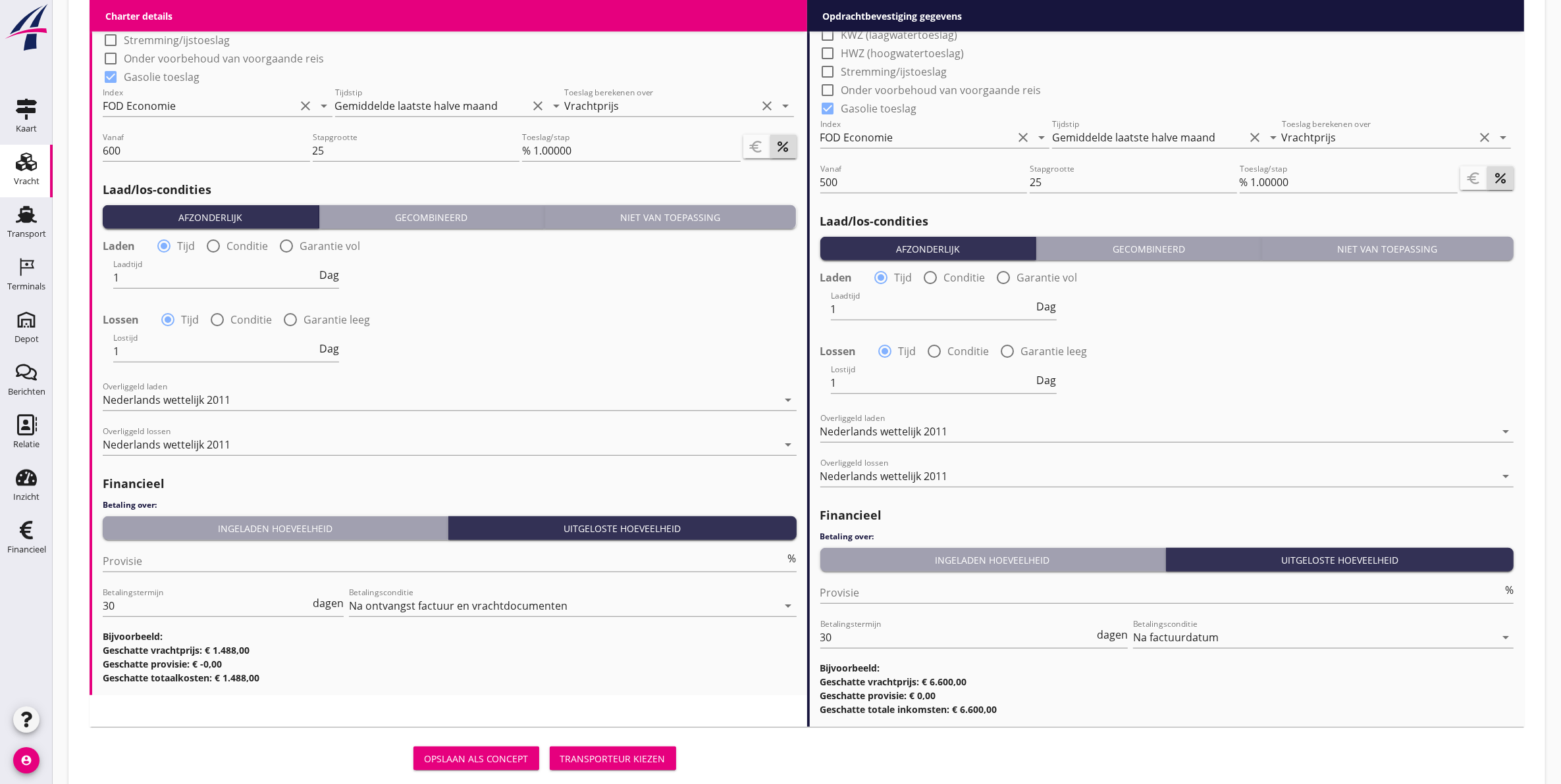
scroll to position [1340, 0]
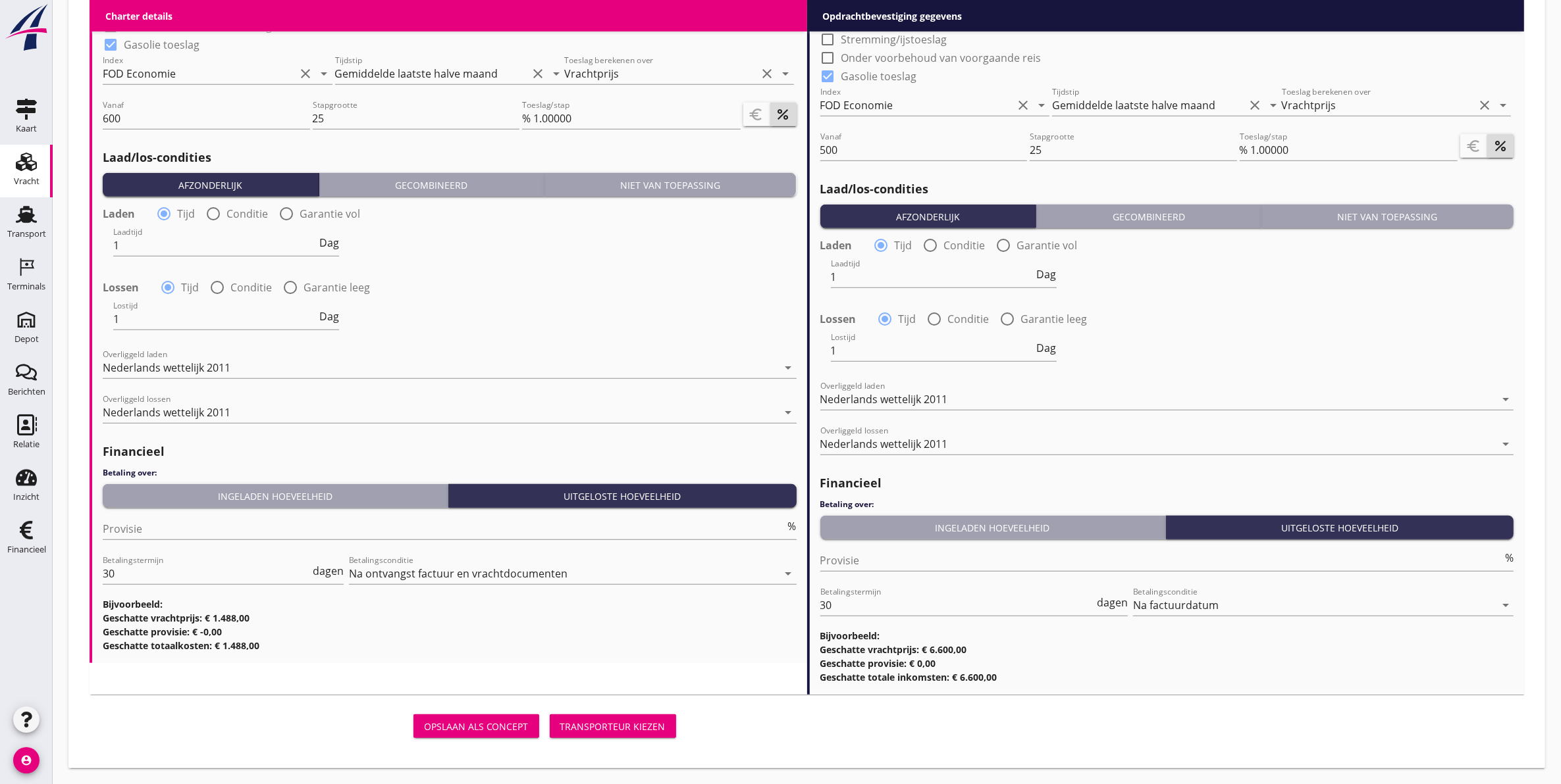
click at [584, 721] on div "Transporteur kiezen" at bounding box center [613, 727] width 106 height 14
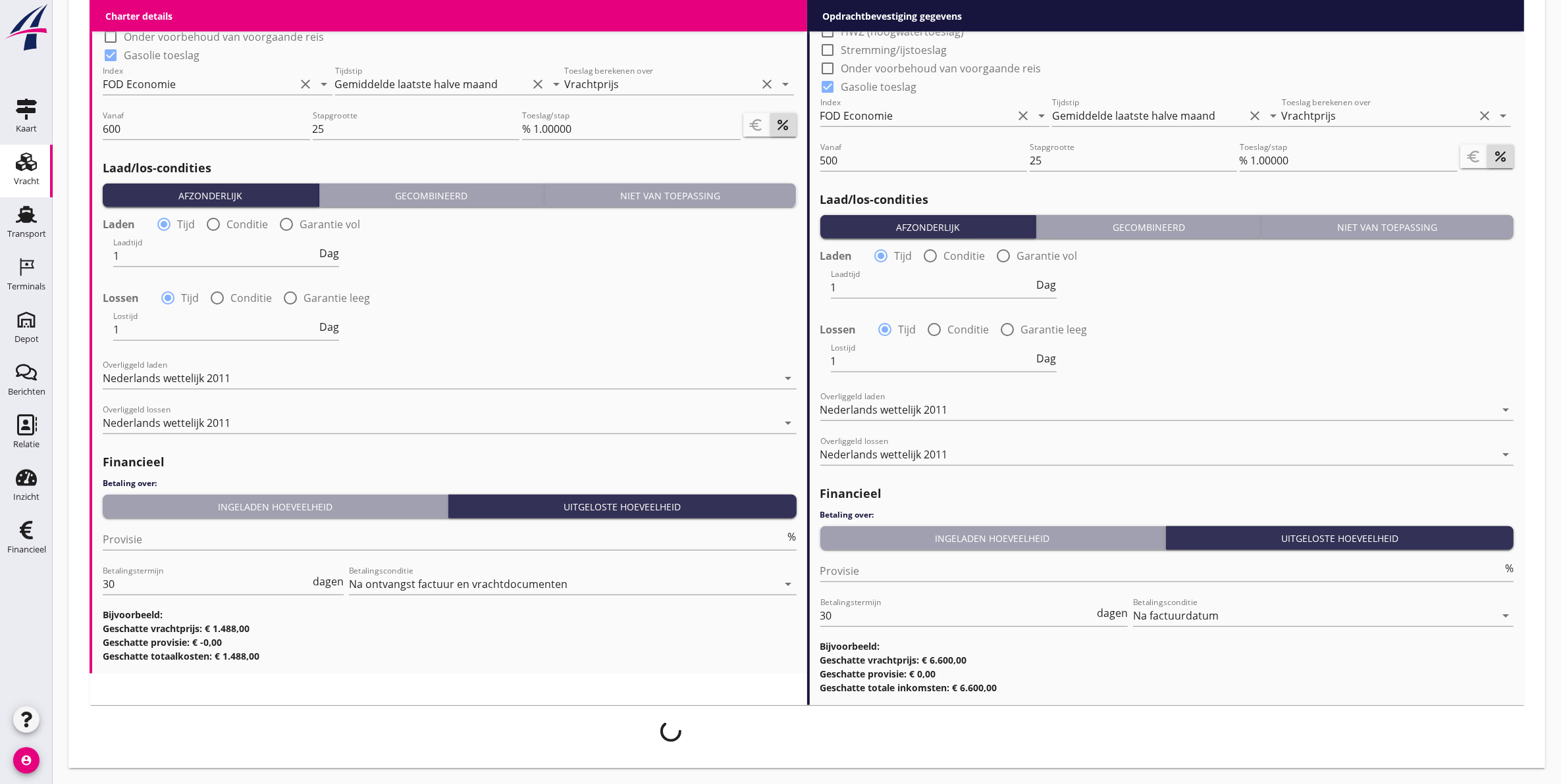
scroll to position [1329, 0]
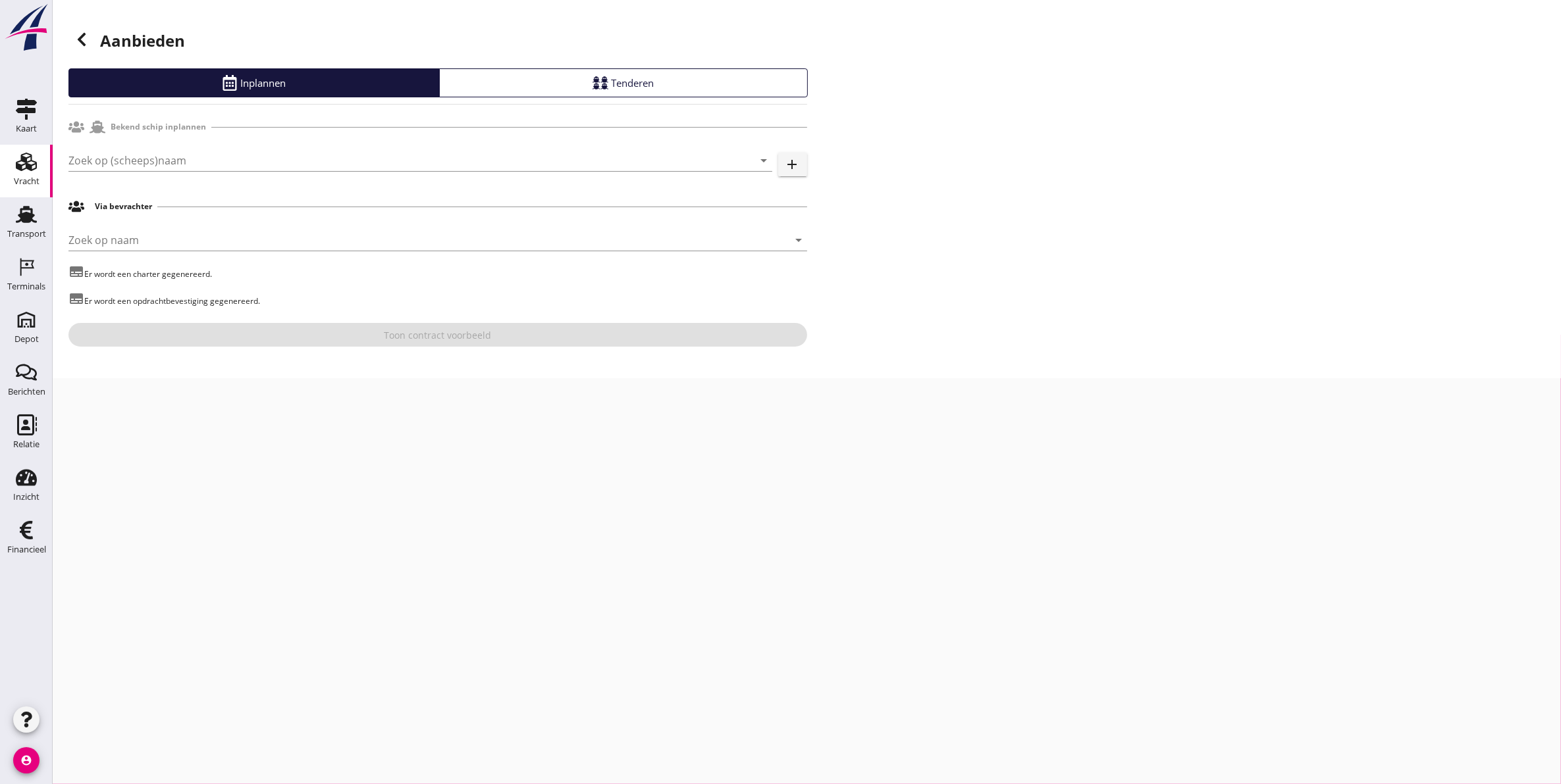
click at [117, 170] on input "Zoek op (scheeps)naam" at bounding box center [402, 160] width 667 height 21
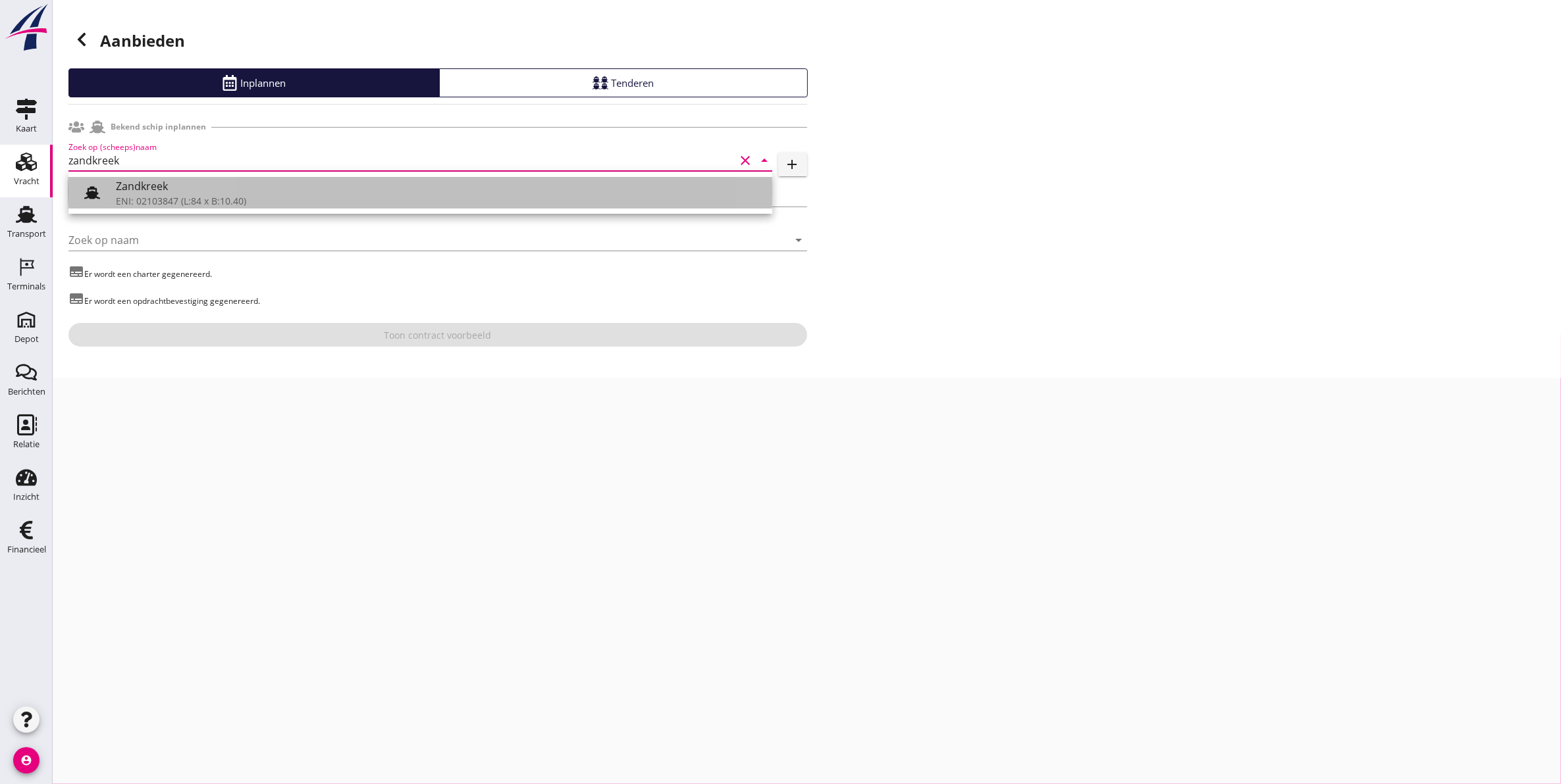
click at [137, 195] on div "ENI: 02103847 (L:84 x B:10.40)" at bounding box center [438, 201] width 646 height 14
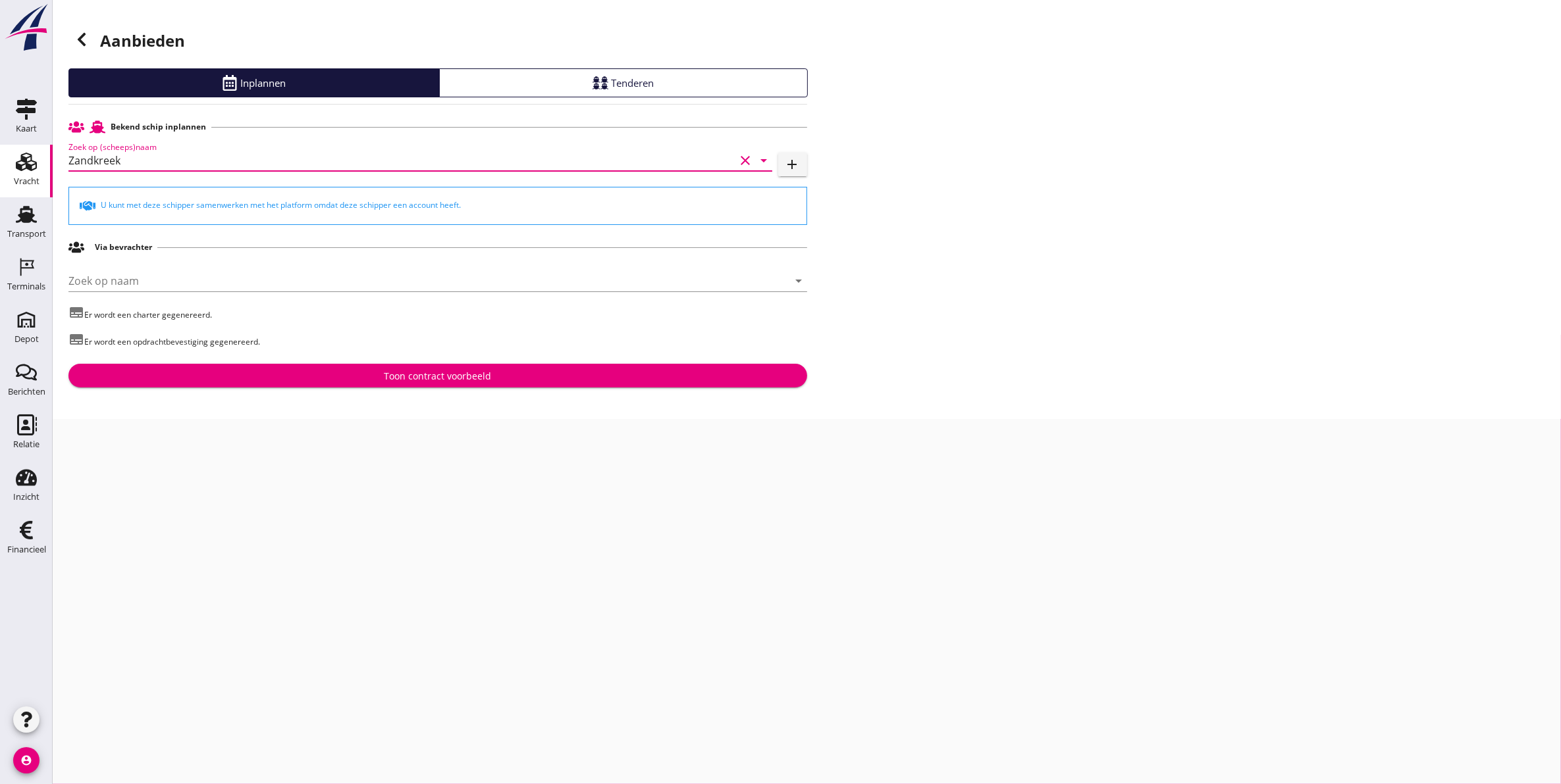
type input "Zandkreek"
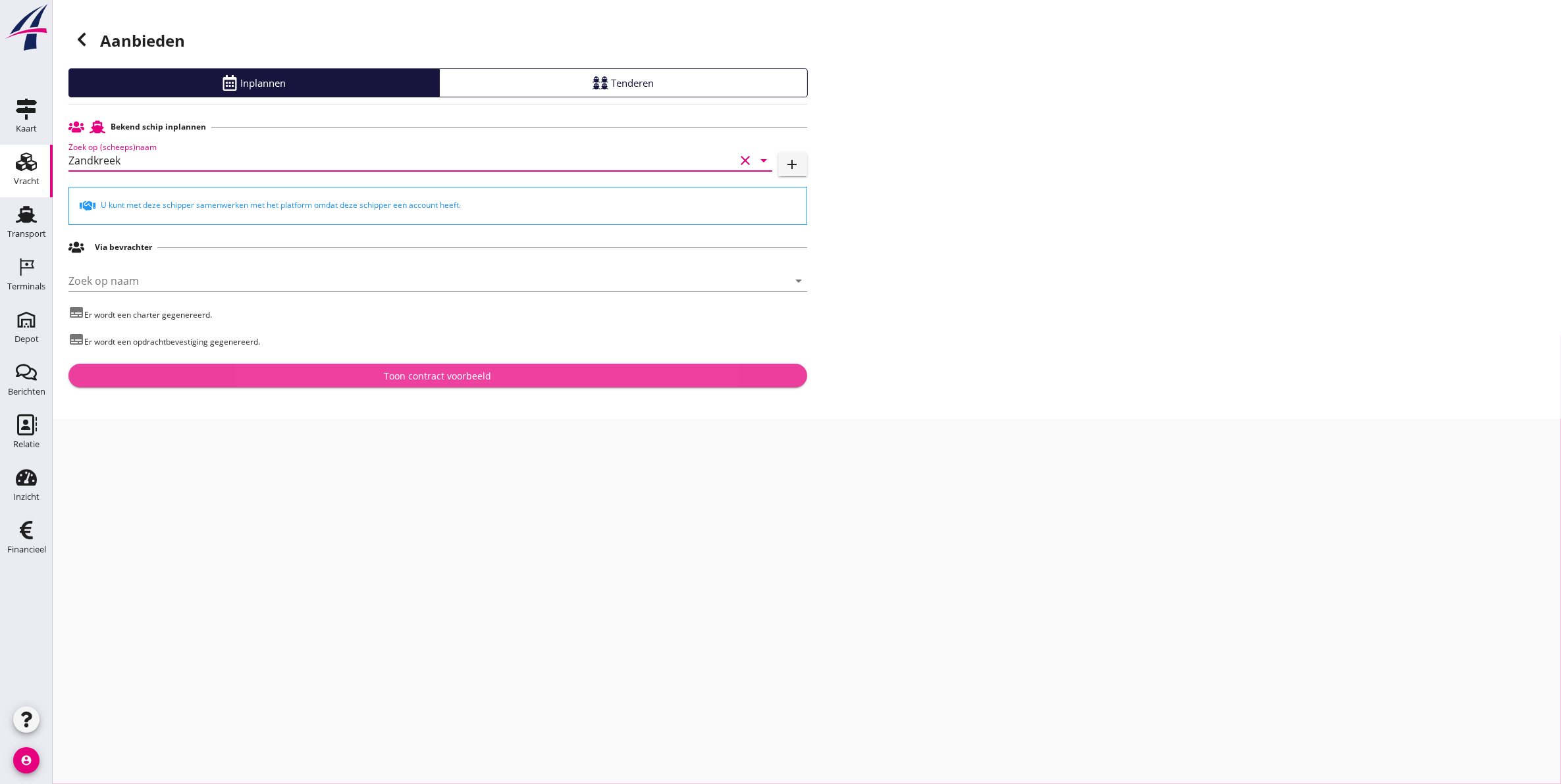
click at [355, 376] on div "Toon contract voorbeeld" at bounding box center [438, 376] width 718 height 14
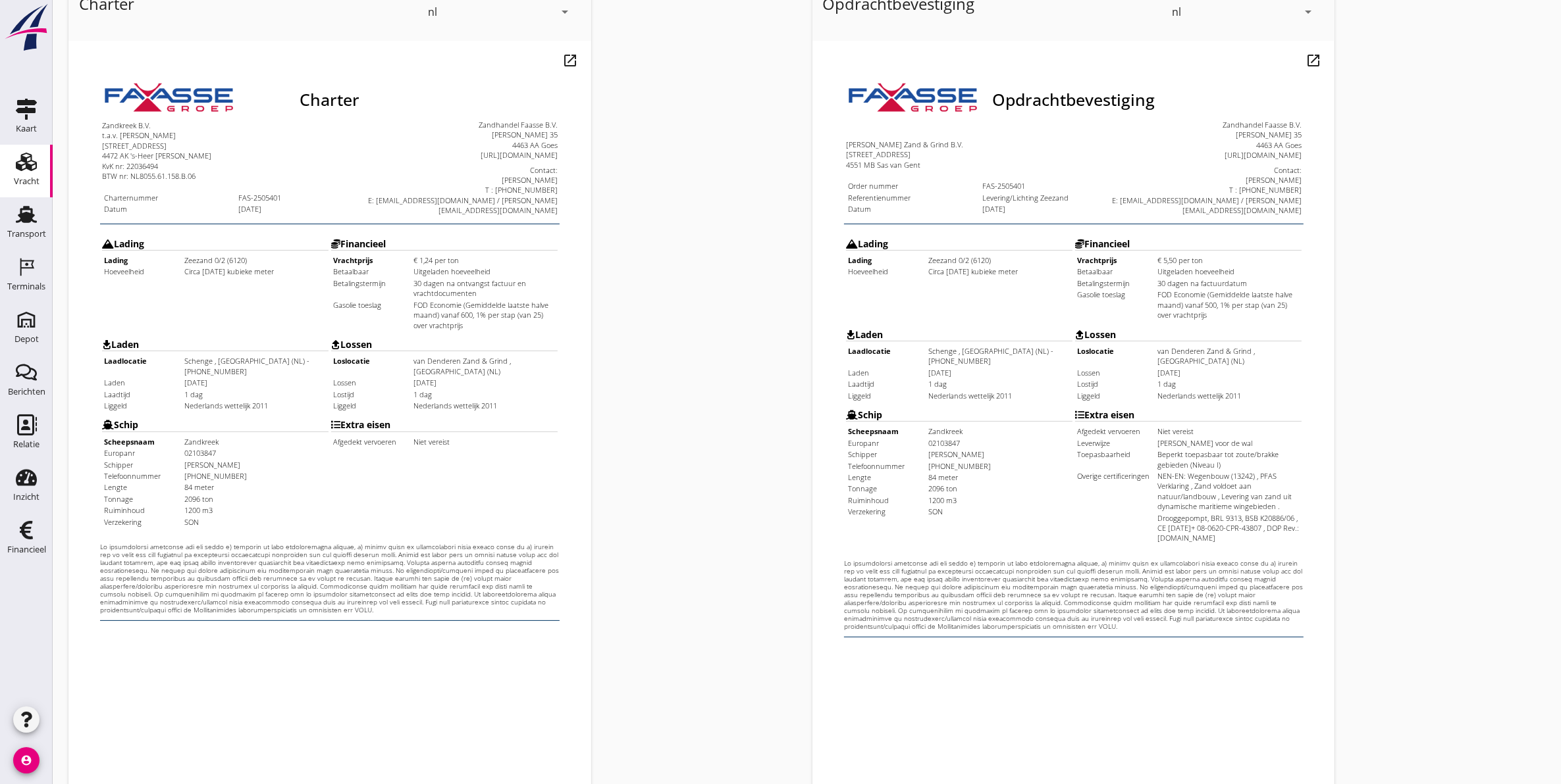
scroll to position [189, 0]
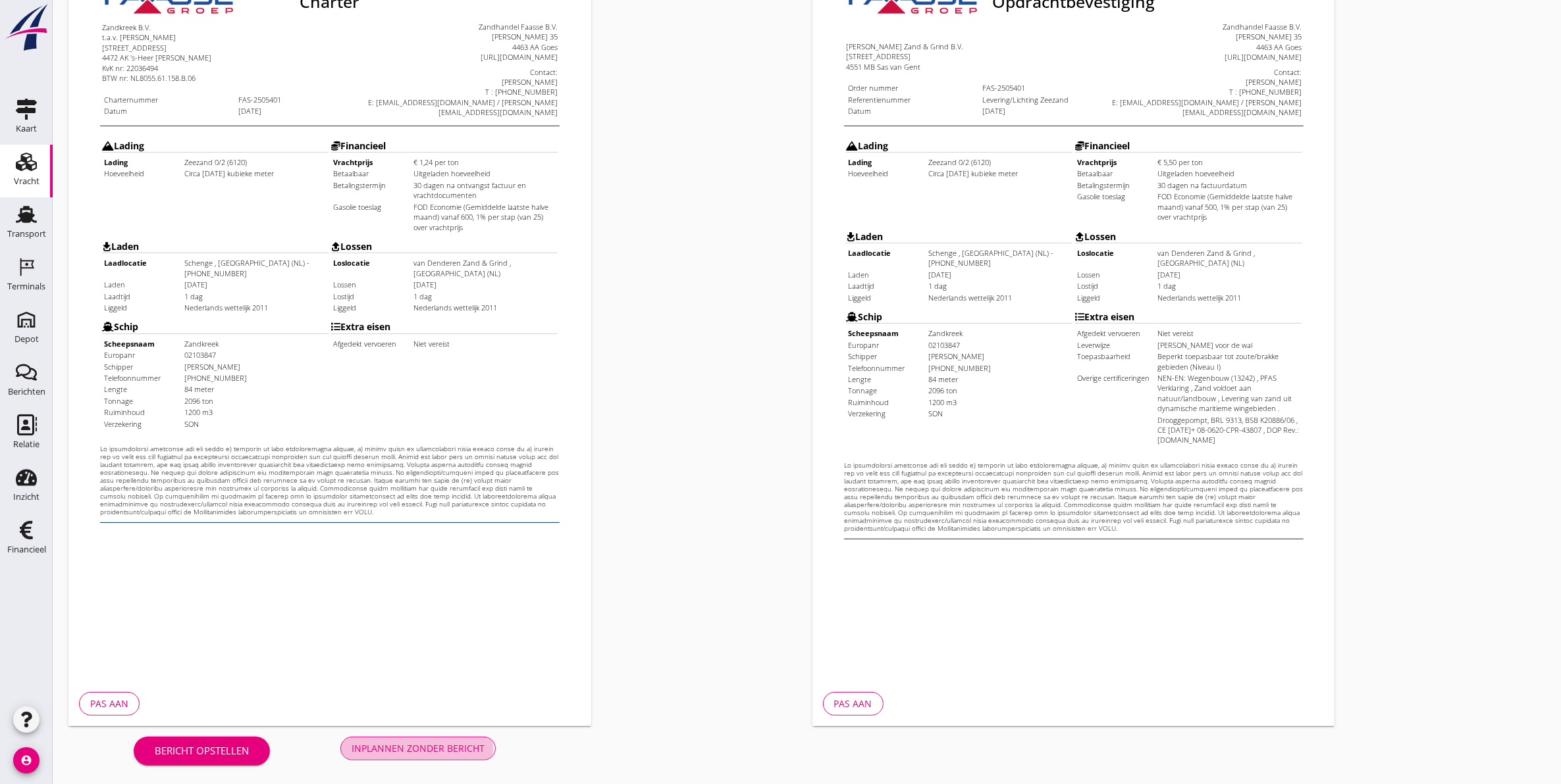
click at [431, 751] on div "Inplannen zonder bericht" at bounding box center [418, 749] width 133 height 14
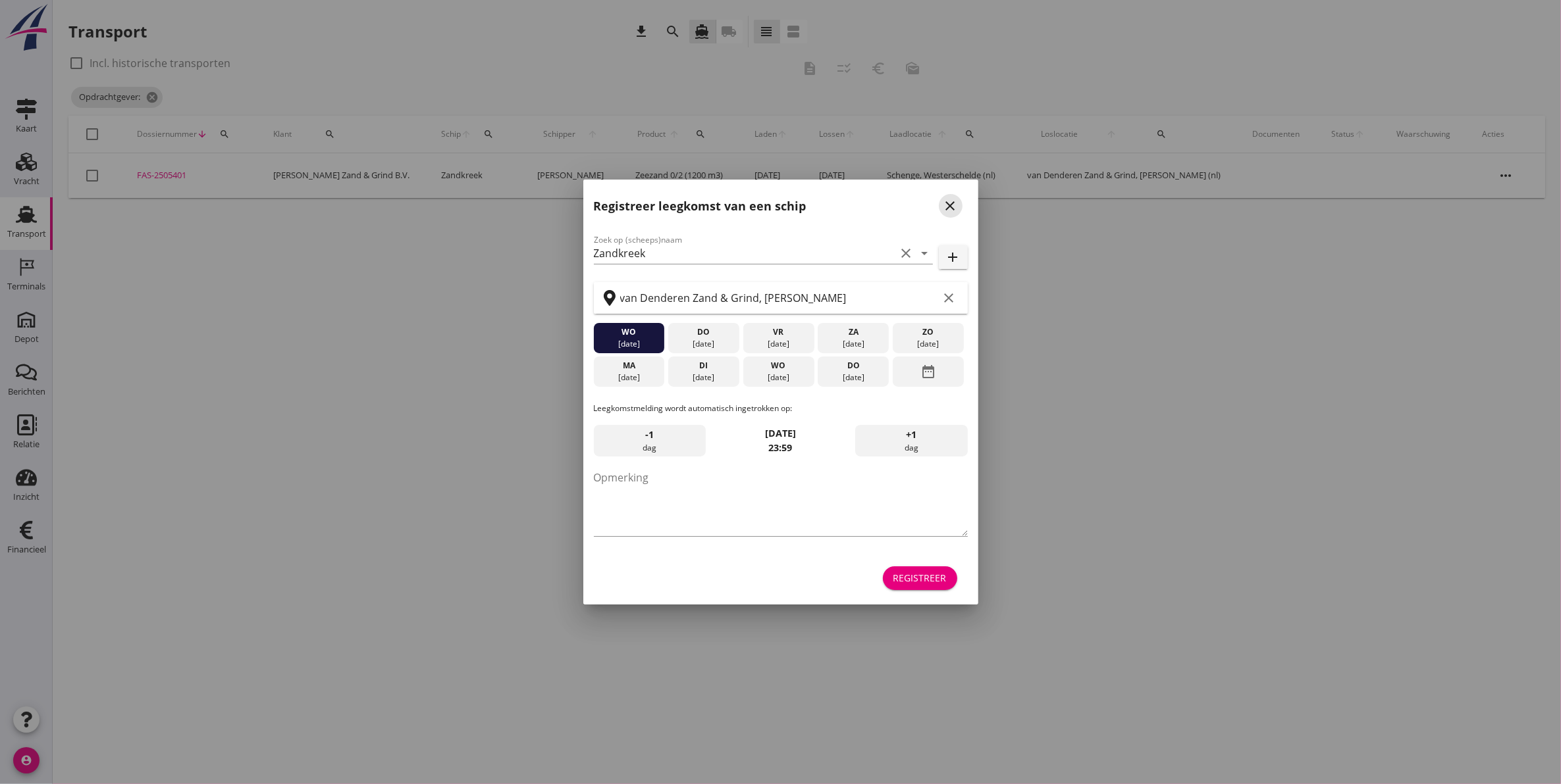
click at [943, 205] on icon "close" at bounding box center [951, 206] width 16 height 16
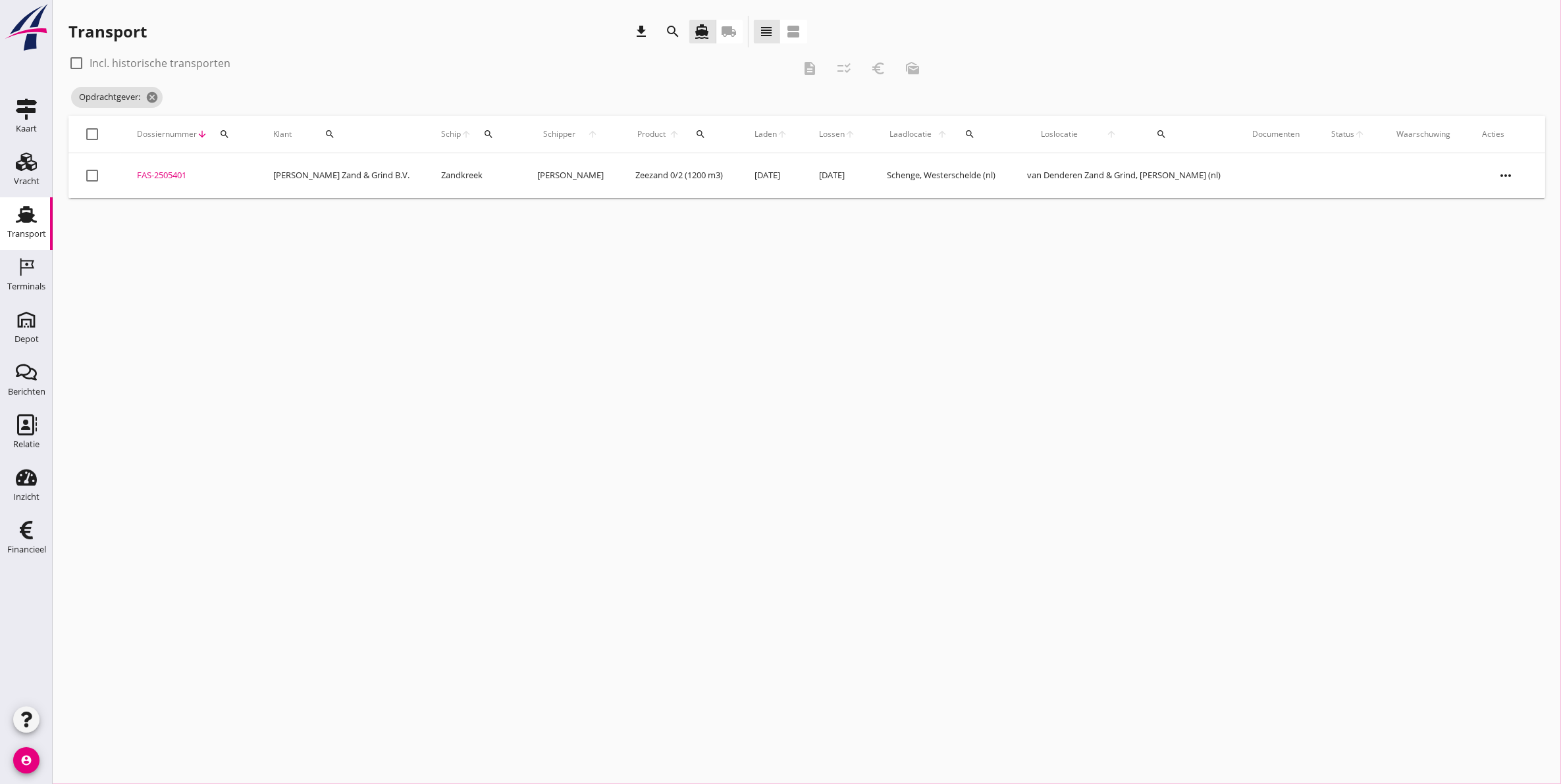
click at [328, 130] on div "search" at bounding box center [330, 134] width 66 height 10
click at [155, 99] on icon "cancel" at bounding box center [152, 98] width 14 height 14
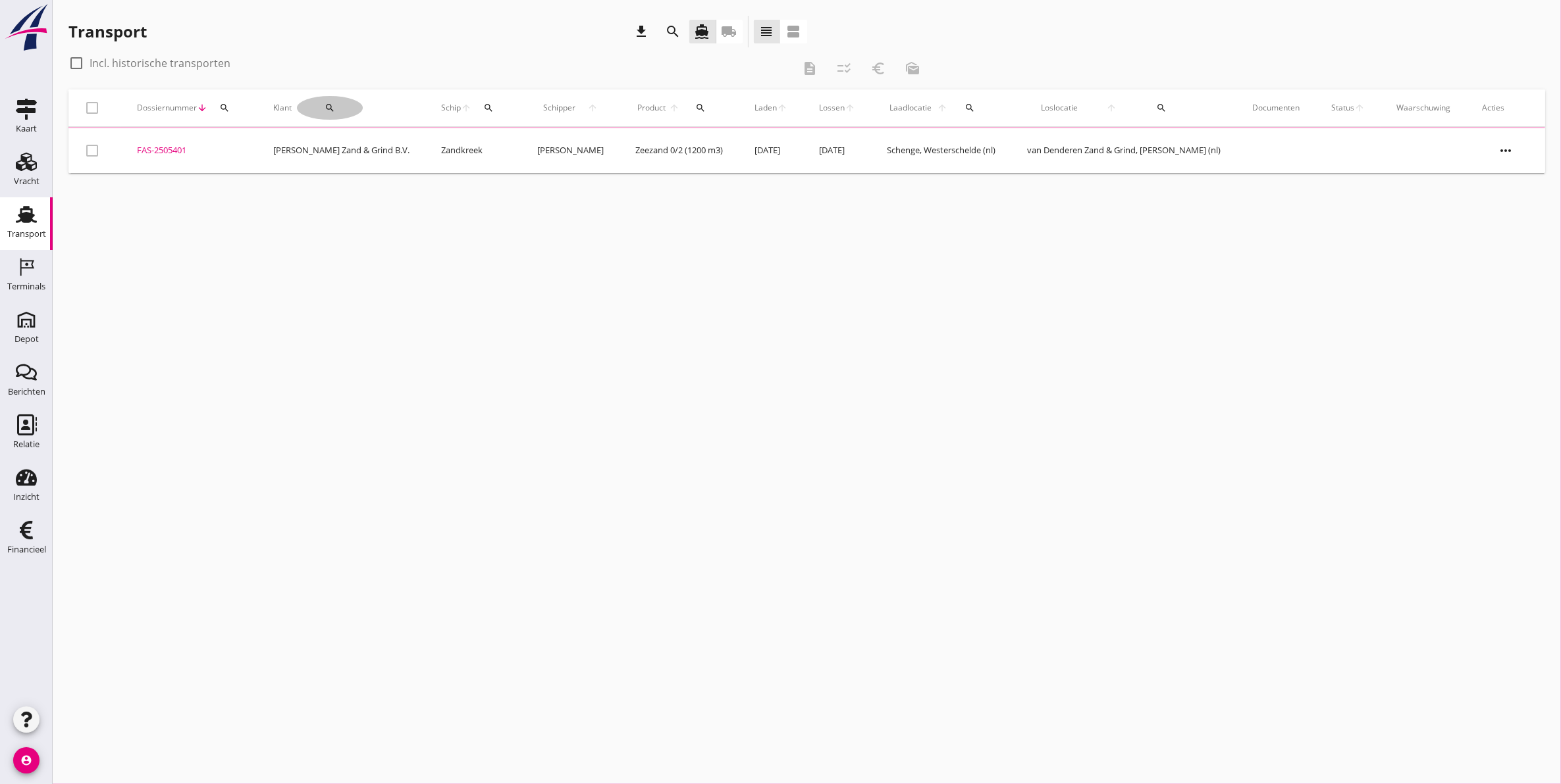
click at [335, 110] on icon "search" at bounding box center [329, 108] width 10 height 10
click at [345, 155] on input "Zoeken op opdrachtgever..." at bounding box center [376, 146] width 137 height 21
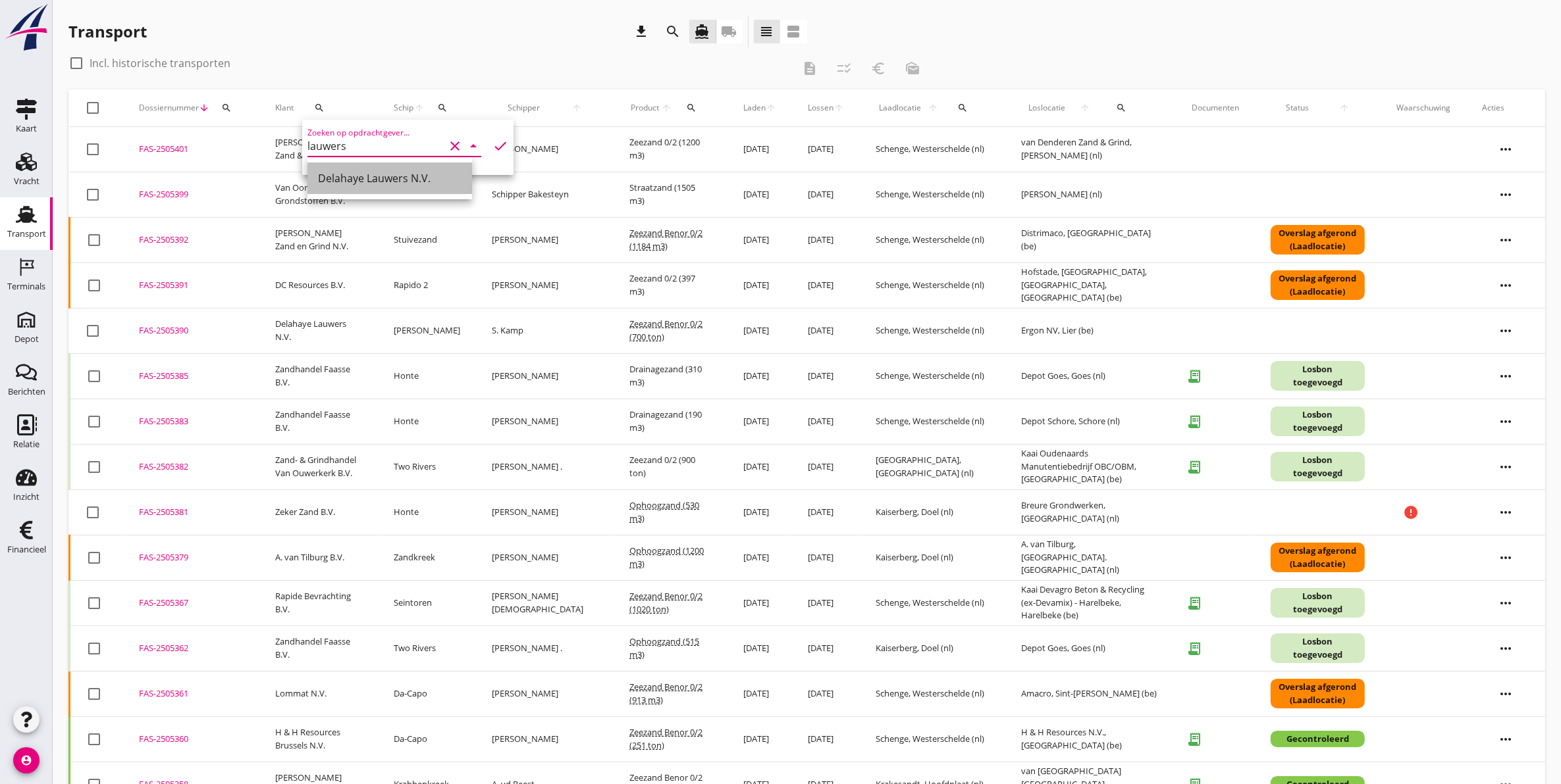
click at [385, 181] on div "Delahaye Lauwers N.V." at bounding box center [390, 178] width 144 height 16
type input "Delahaye Lauwers N.V."
click at [492, 147] on icon "check" at bounding box center [500, 146] width 16 height 16
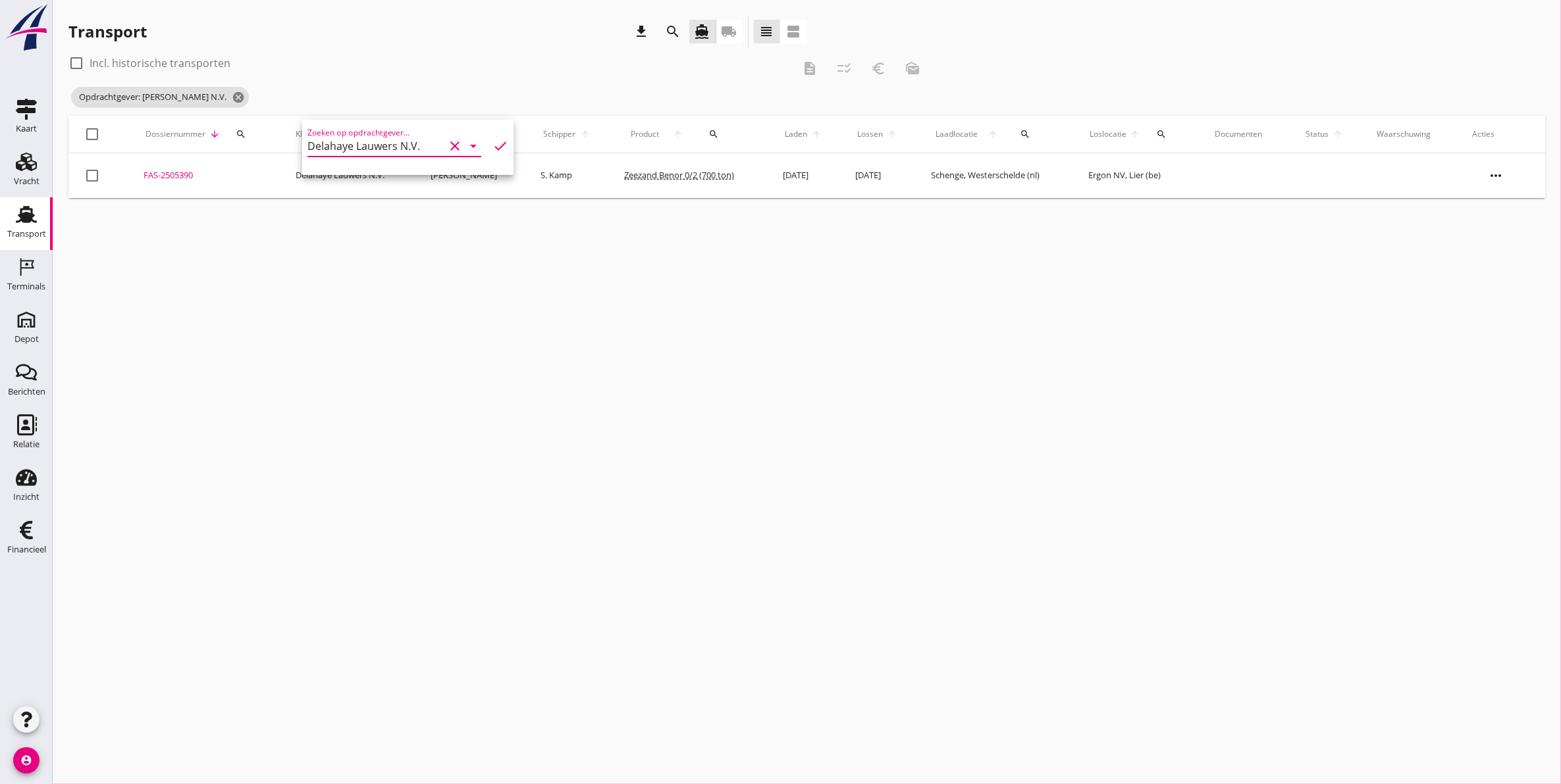
click at [453, 267] on div "cancel You are impersonating another user. Transport download search directions…" at bounding box center [806, 392] width 1508 height 784
click at [245, 99] on icon "cancel" at bounding box center [238, 98] width 14 height 14
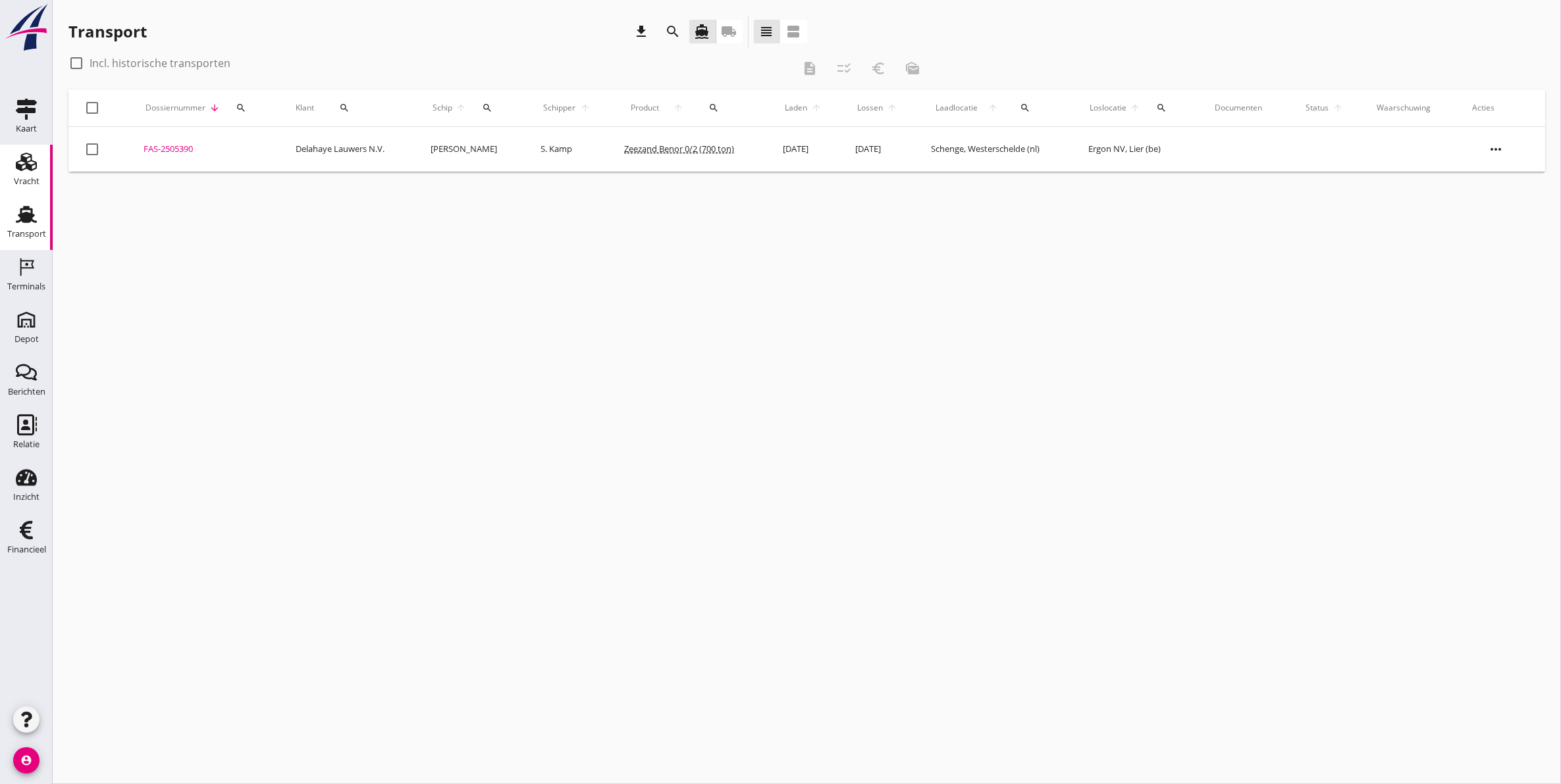
click at [27, 178] on div "Vracht" at bounding box center [26, 181] width 25 height 8
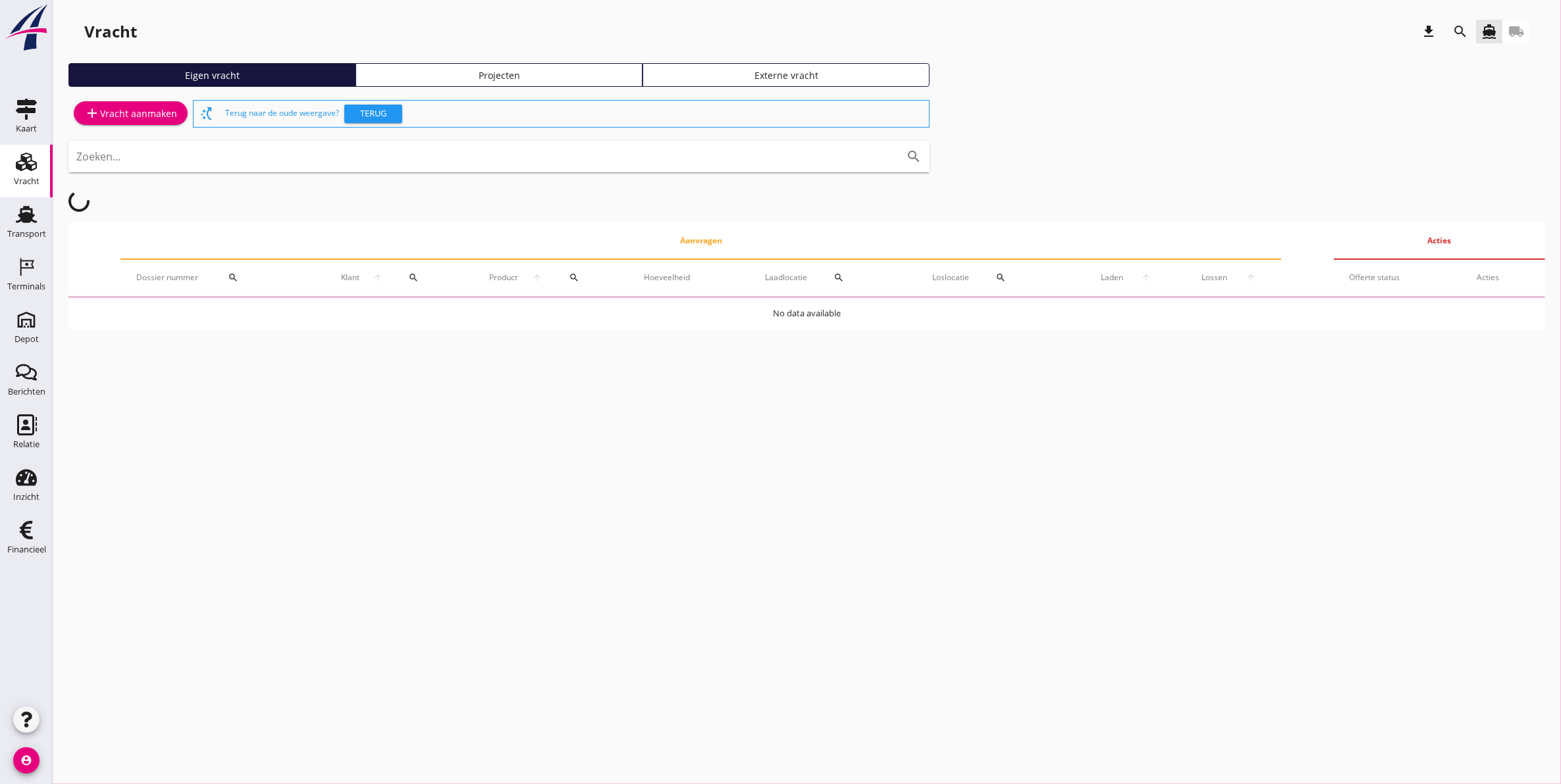
click at [447, 70] on div "Projecten" at bounding box center [499, 75] width 275 height 14
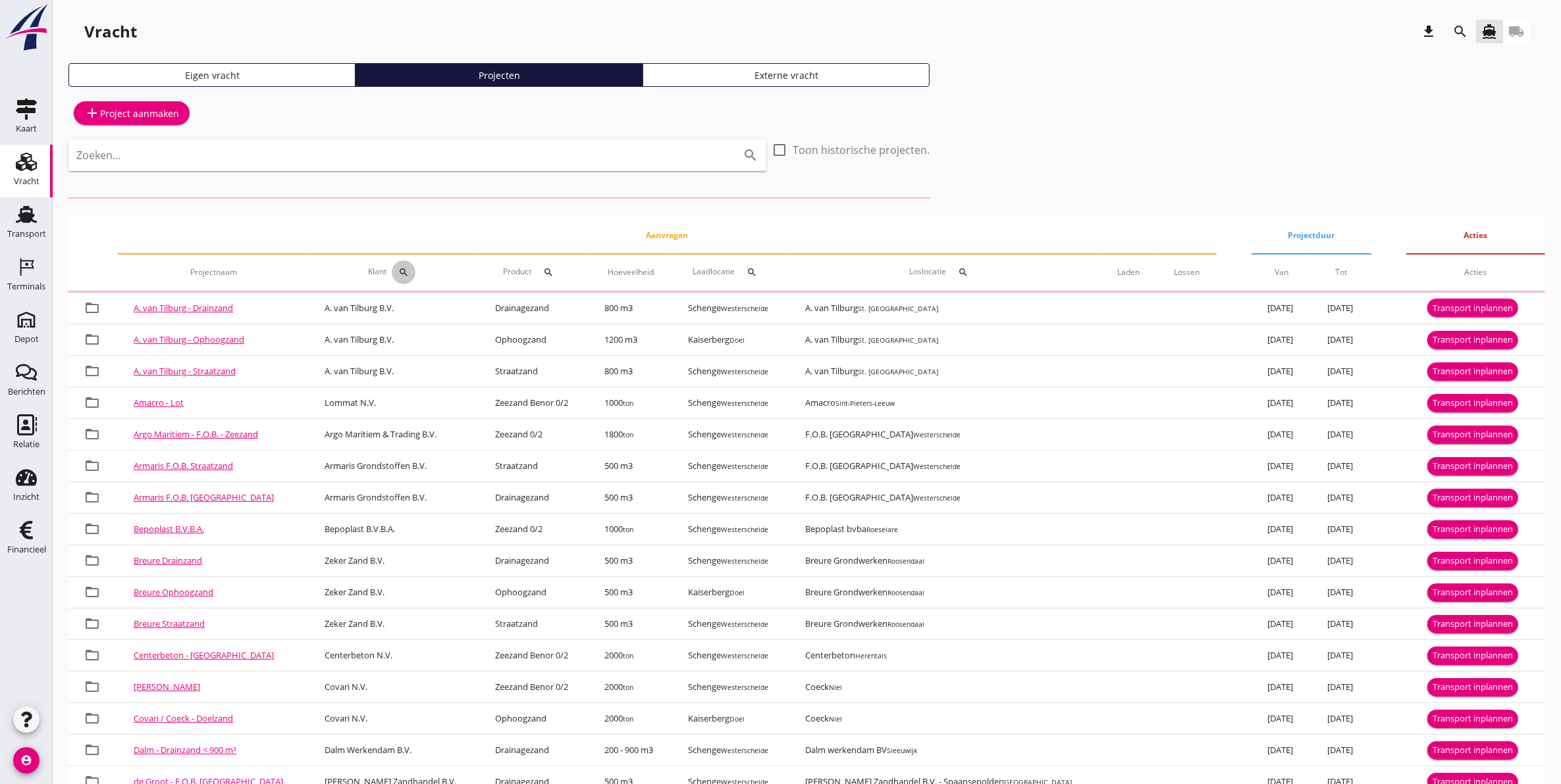
click at [402, 268] on icon "search" at bounding box center [404, 273] width 10 height 10
click at [439, 312] on input "Zoeken op opdrachtgever..." at bounding box center [459, 311] width 137 height 21
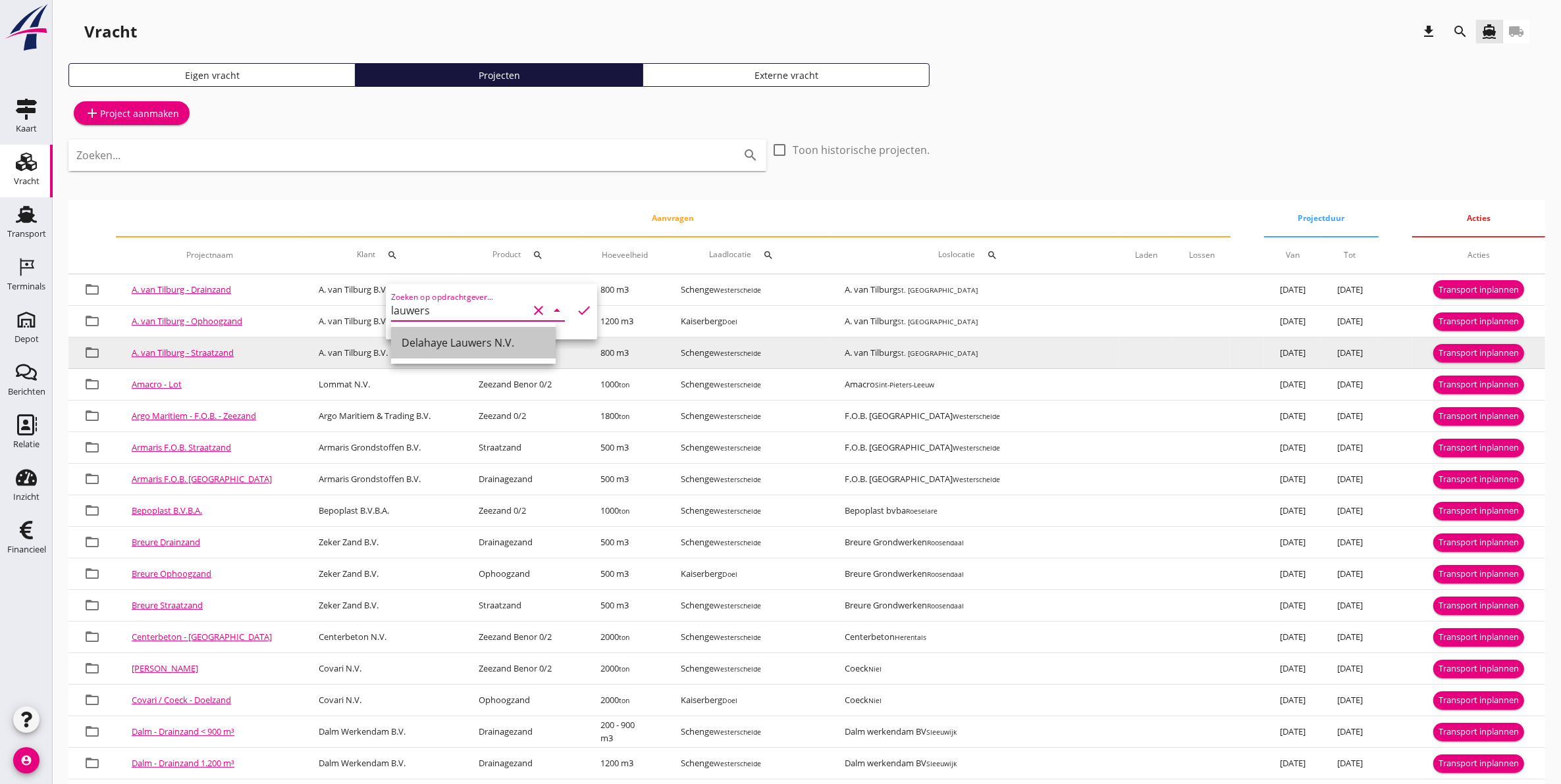
click at [442, 342] on div "Delahaye Lauwers N.V." at bounding box center [474, 343] width 144 height 16
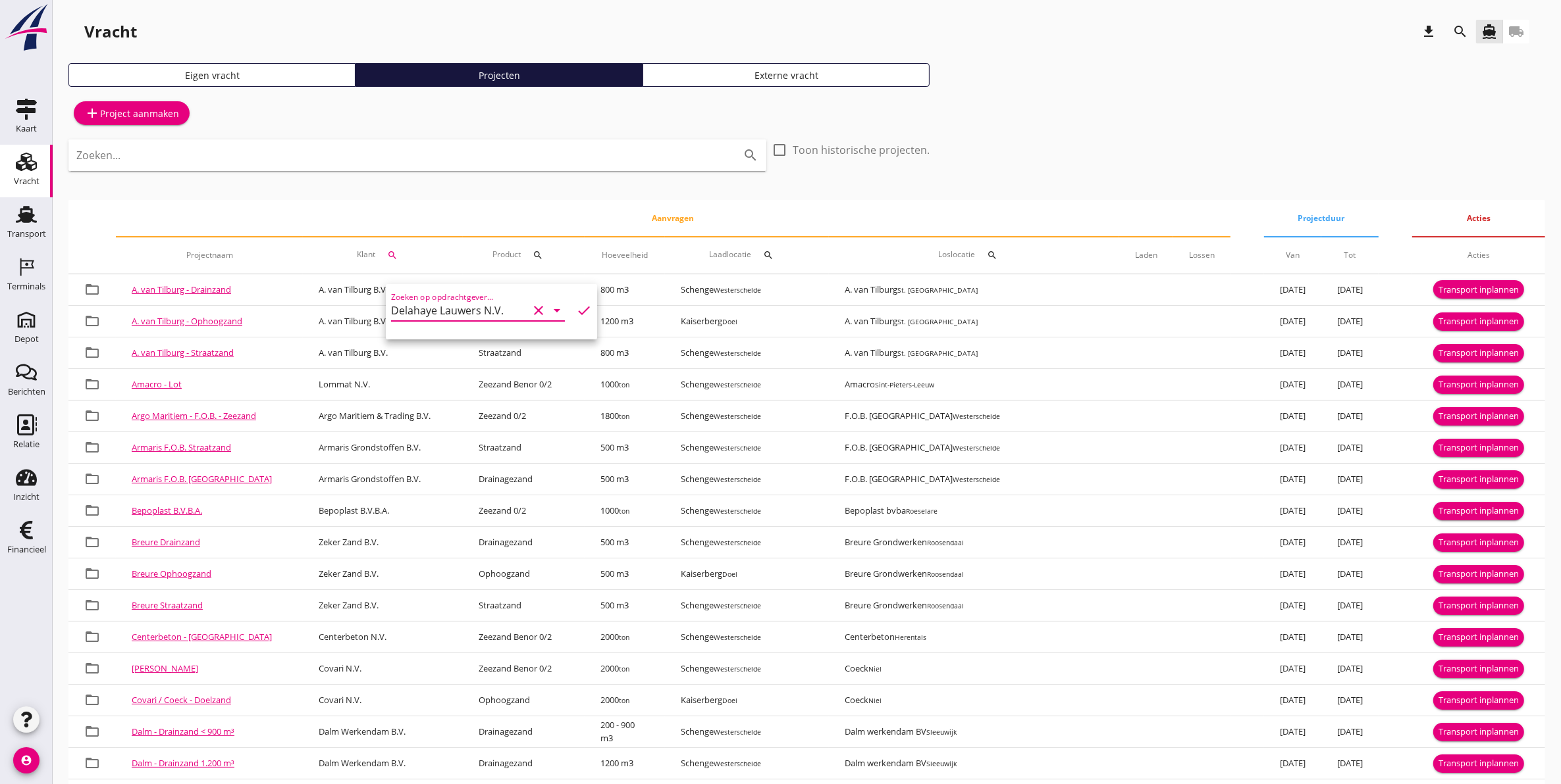
type input "Delahaye Lauwers N.V."
click at [576, 310] on icon "check" at bounding box center [583, 311] width 16 height 16
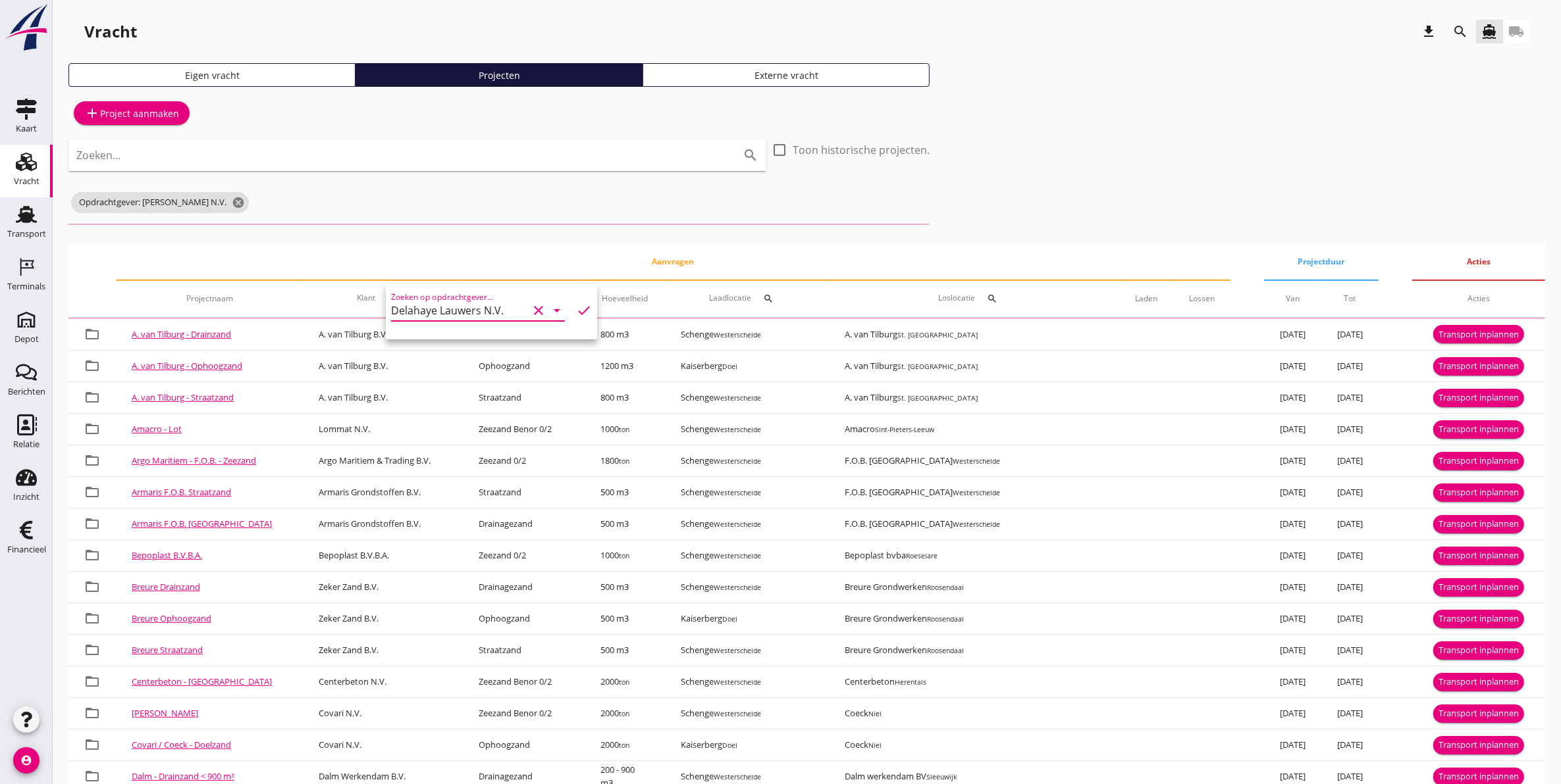
click at [505, 219] on div "Zoeken... search check_box_outline_blank Toon historische projecten. Opdrachtge…" at bounding box center [499, 186] width 861 height 94
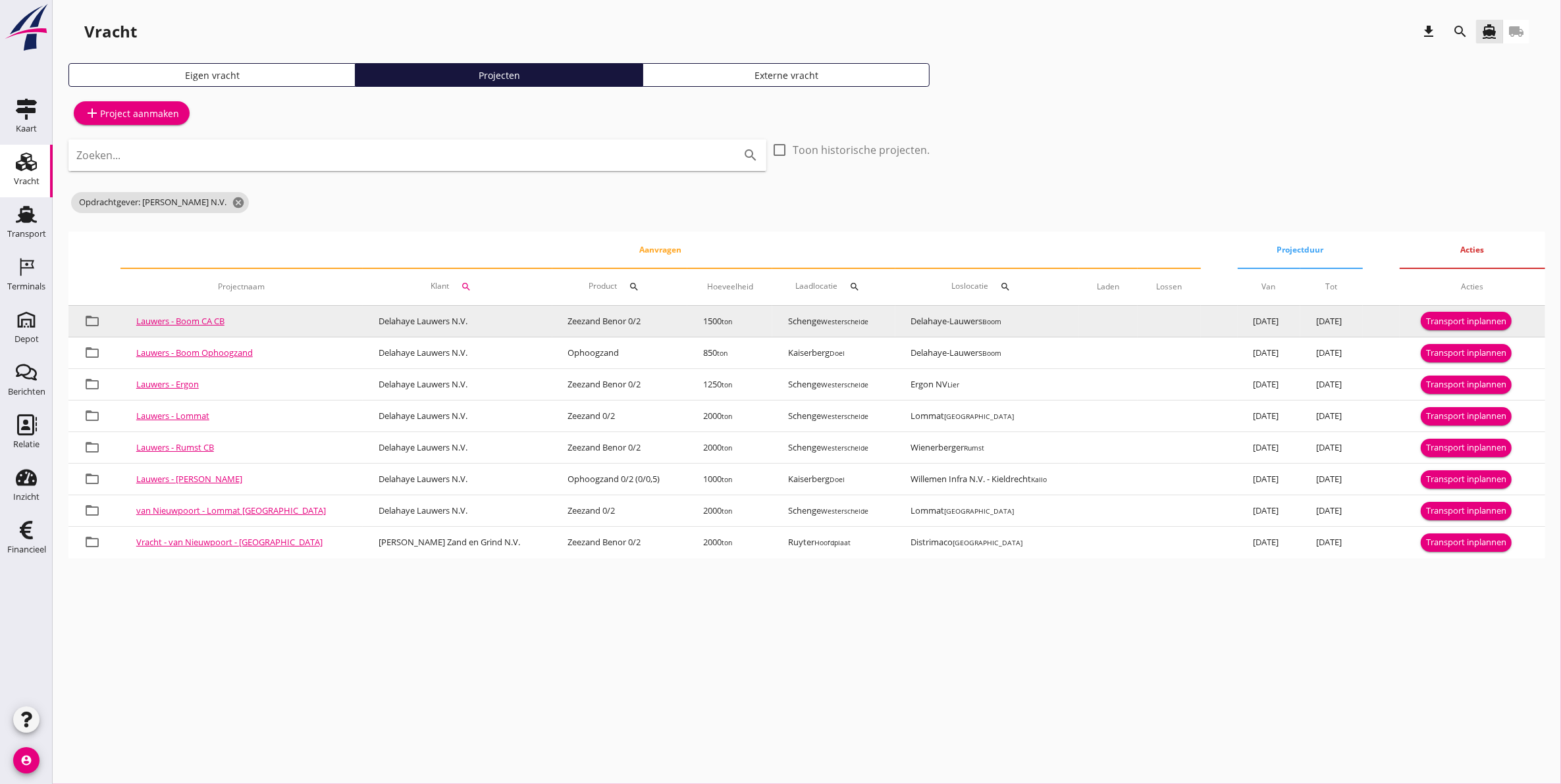
click at [215, 323] on link "Lauwers - Boom CA CB" at bounding box center [180, 322] width 88 height 12
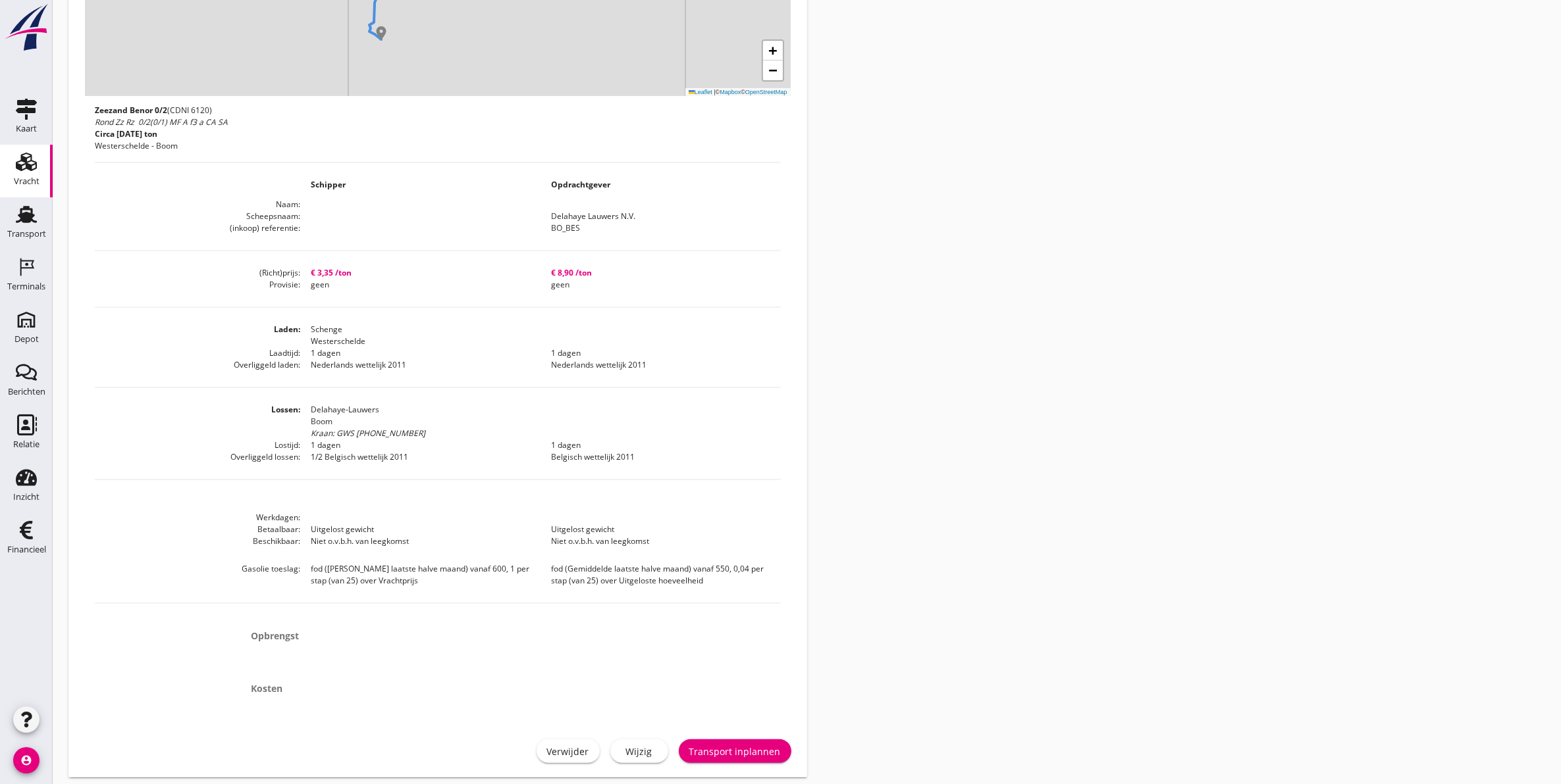
scroll to position [440, 0]
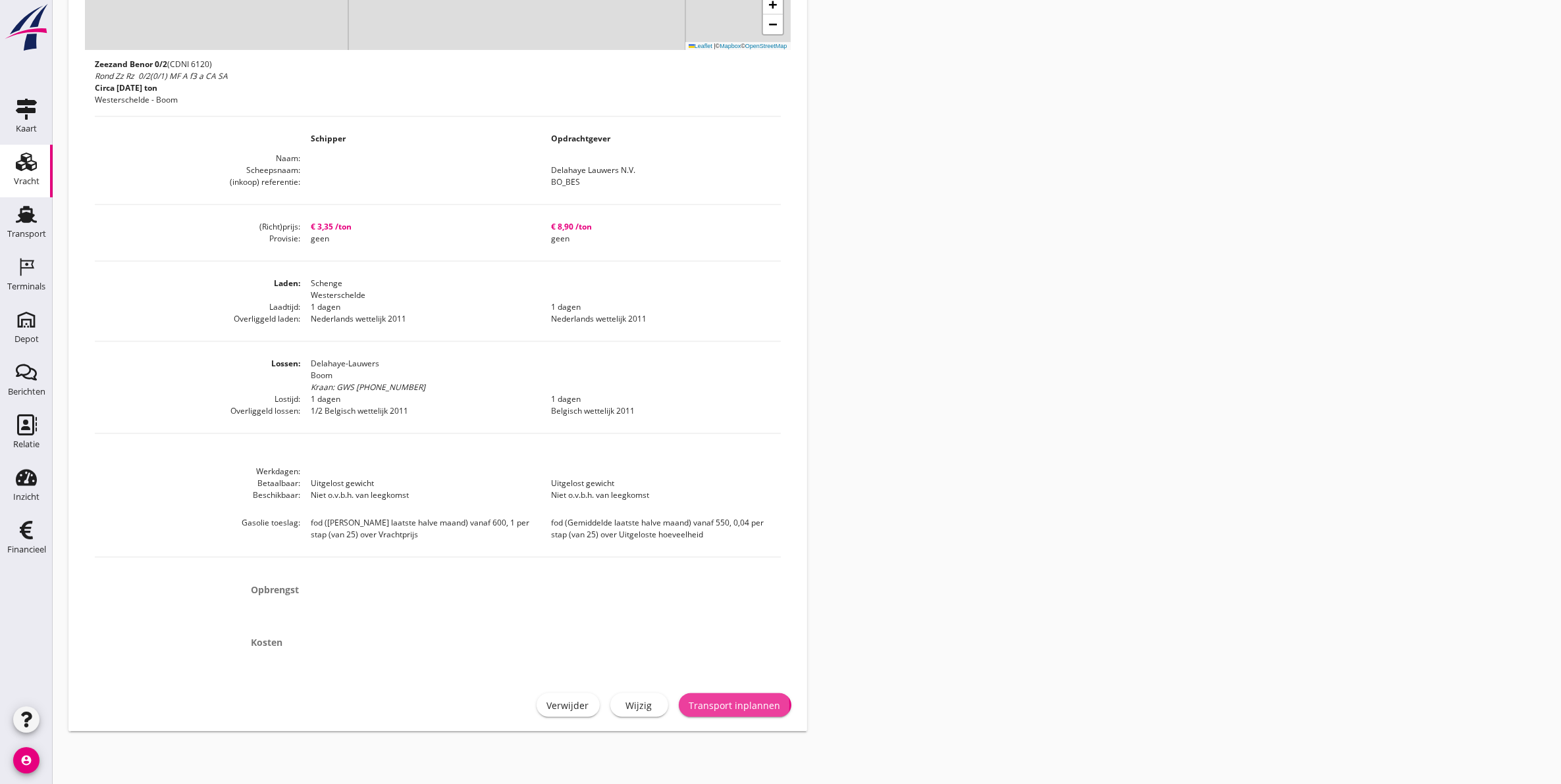
click at [766, 700] on button "Transport inplannen" at bounding box center [734, 706] width 112 height 24
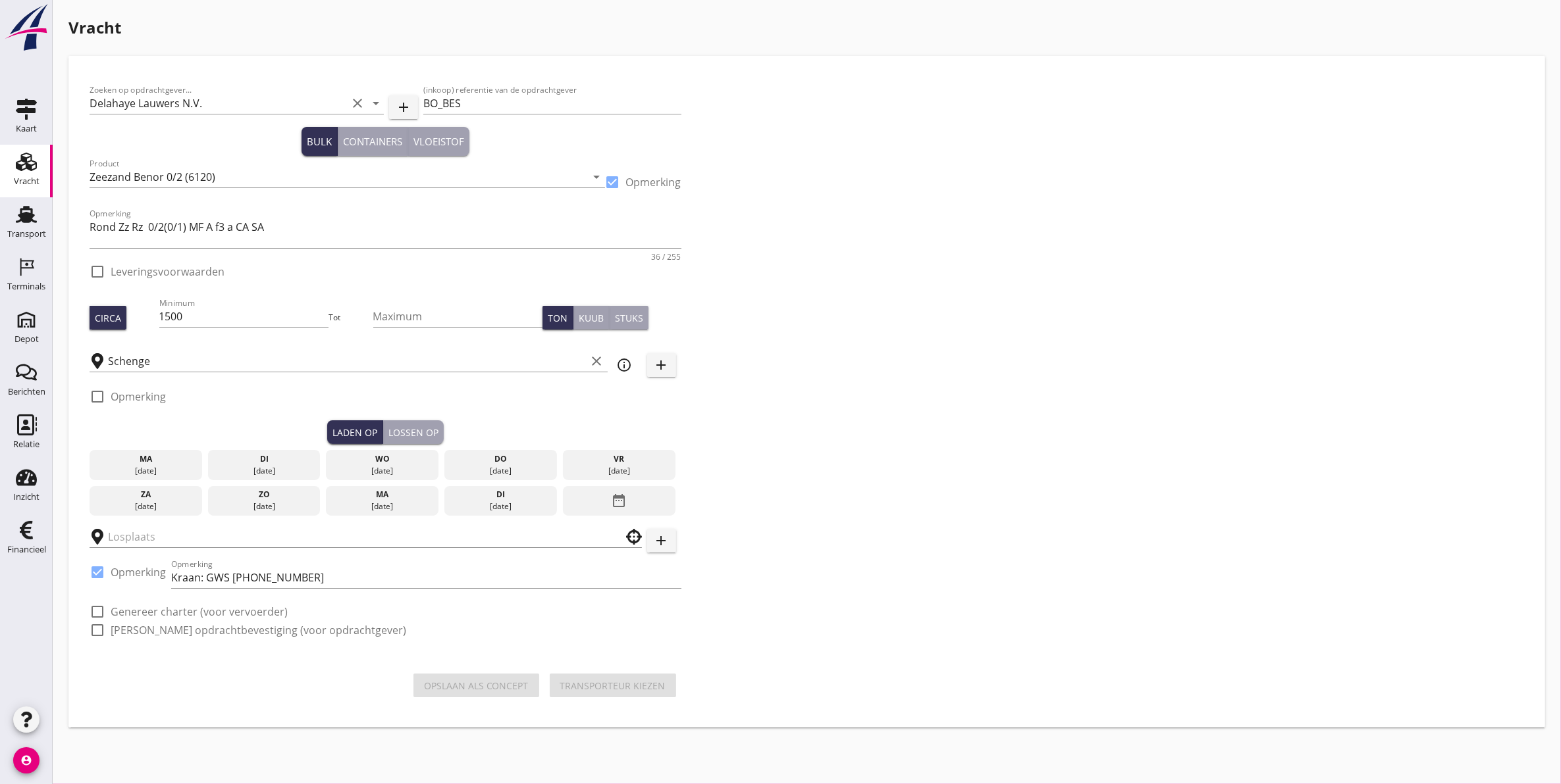
checkbox input "true"
type input "Delahaye-Lauwers"
checkbox input "true"
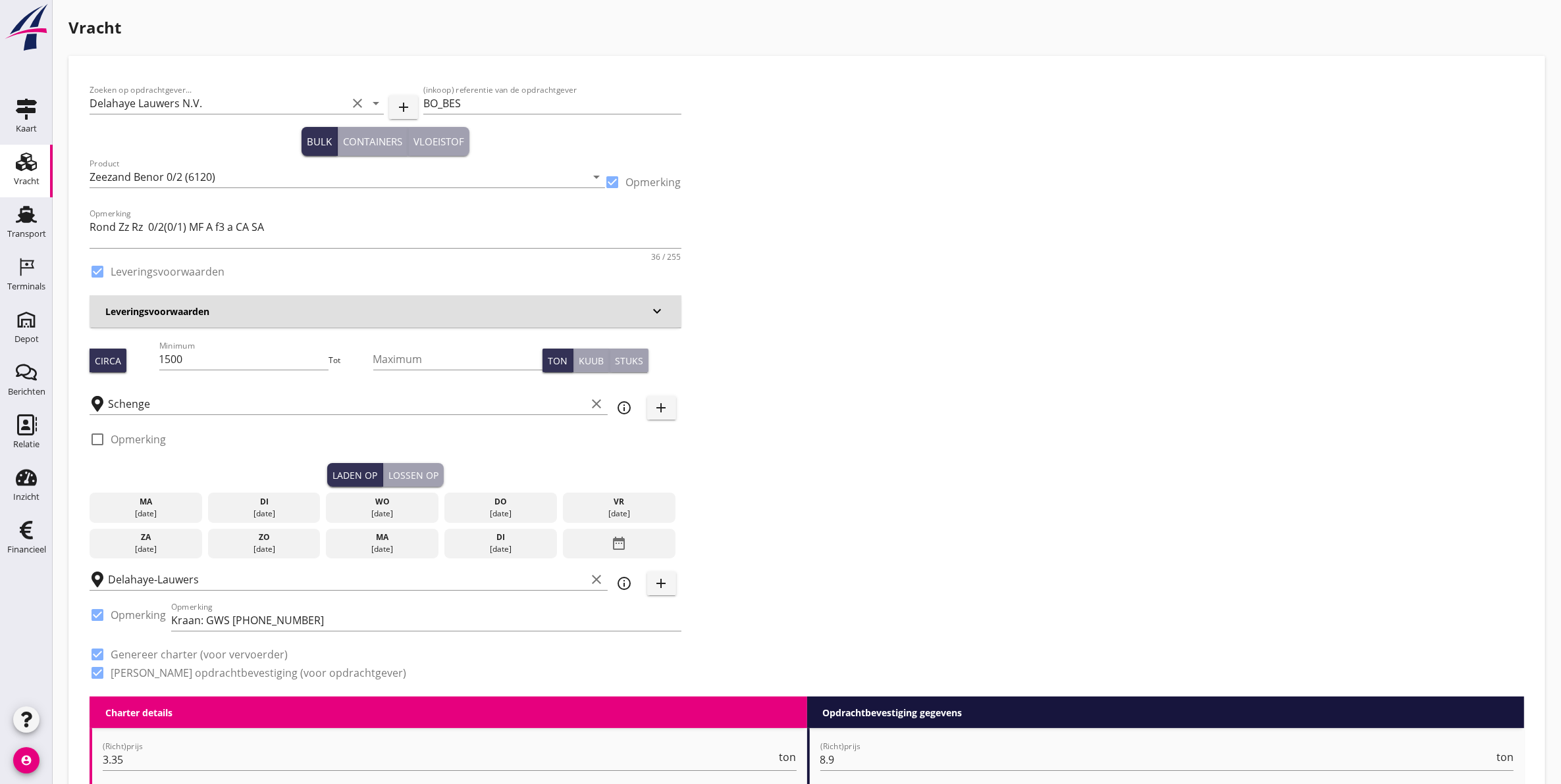
click at [291, 506] on div "di" at bounding box center [264, 502] width 106 height 12
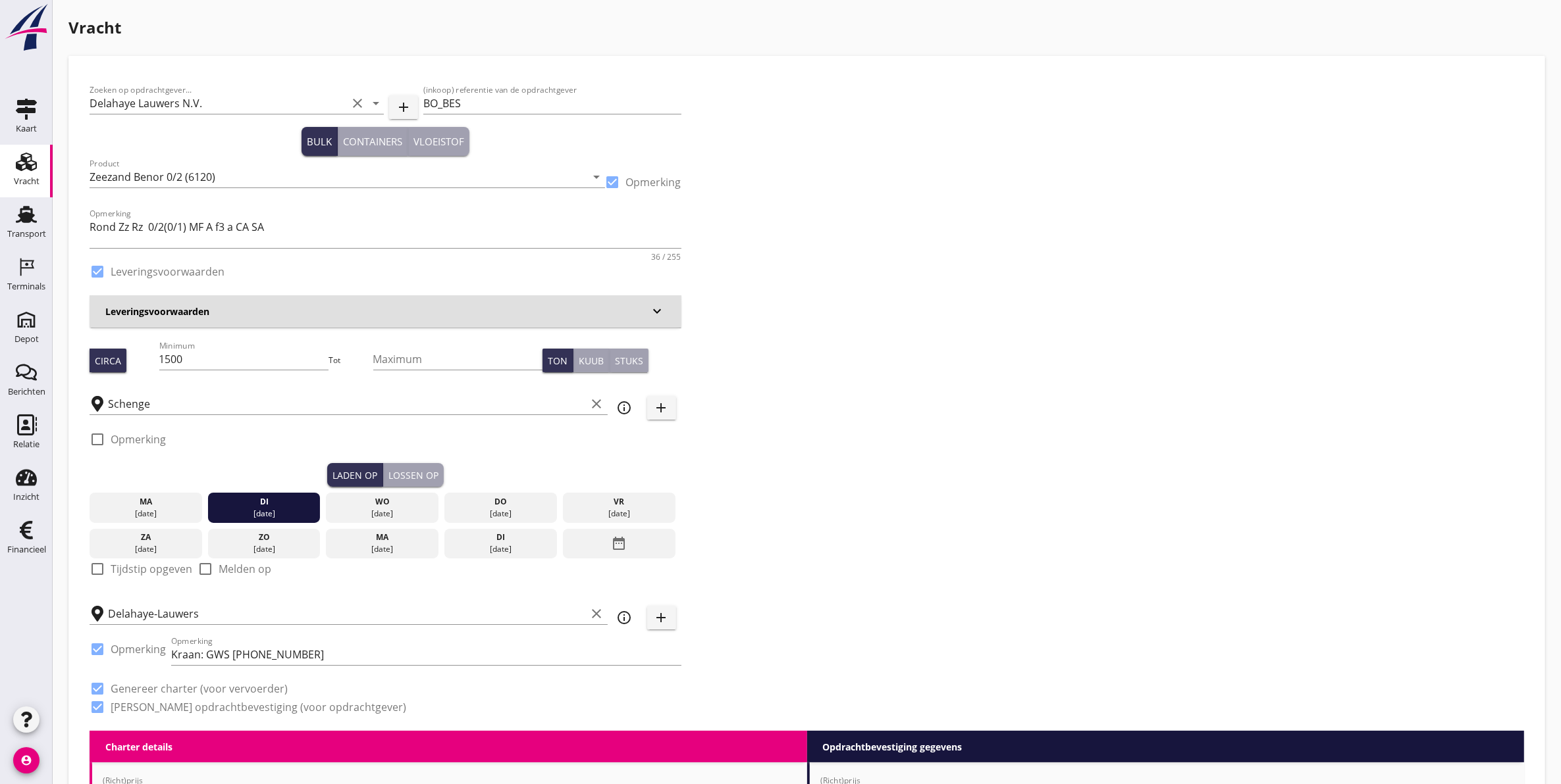
click at [405, 471] on div "Lossen op" at bounding box center [413, 475] width 50 height 14
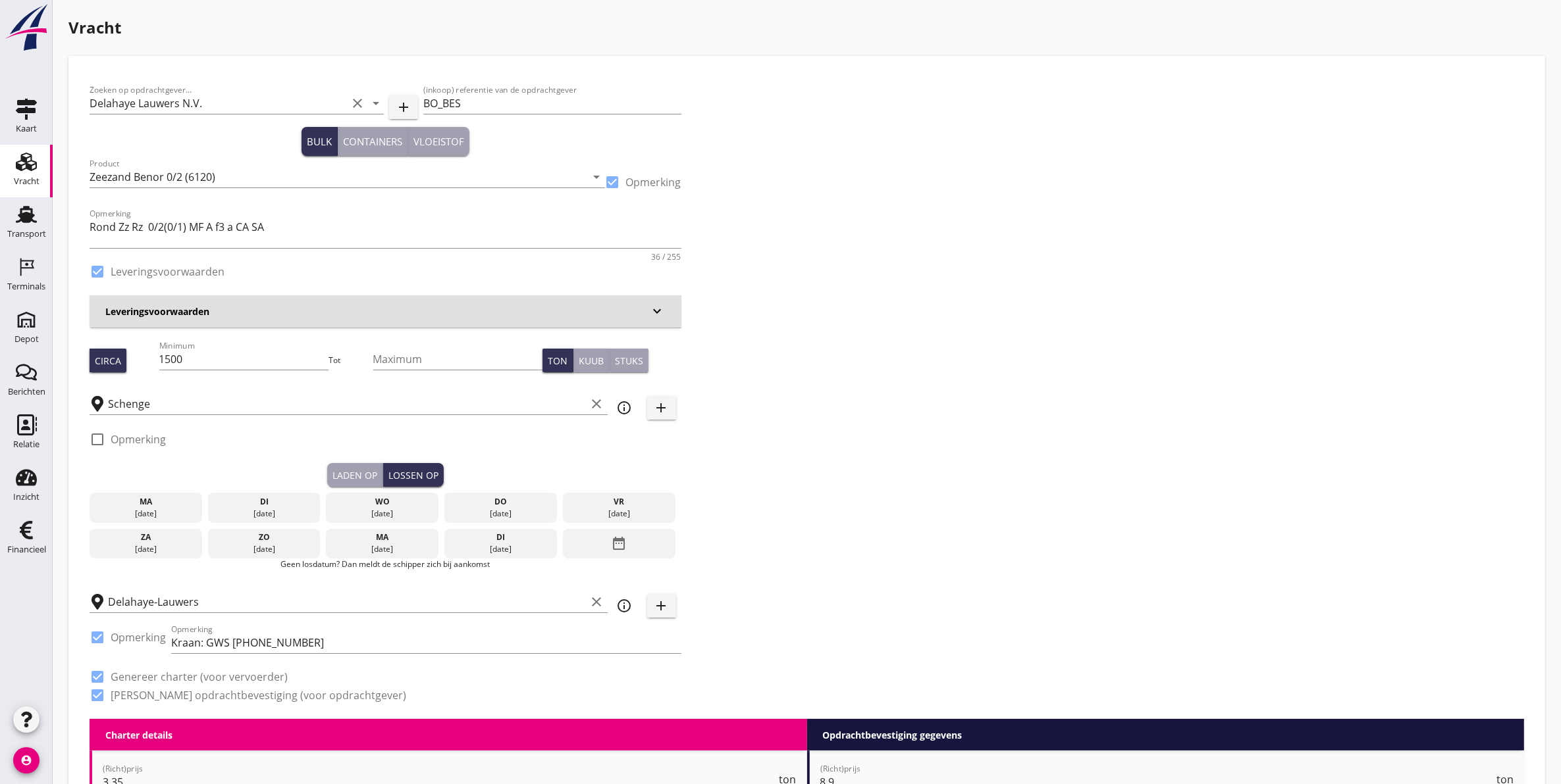
click at [390, 513] on div "10 sep." at bounding box center [382, 514] width 106 height 12
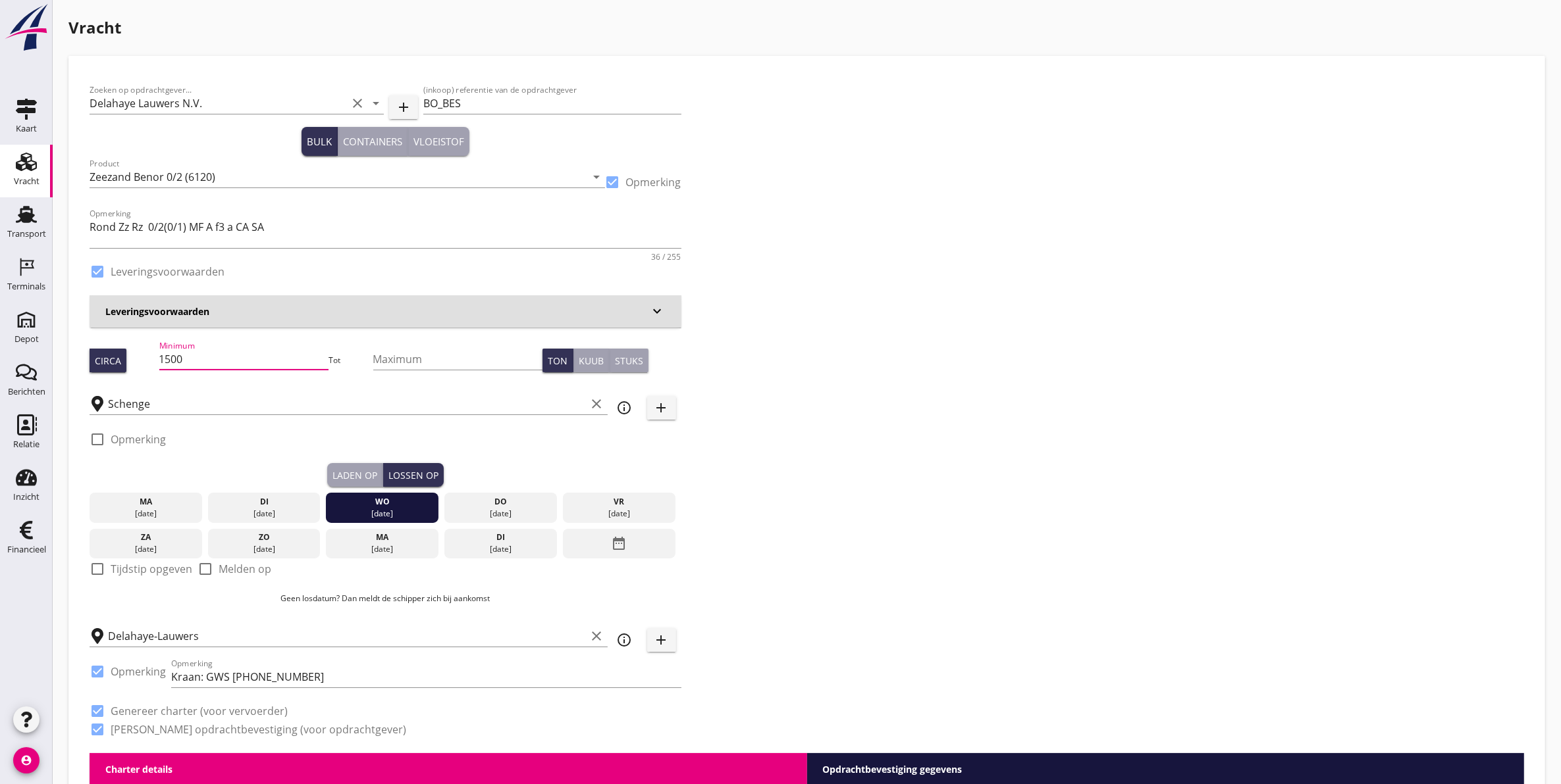
scroll to position [1, 0]
drag, startPoint x: 214, startPoint y: 355, endPoint x: 145, endPoint y: 370, distance: 70.6
click at [145, 370] on div "Circa Minimum 1500 Tot Maximum Ton Kuub Stuks" at bounding box center [385, 360] width 592 height 45
click at [244, 362] on input "1500" at bounding box center [244, 359] width 170 height 21
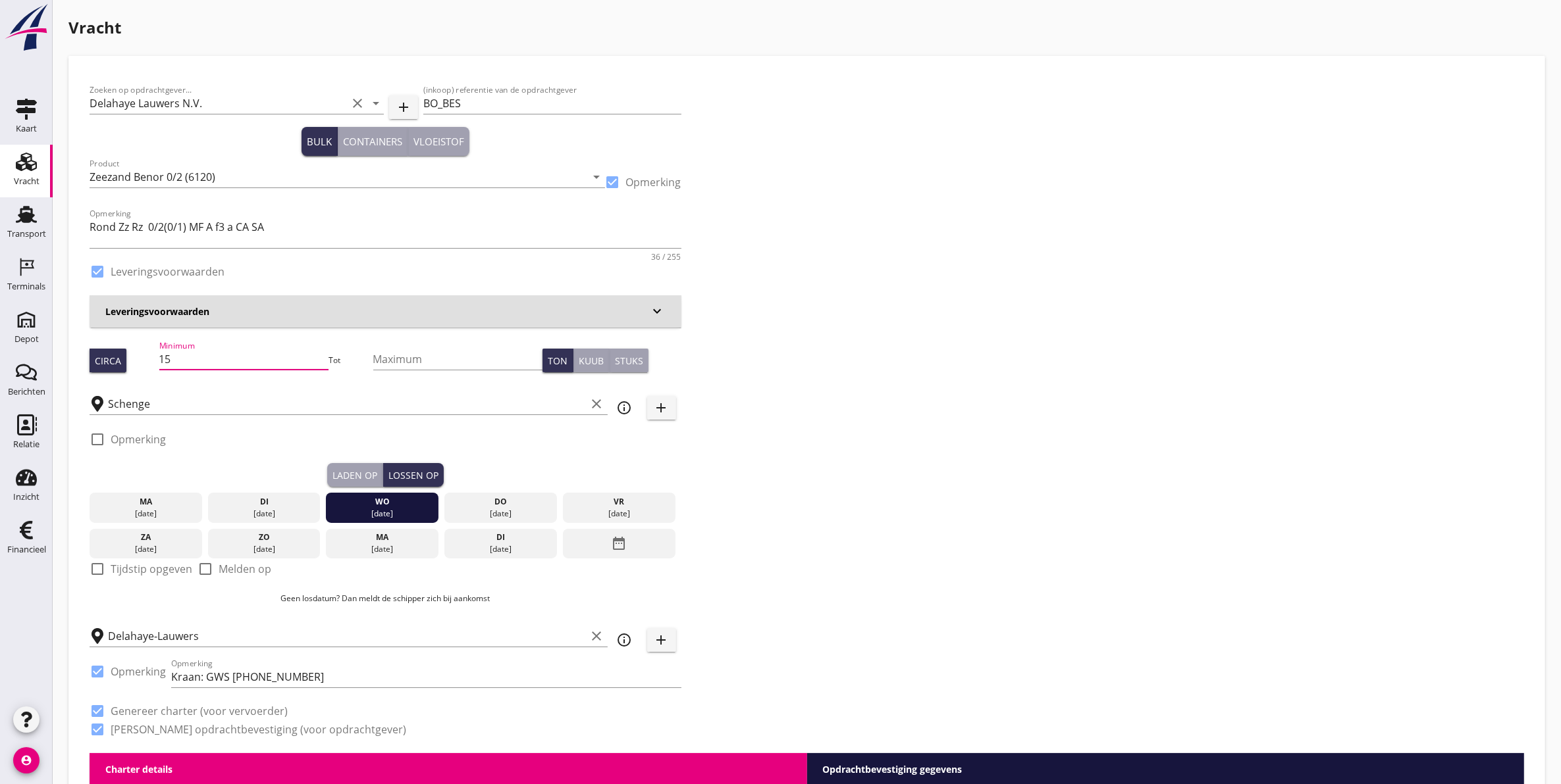
type input "1"
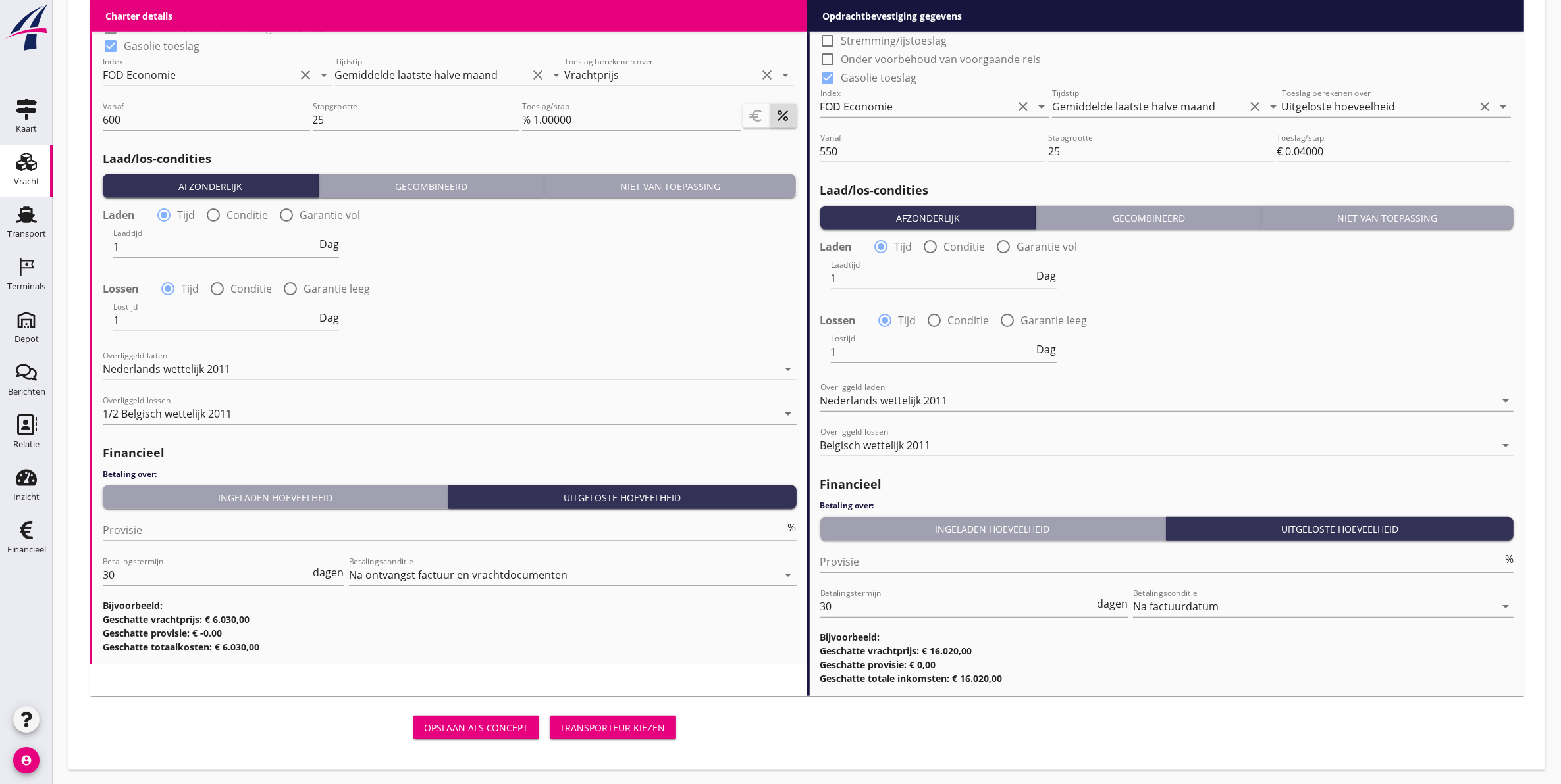
scroll to position [1400, 0]
type input "1800"
click at [601, 725] on div "Transporteur kiezen" at bounding box center [613, 727] width 106 height 14
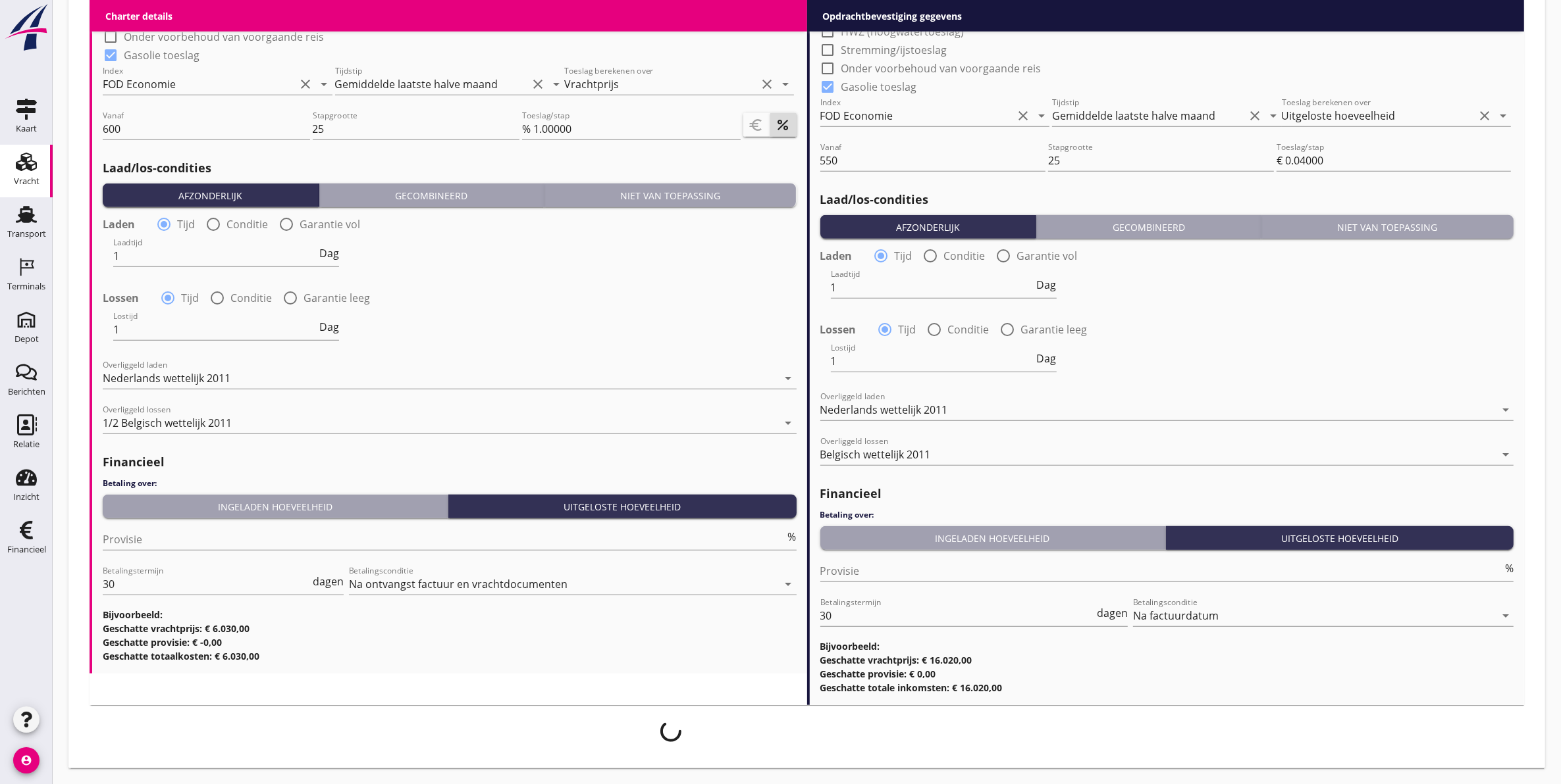
scroll to position [1389, 0]
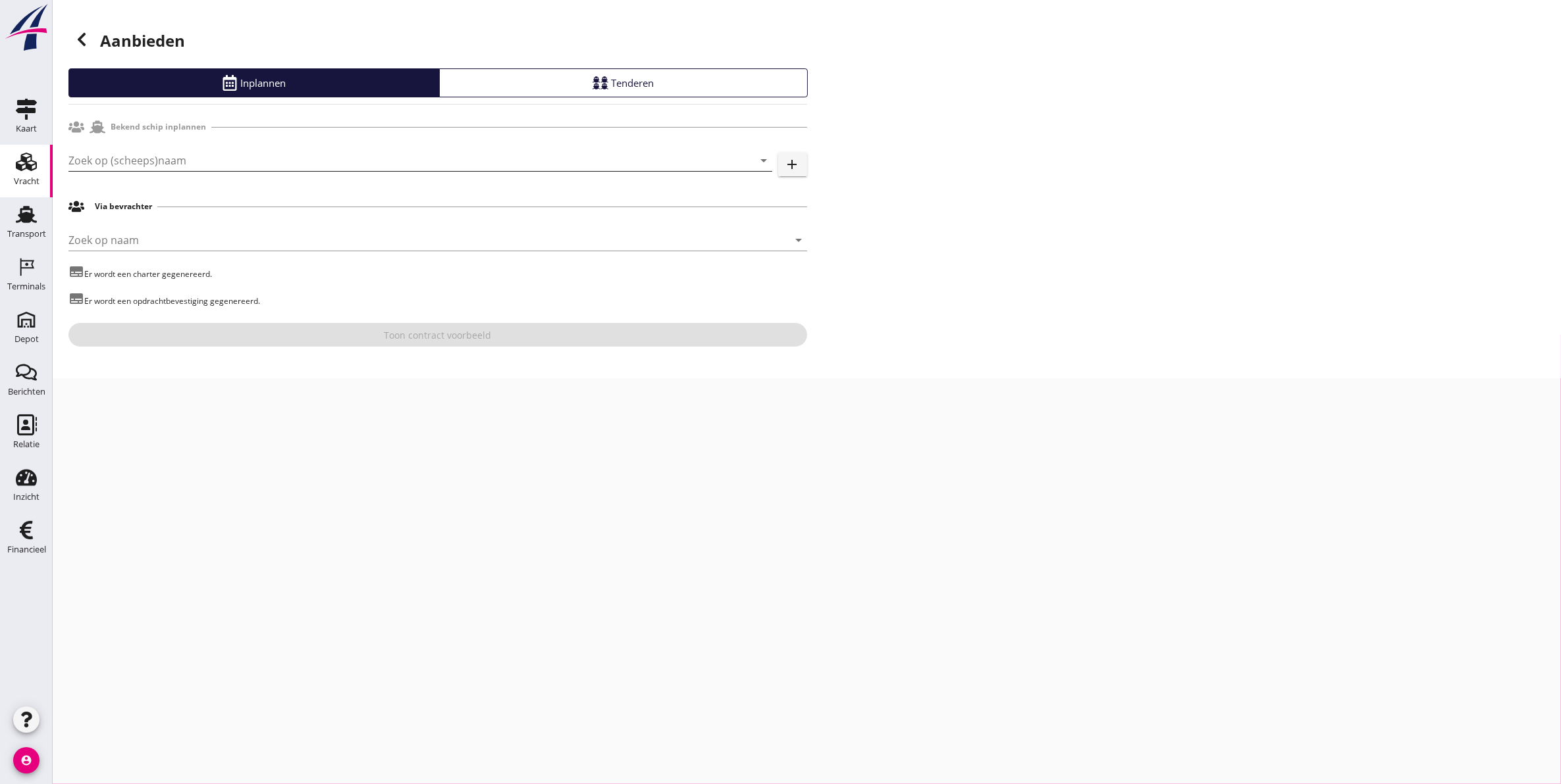
click at [205, 154] on input "Zoek op (scheeps)naam" at bounding box center [402, 160] width 667 height 21
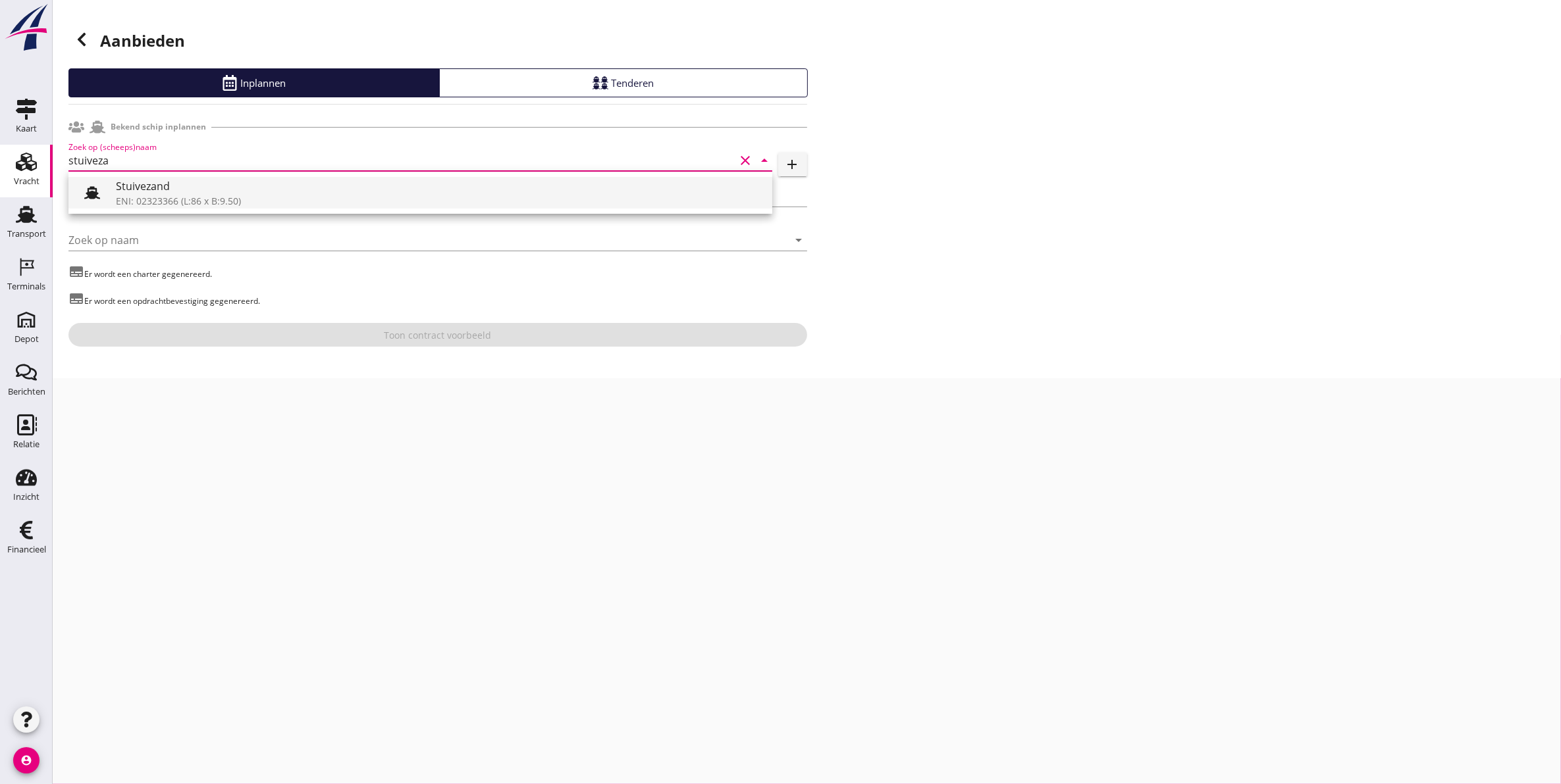
click at [198, 186] on div "Stuivezand" at bounding box center [438, 186] width 646 height 16
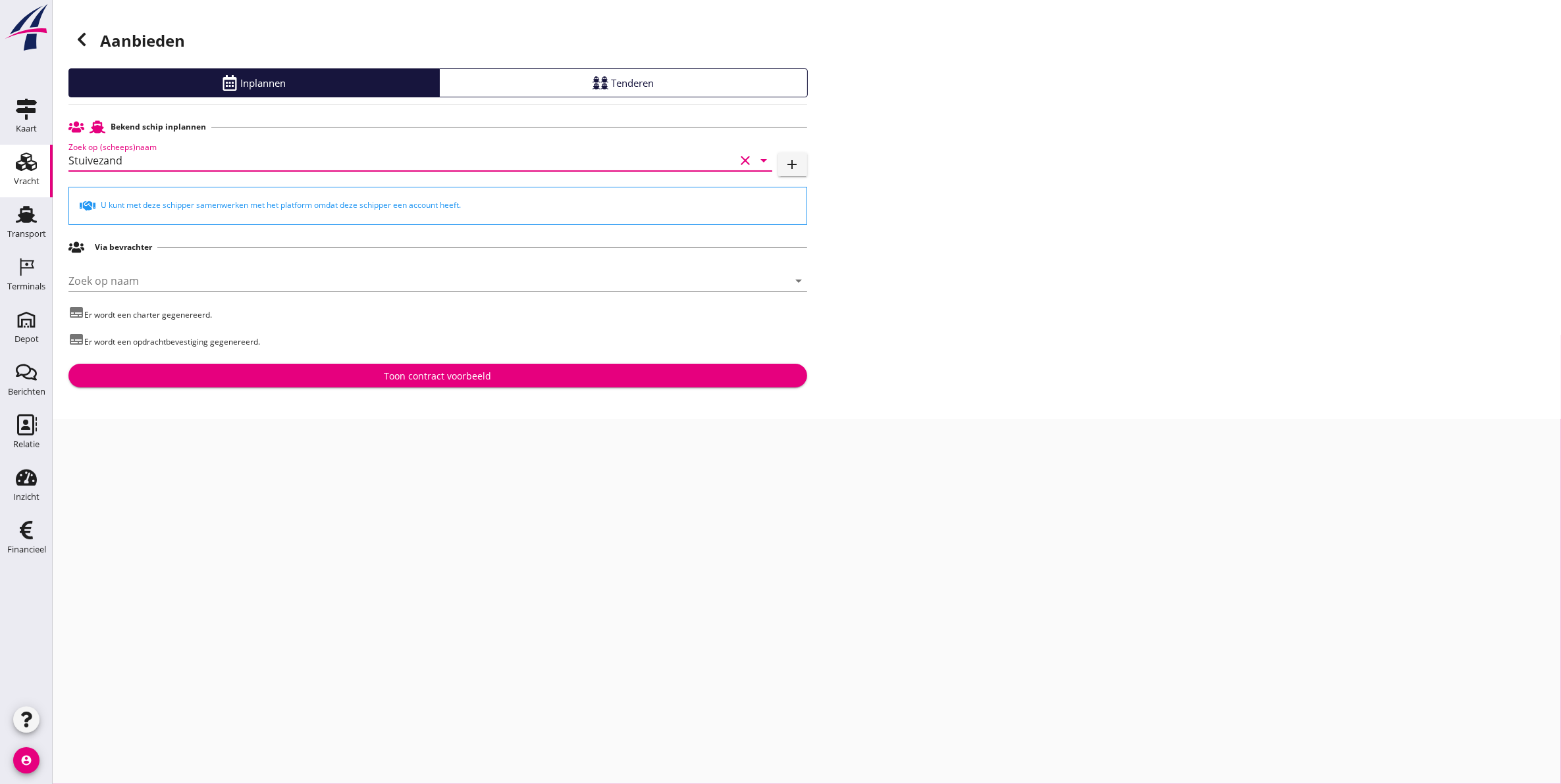
type input "Stuivezand"
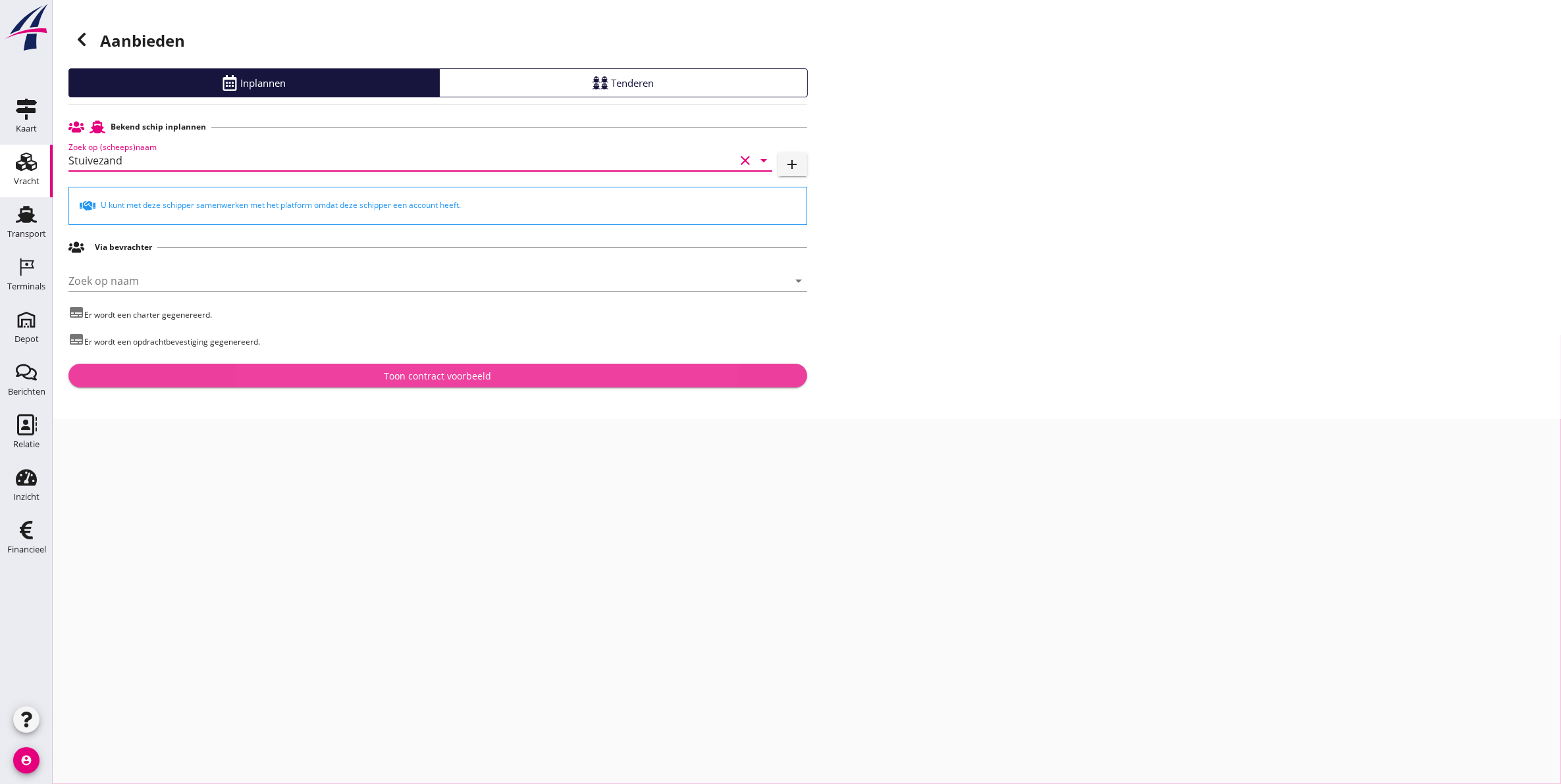
click at [306, 379] on div "Toon contract voorbeeld" at bounding box center [438, 376] width 718 height 14
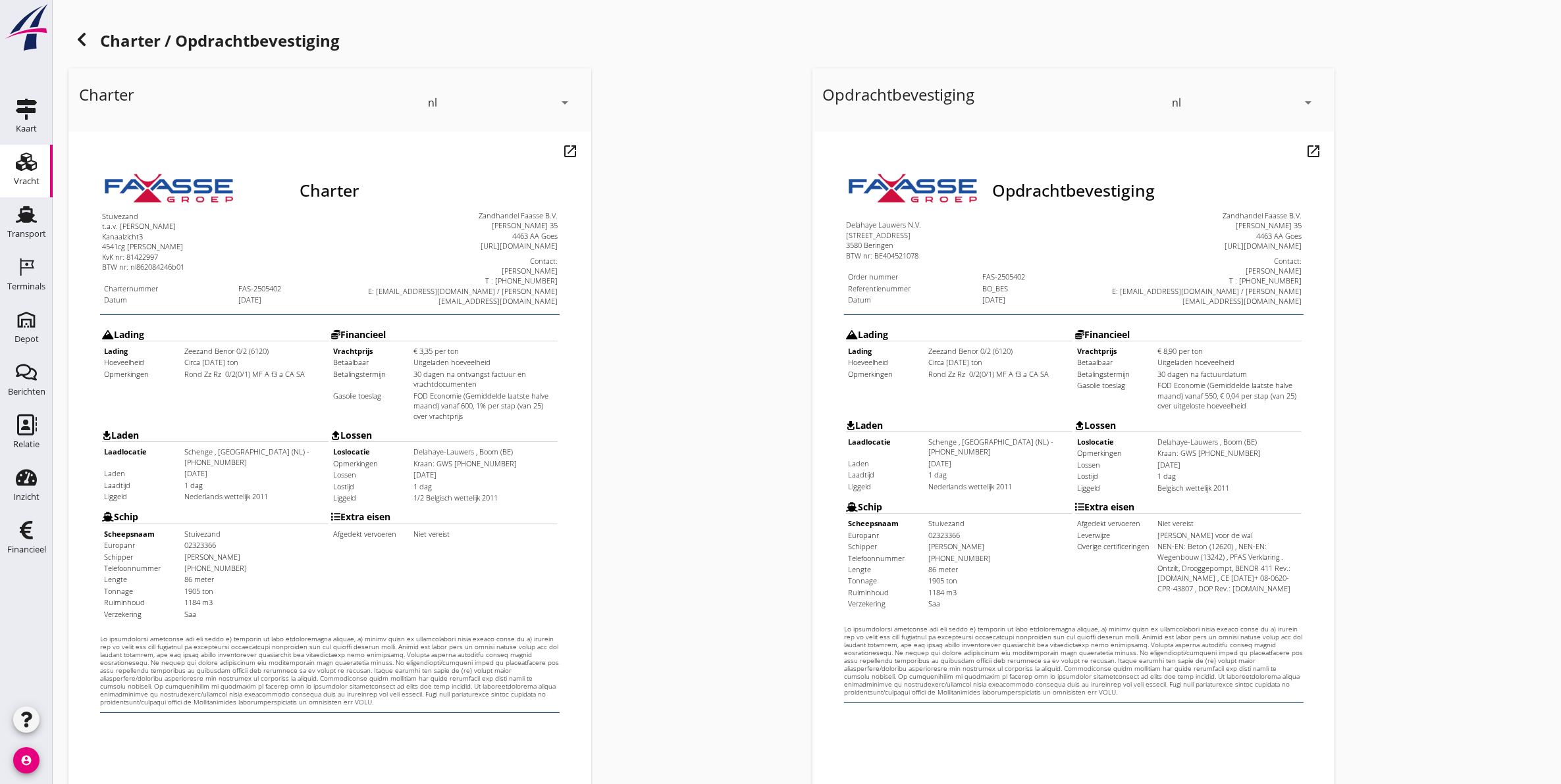
scroll to position [189, 0]
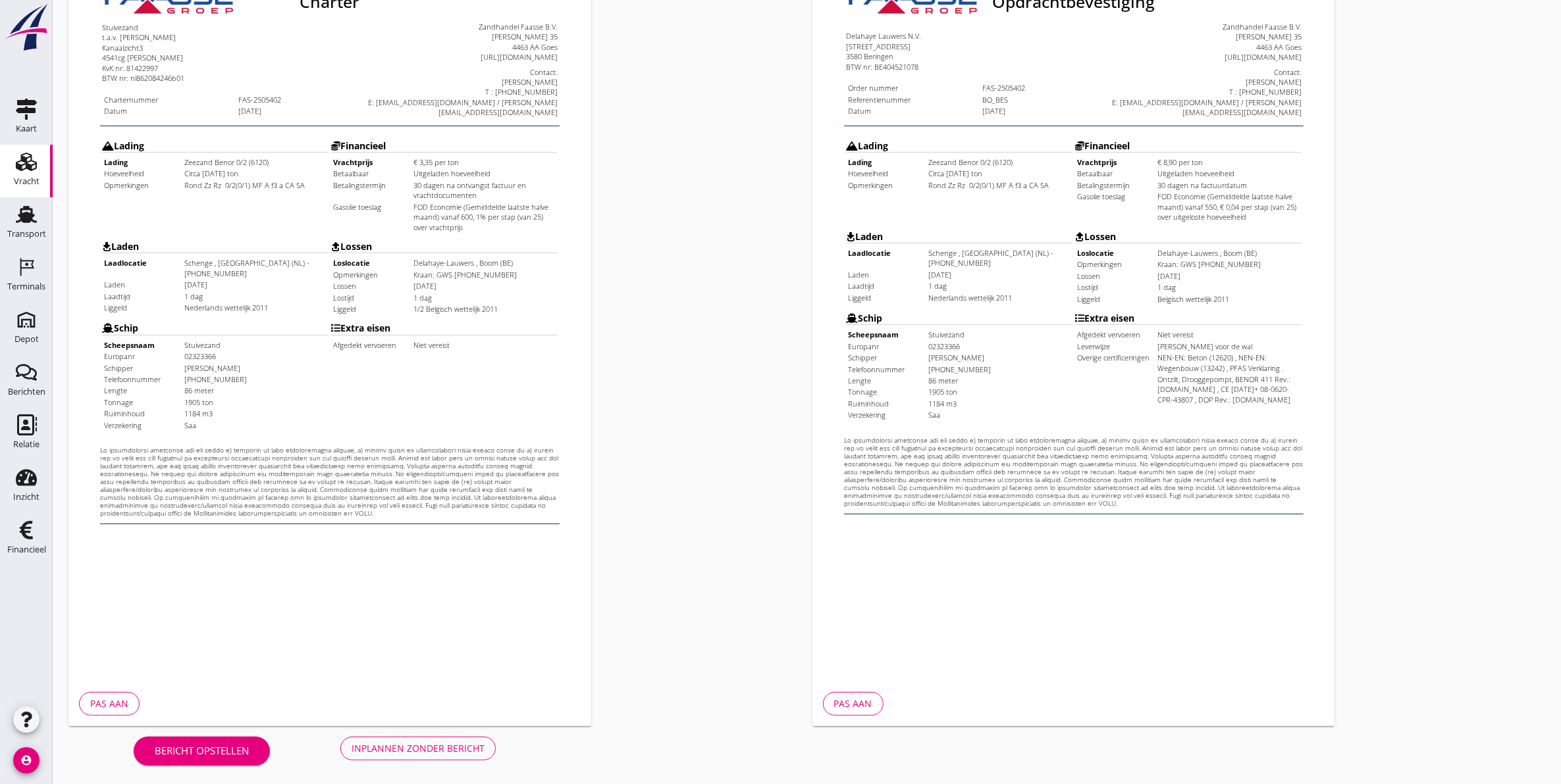
click at [428, 739] on button "Inplannen zonder bericht" at bounding box center [418, 749] width 155 height 24
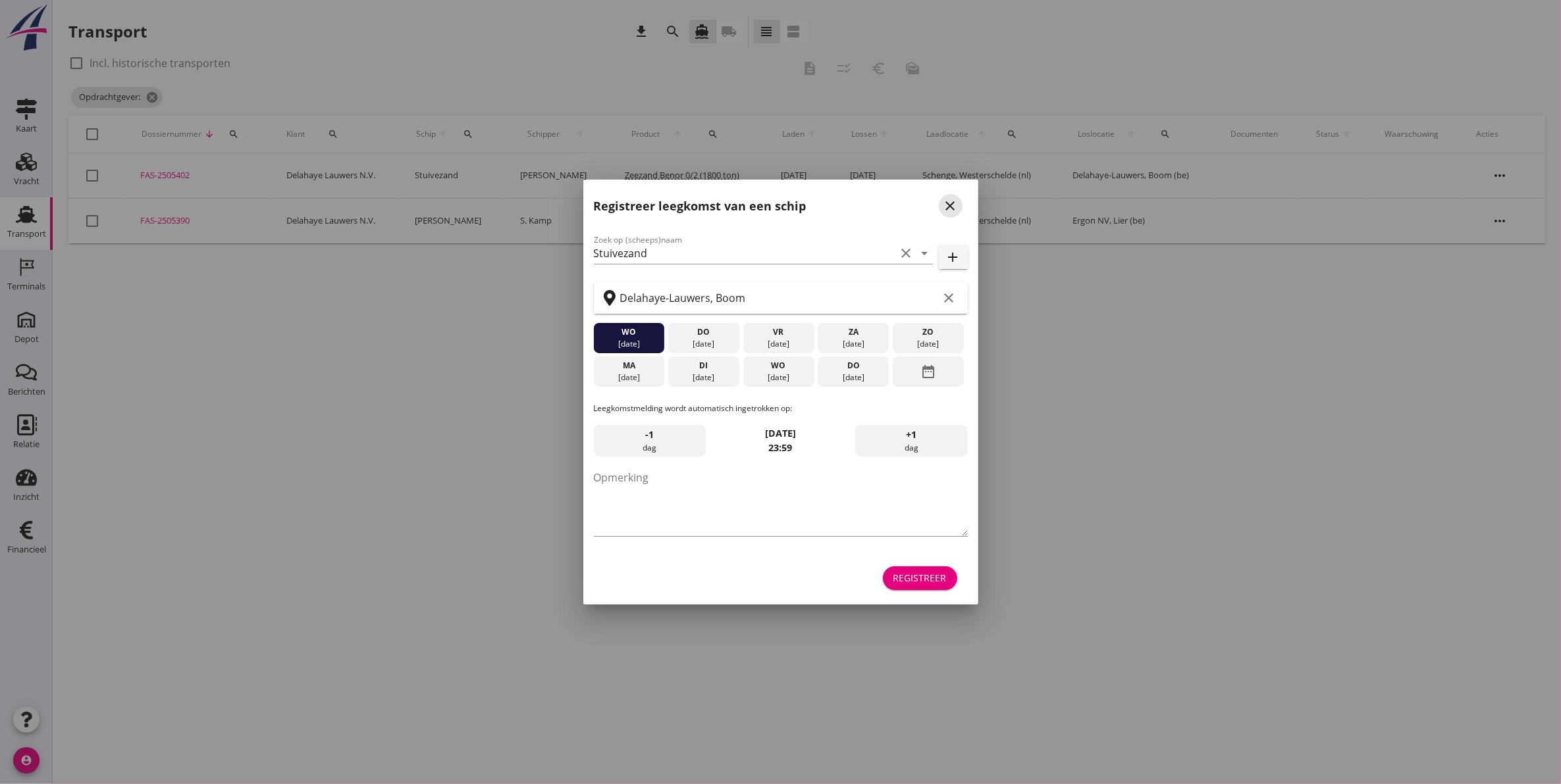
drag, startPoint x: 946, startPoint y: 205, endPoint x: 908, endPoint y: 209, distance: 38.2
click at [946, 205] on icon "close" at bounding box center [951, 206] width 16 height 16
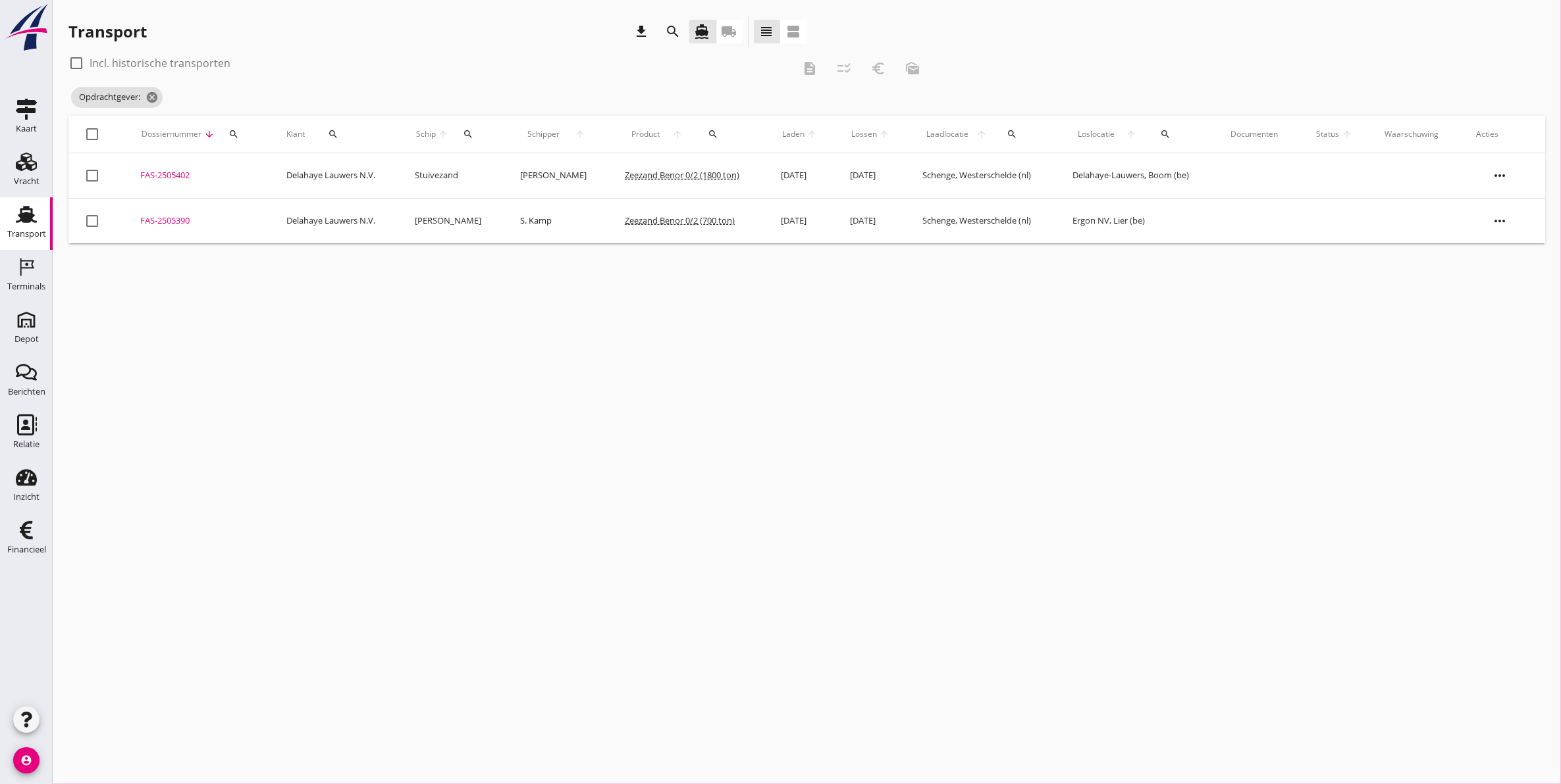
drag, startPoint x: 459, startPoint y: 480, endPoint x: 466, endPoint y: 454, distance: 26.9
click at [459, 479] on div "cancel You are impersonating another user. Transport download search directions…" at bounding box center [806, 392] width 1508 height 784
drag, startPoint x: 229, startPoint y: 133, endPoint x: 225, endPoint y: 142, distance: 9.8
click at [229, 133] on icon "search" at bounding box center [234, 134] width 10 height 10
click at [244, 169] on input "Zoeken op dossiernummer..." at bounding box center [291, 172] width 137 height 21
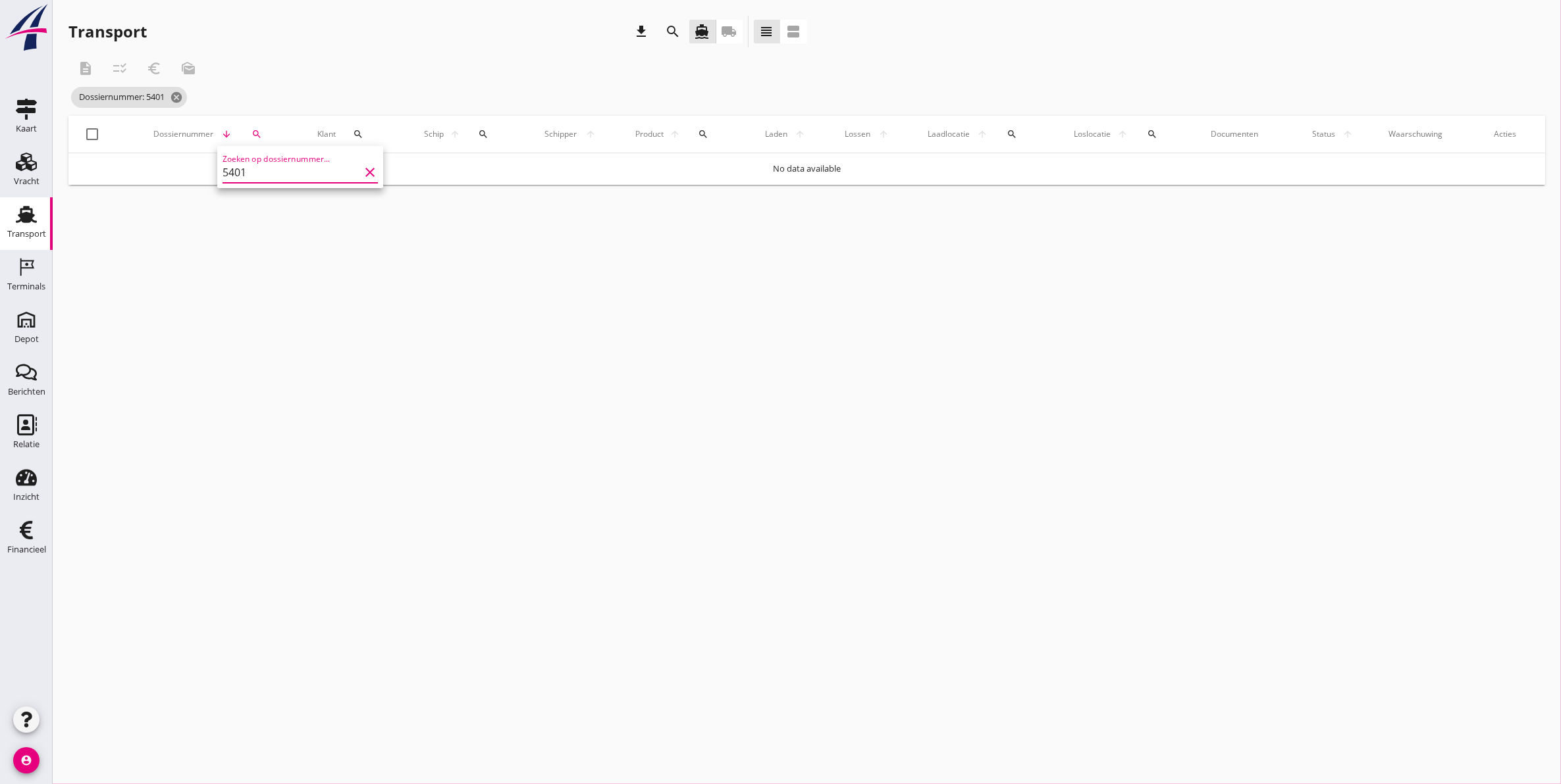
type input "5401"
click at [145, 170] on div "FAS-2505401" at bounding box center [189, 176] width 105 height 14
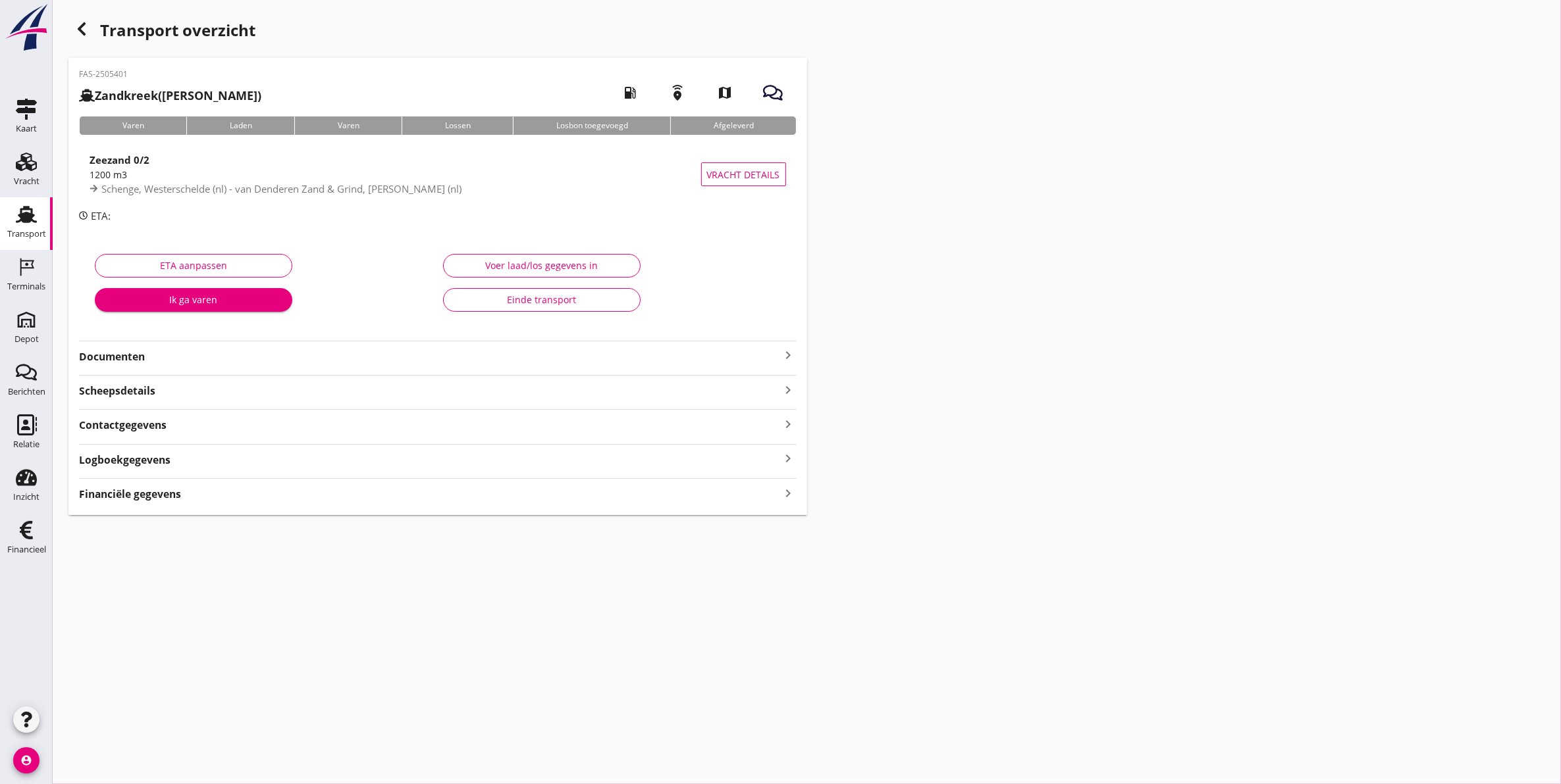
click at [274, 124] on div "Laden" at bounding box center [241, 126] width 108 height 19
